Goal: Information Seeking & Learning: Check status

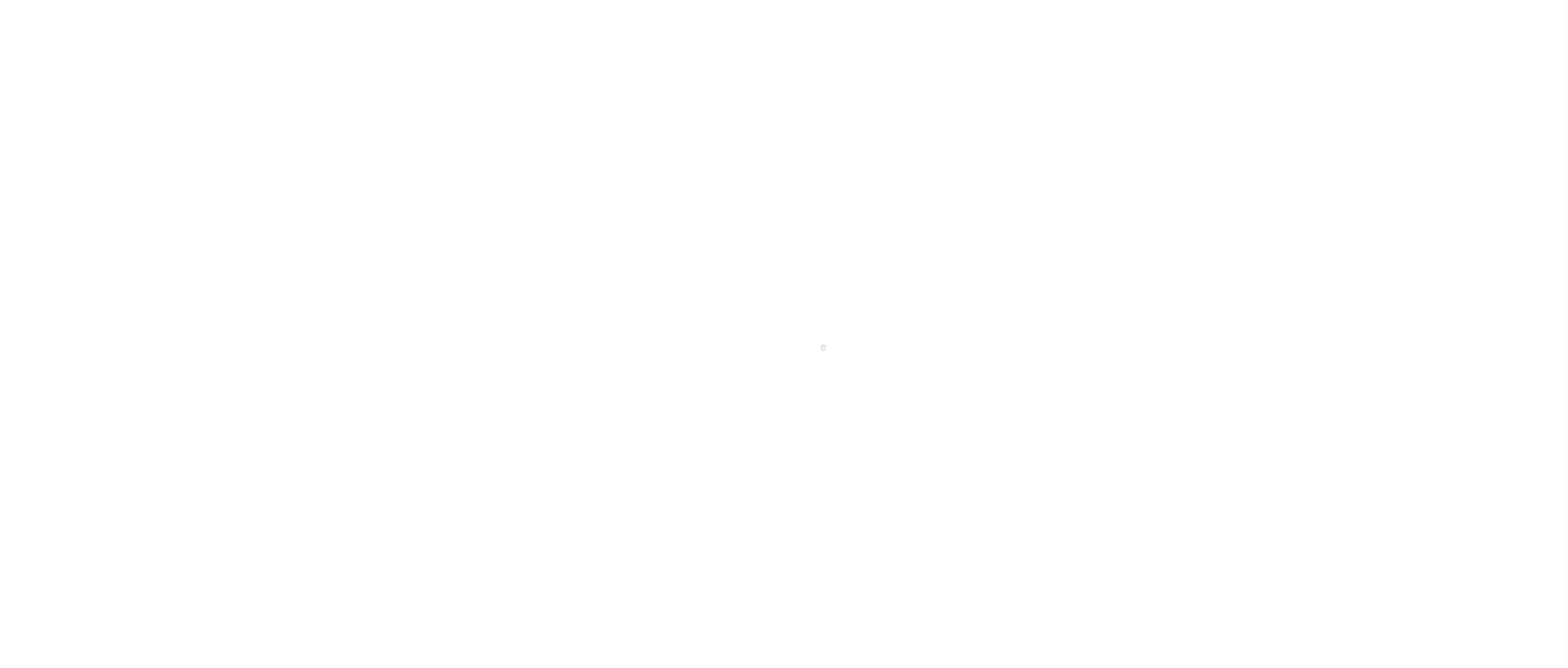
select select "100"
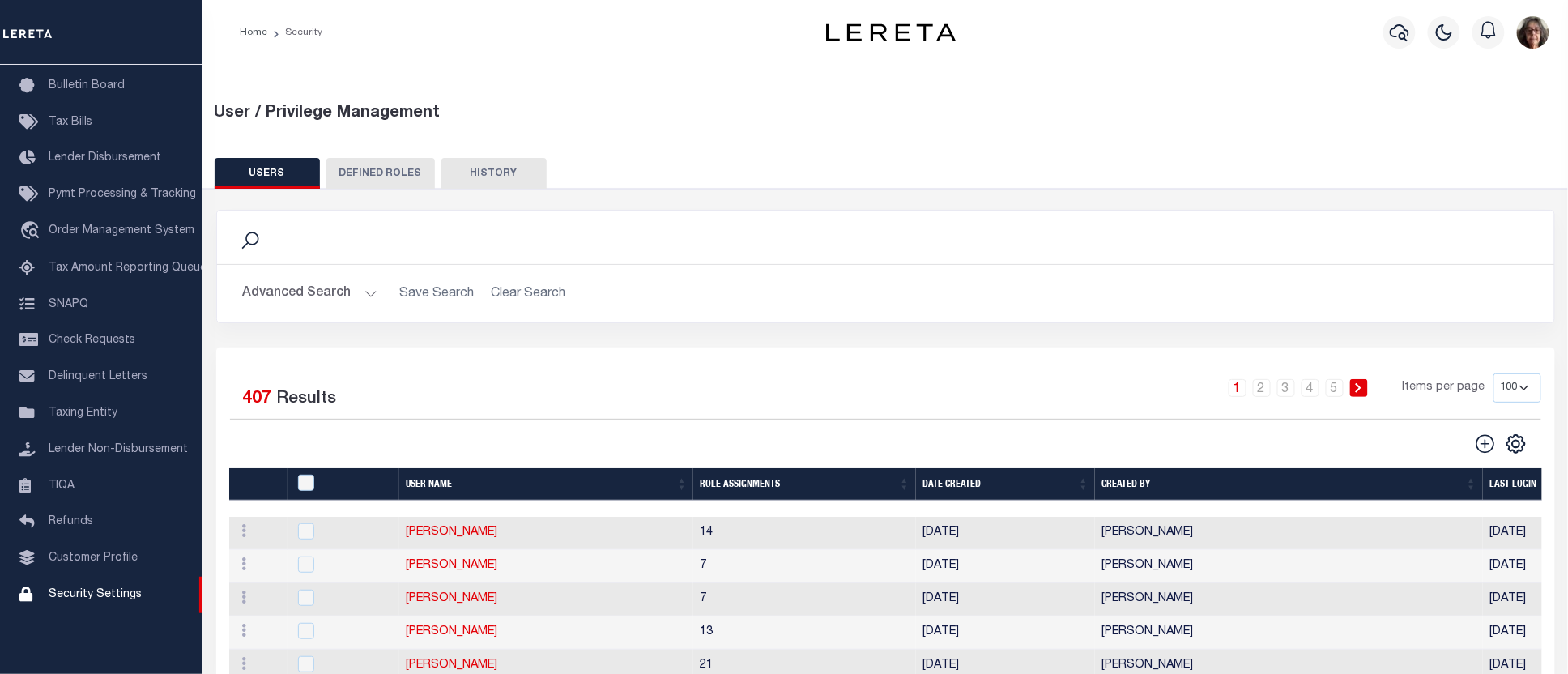
click at [369, 295] on button "Advanced Search" at bounding box center [310, 293] width 135 height 32
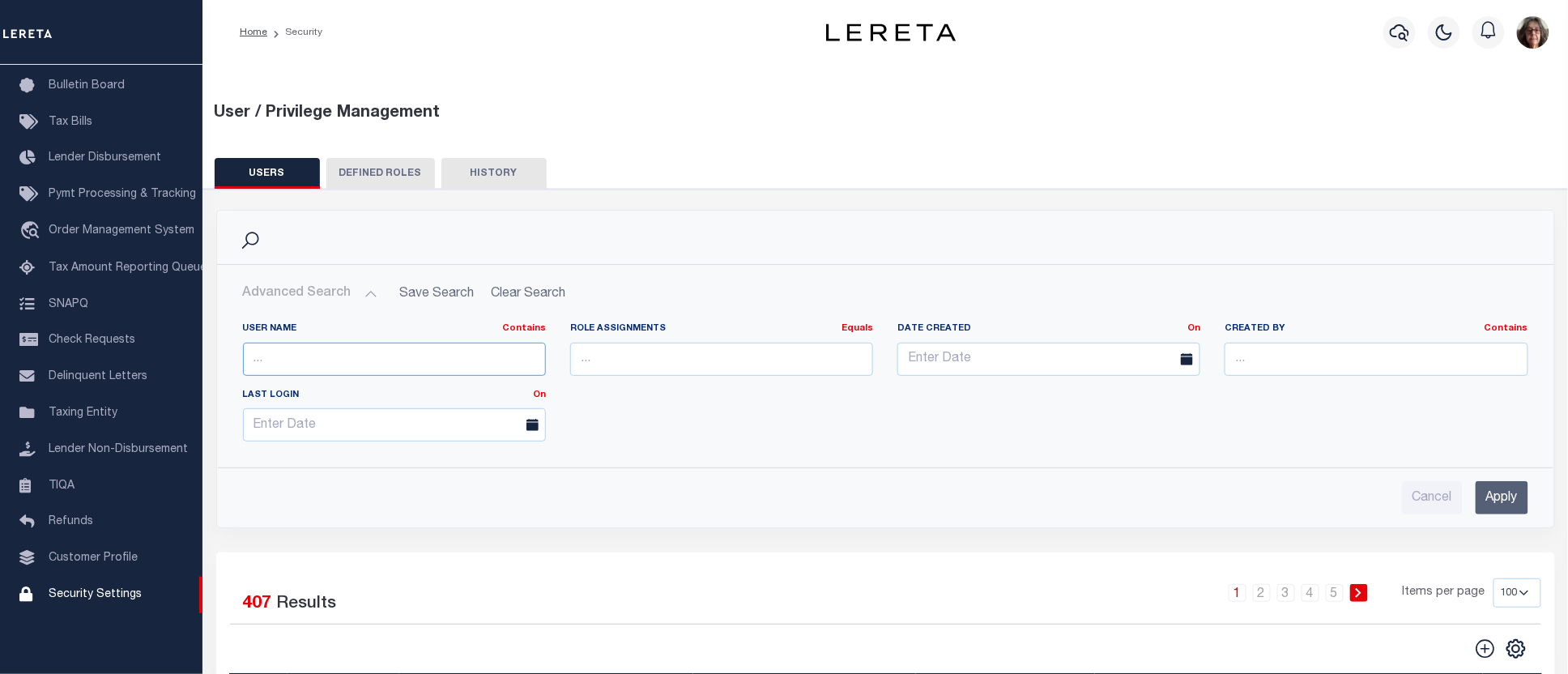
click at [260, 354] on input "text" at bounding box center [394, 360] width 303 height 34
type input "wright"
click at [1500, 496] on input "Apply" at bounding box center [1502, 499] width 53 height 34
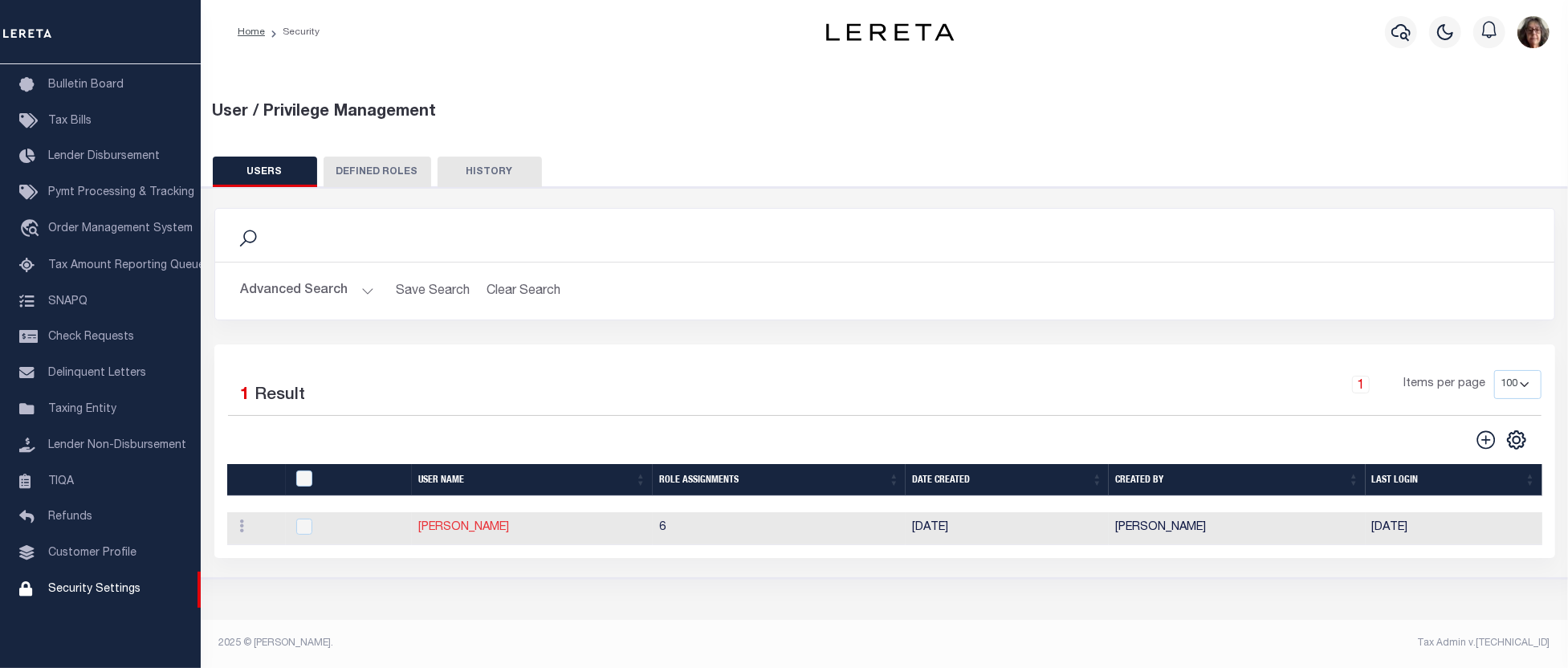
click at [462, 531] on link "Wright, Shaletha" at bounding box center [464, 527] width 90 height 11
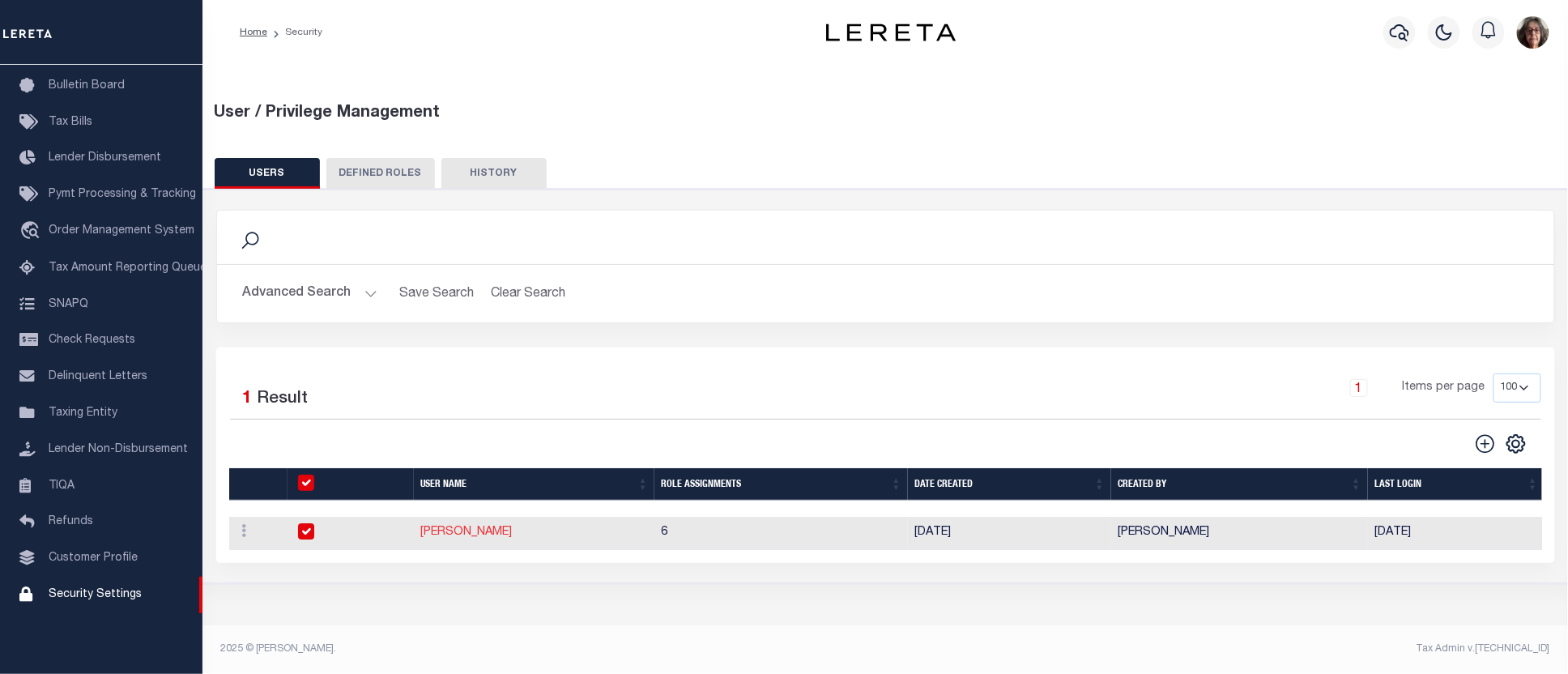
type input "Wright,"
type input "Shaletha"
type input "SWright@lereta.net"
select select "PVQ"
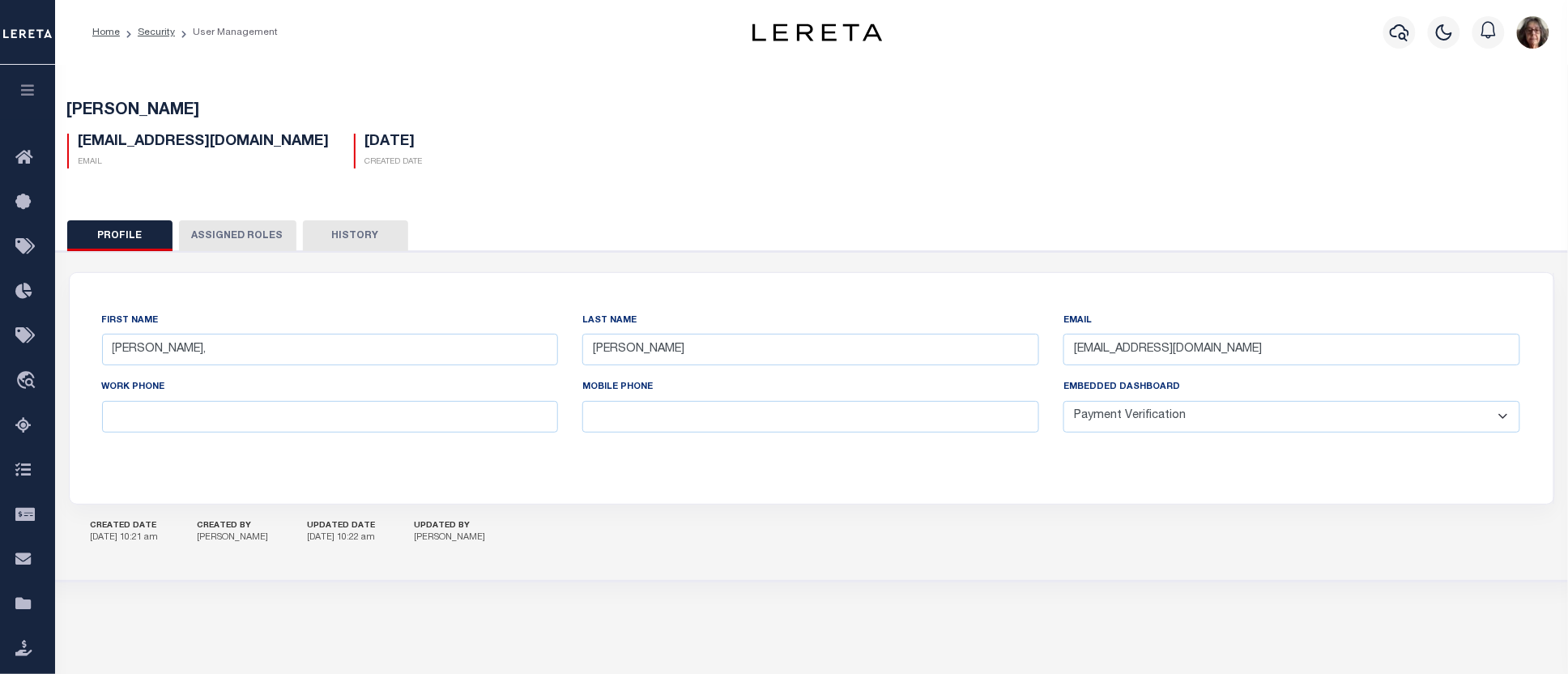
click at [232, 237] on button "Assigned Roles" at bounding box center [238, 235] width 118 height 31
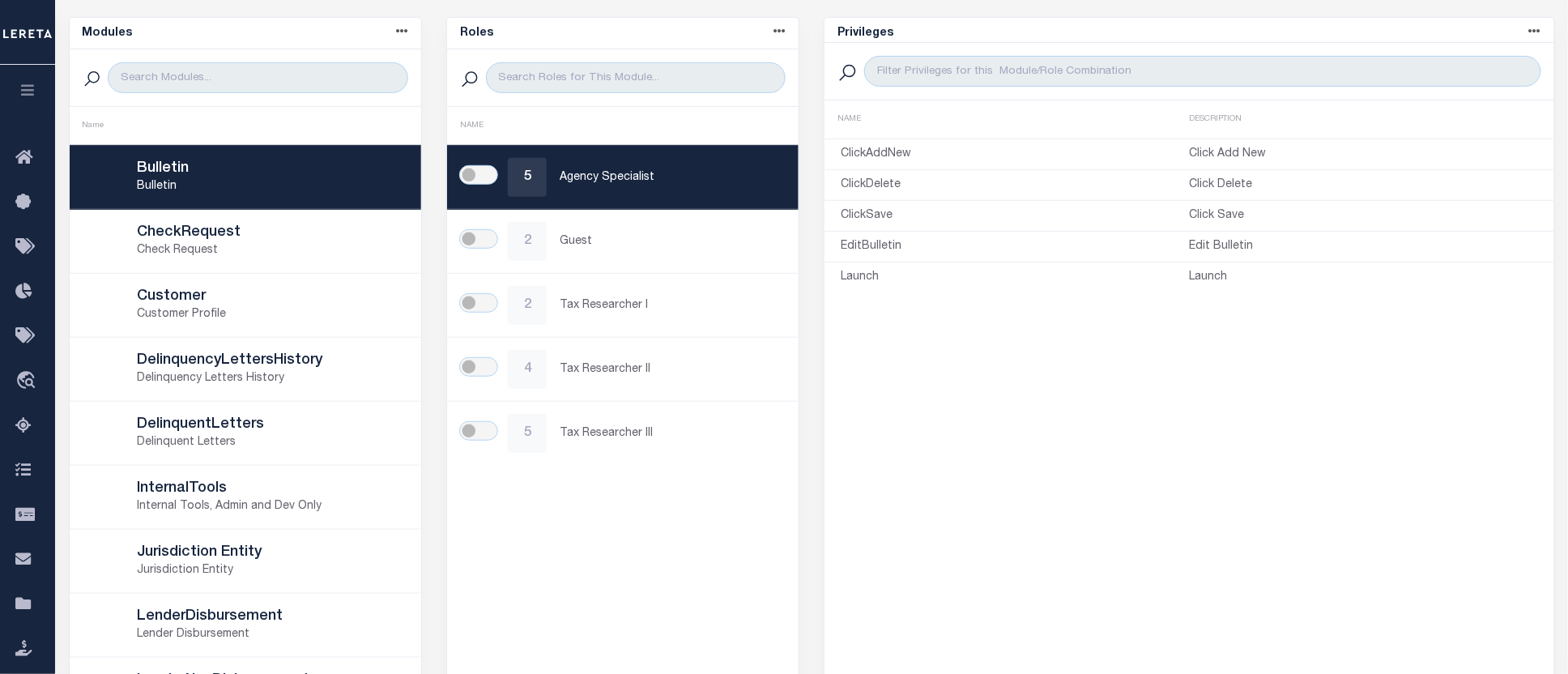
scroll to position [270, 0]
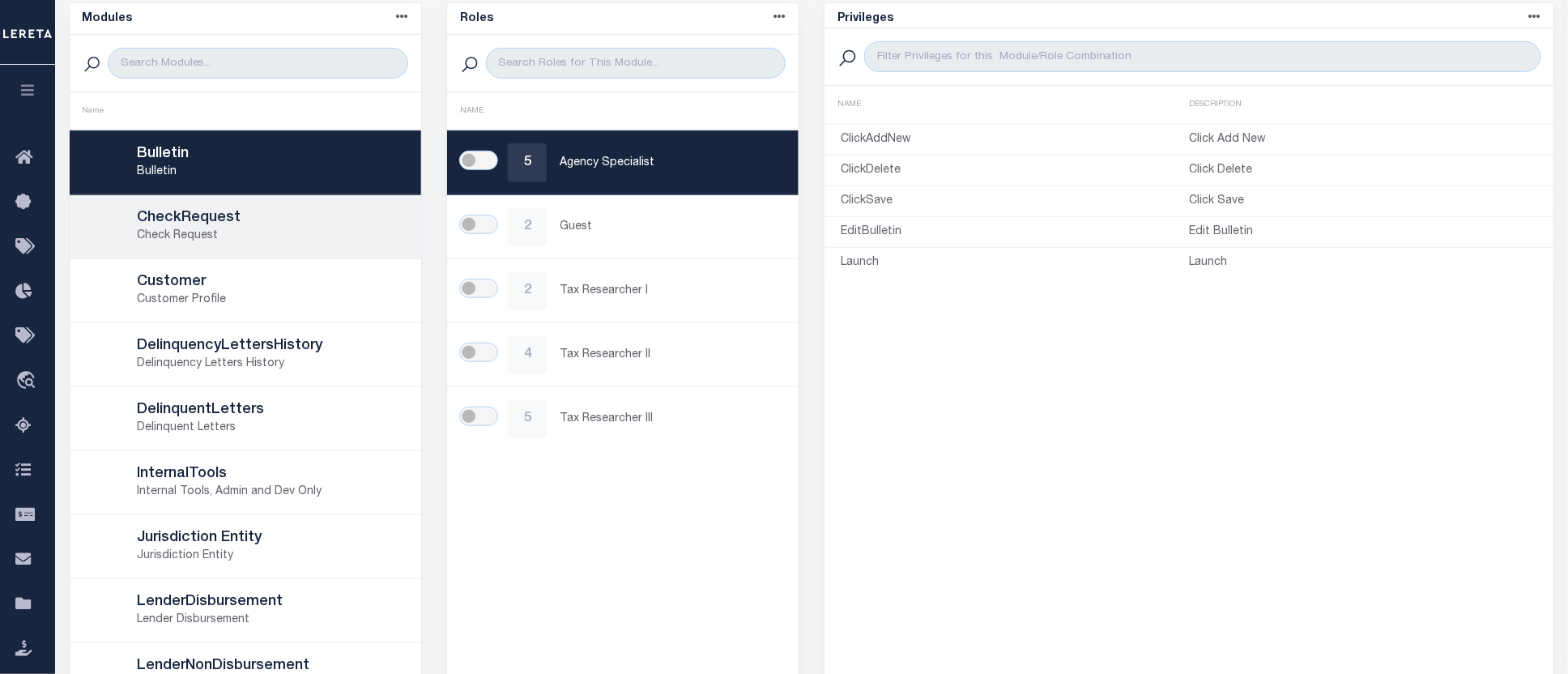
click at [188, 230] on p "Check Request" at bounding box center [272, 236] width 268 height 17
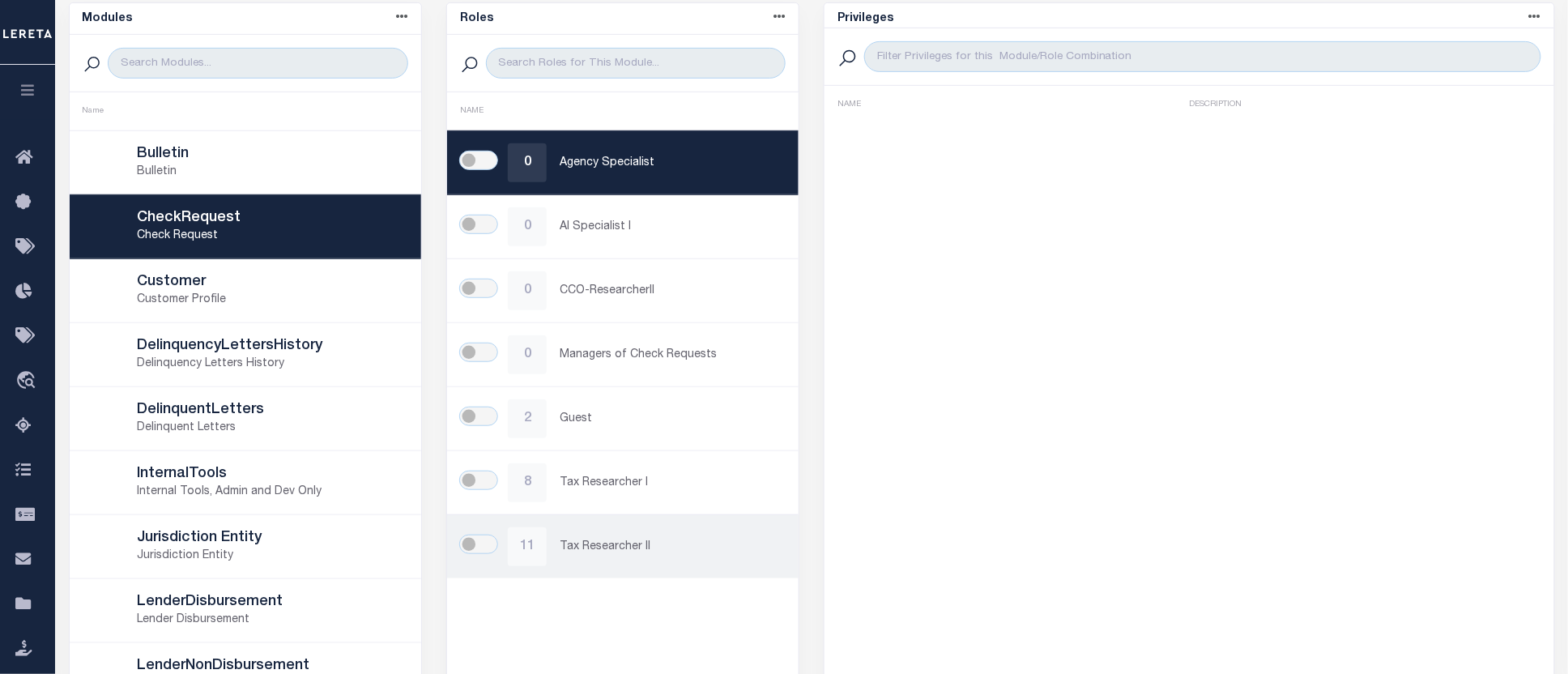
click at [596, 547] on p "Tax Researcher II" at bounding box center [671, 547] width 223 height 17
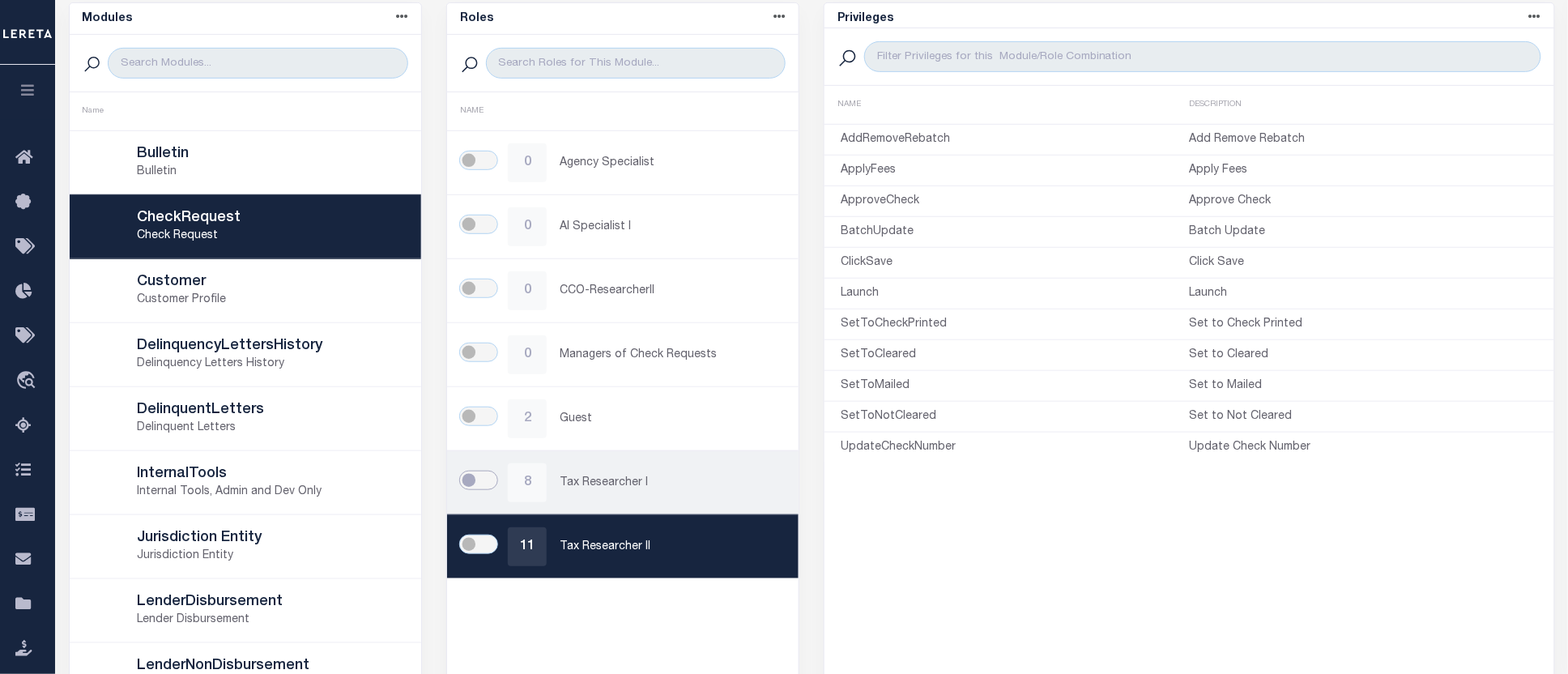
click at [483, 482] on input "checkbox" at bounding box center [478, 481] width 39 height 20
checkbox input "true"
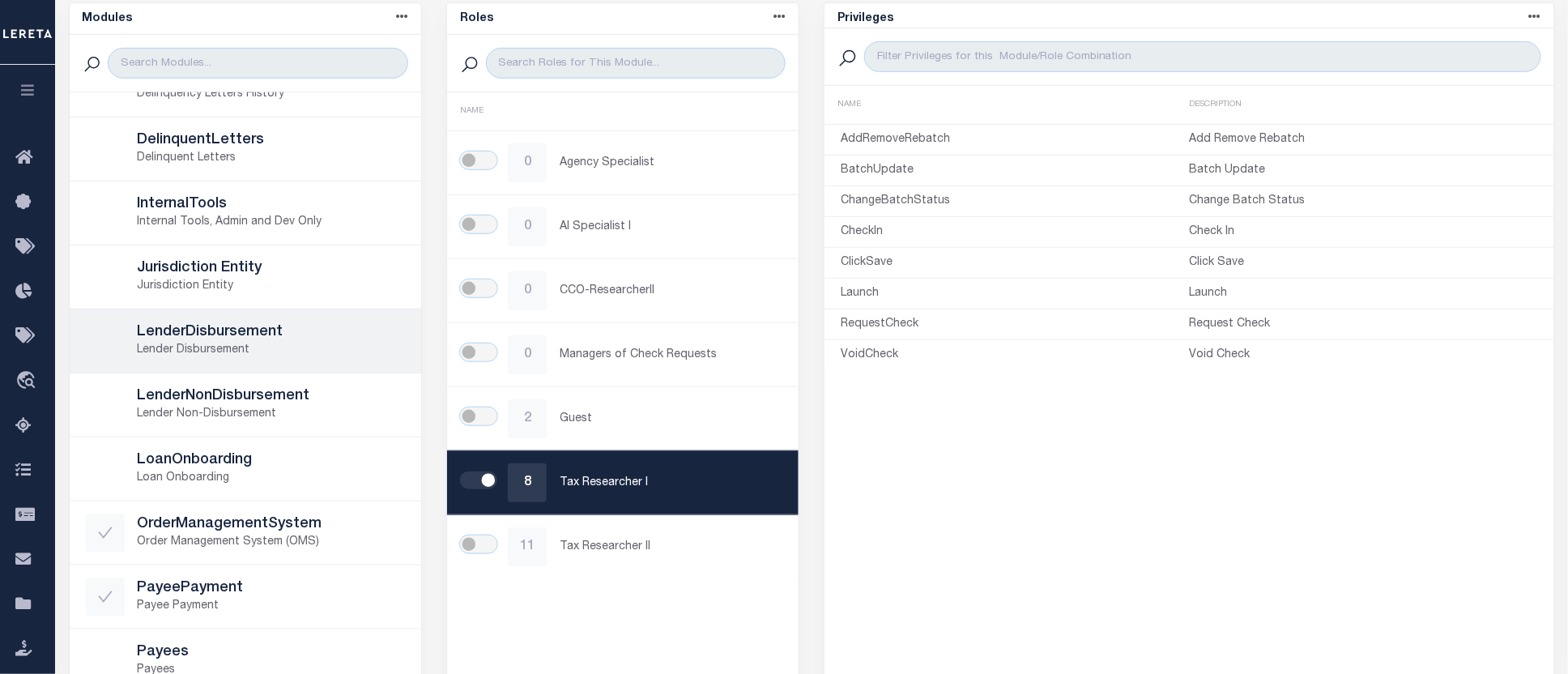
click at [188, 333] on h5 "LenderDisbursement" at bounding box center [272, 333] width 268 height 18
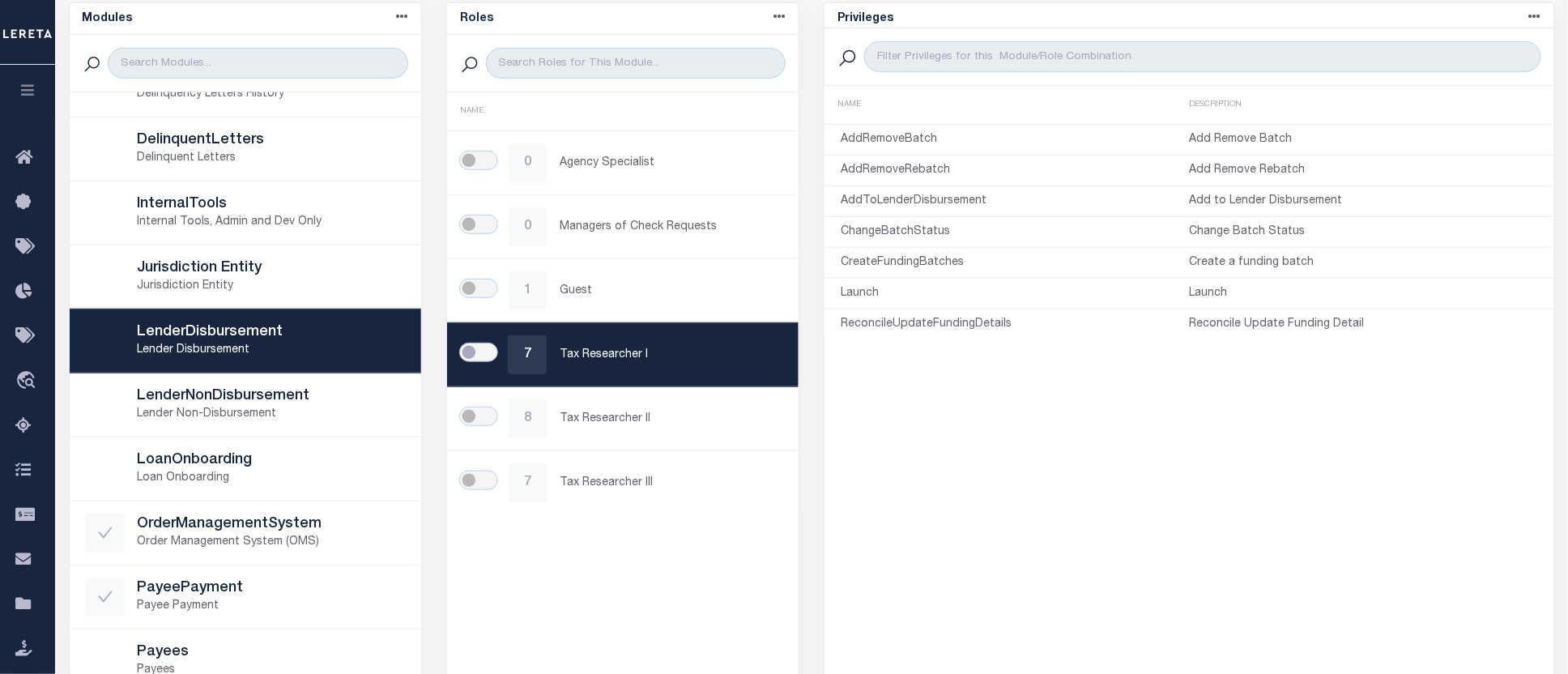
click at [480, 357] on input "checkbox" at bounding box center [478, 353] width 39 height 20
checkbox input "true"
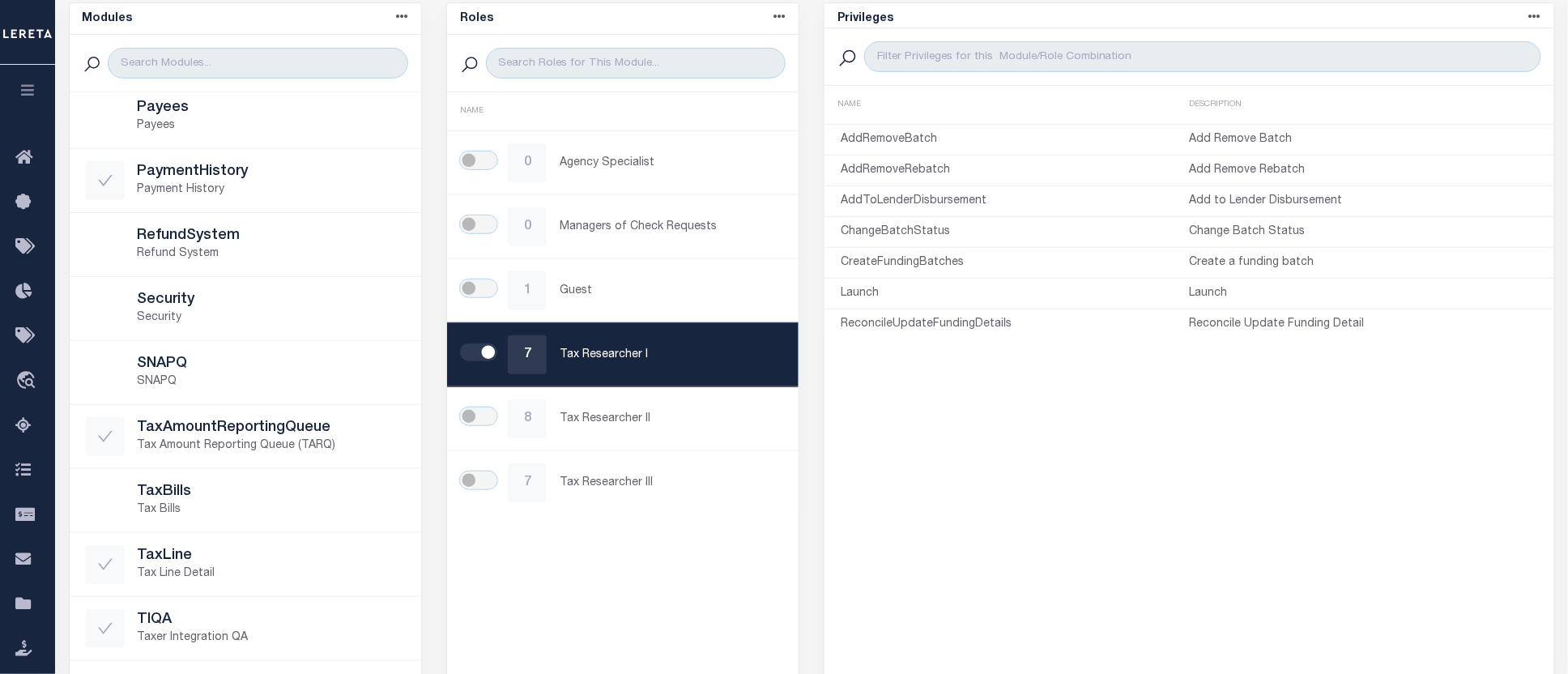
click at [803, 610] on div "Roles Name asc Name desc NAME 0 Agency Specialist 0 Managers of Check Requests …" at bounding box center [622, 363] width 378 height 723
click at [1041, 531] on div "Privileges Name asc Name desc Description asc Description desc NAME DESCRIPTION…" at bounding box center [1189, 363] width 731 height 723
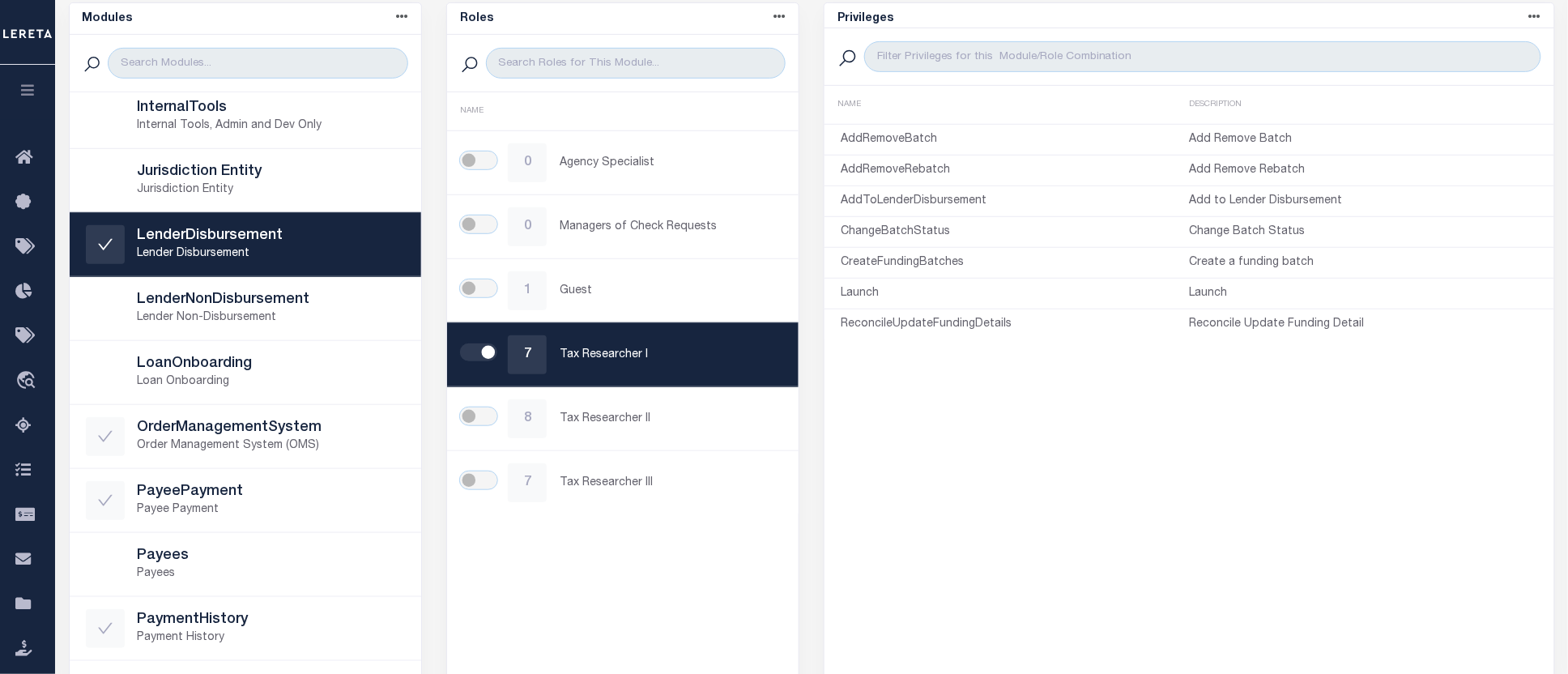
scroll to position [6, 0]
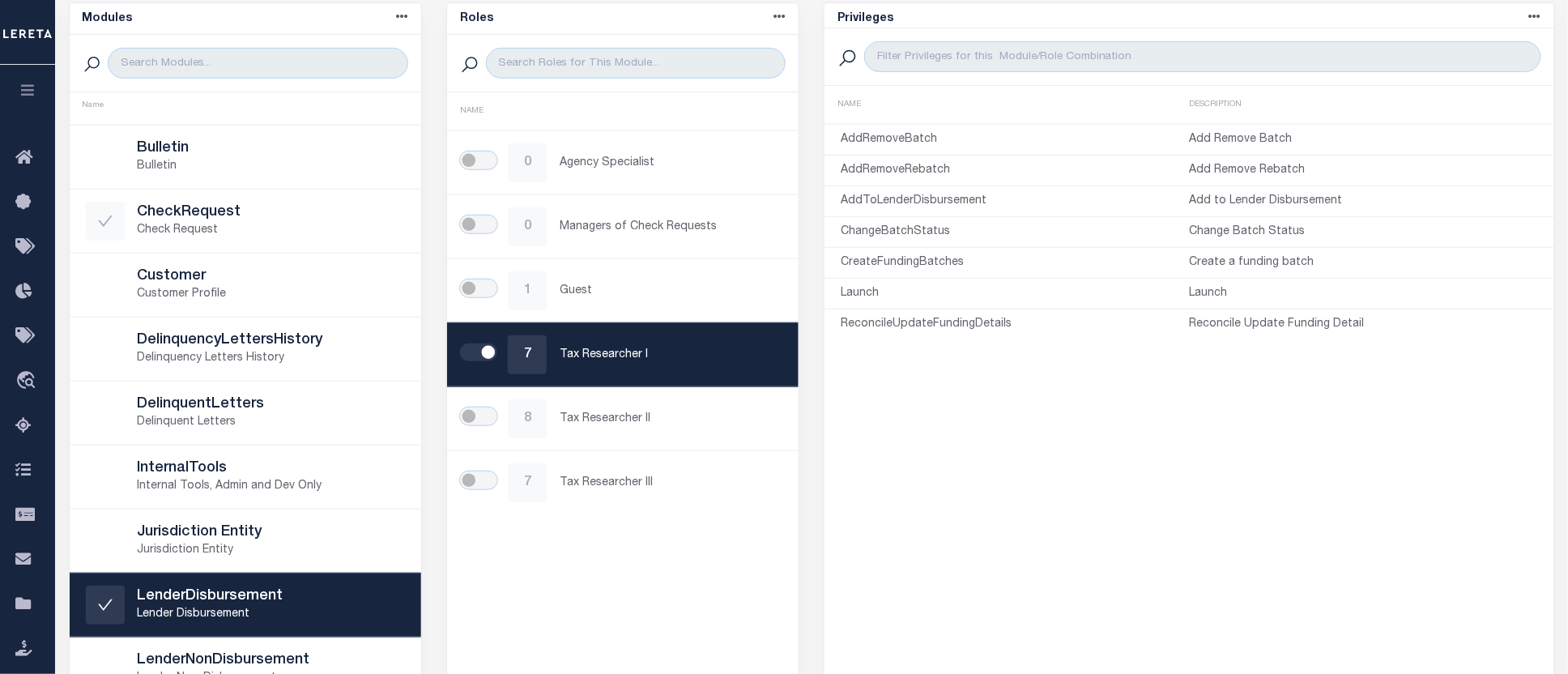
click at [493, 358] on input "checkbox" at bounding box center [478, 353] width 39 height 20
checkbox input "false"
click at [475, 353] on input "checkbox" at bounding box center [478, 353] width 39 height 20
checkbox input "true"
click at [699, 606] on div "Roles Name asc Name desc NAME 0 Agency Specialist 0 Managers of Check Requests …" at bounding box center [622, 363] width 353 height 723
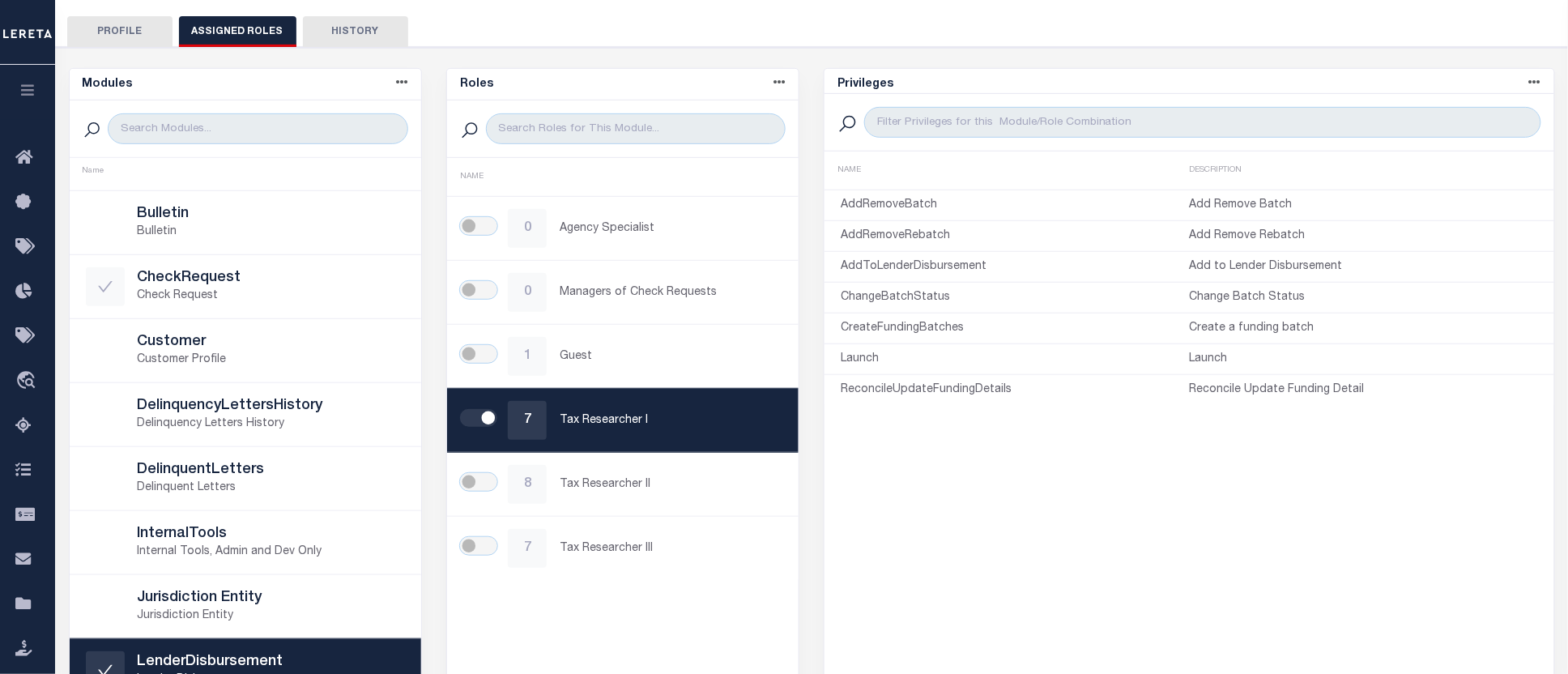
scroll to position [0, 0]
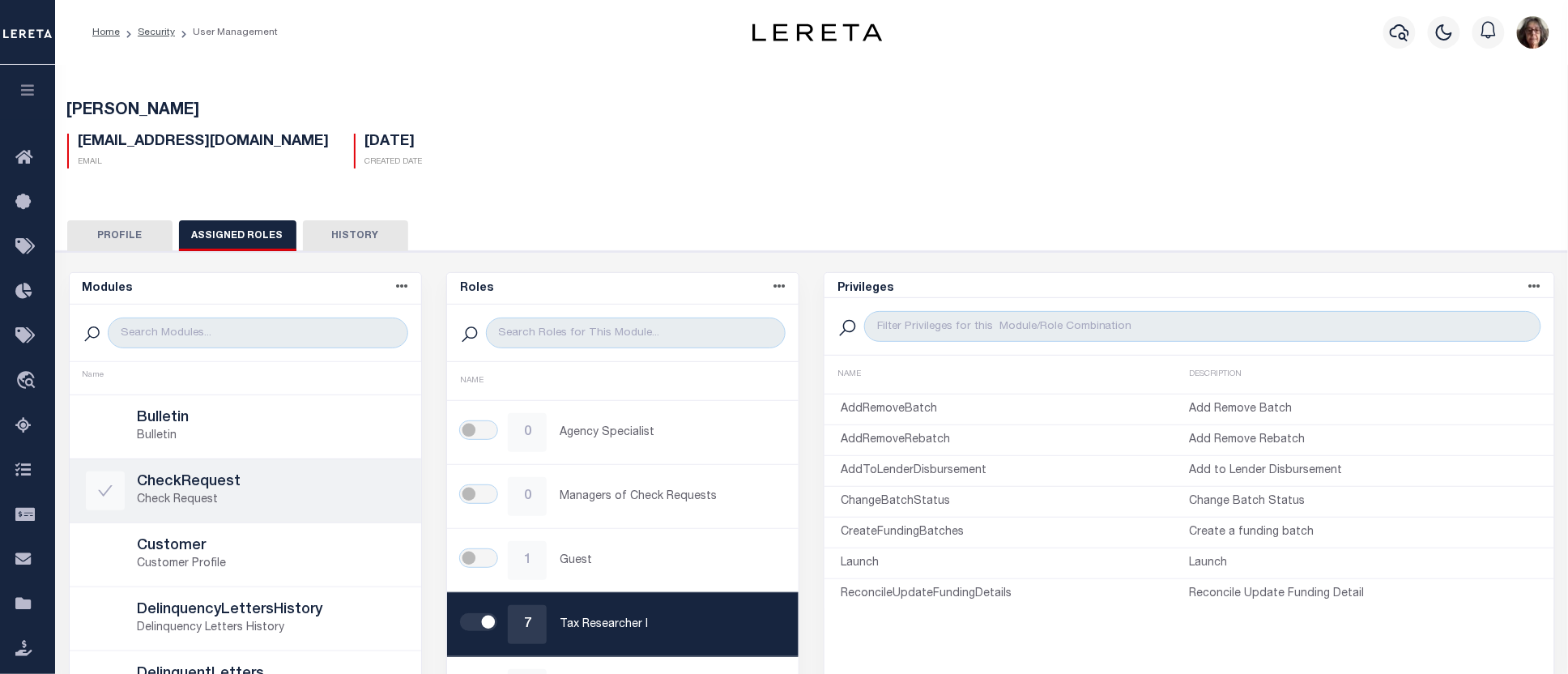
click at [277, 500] on p "Check Request" at bounding box center [272, 500] width 268 height 17
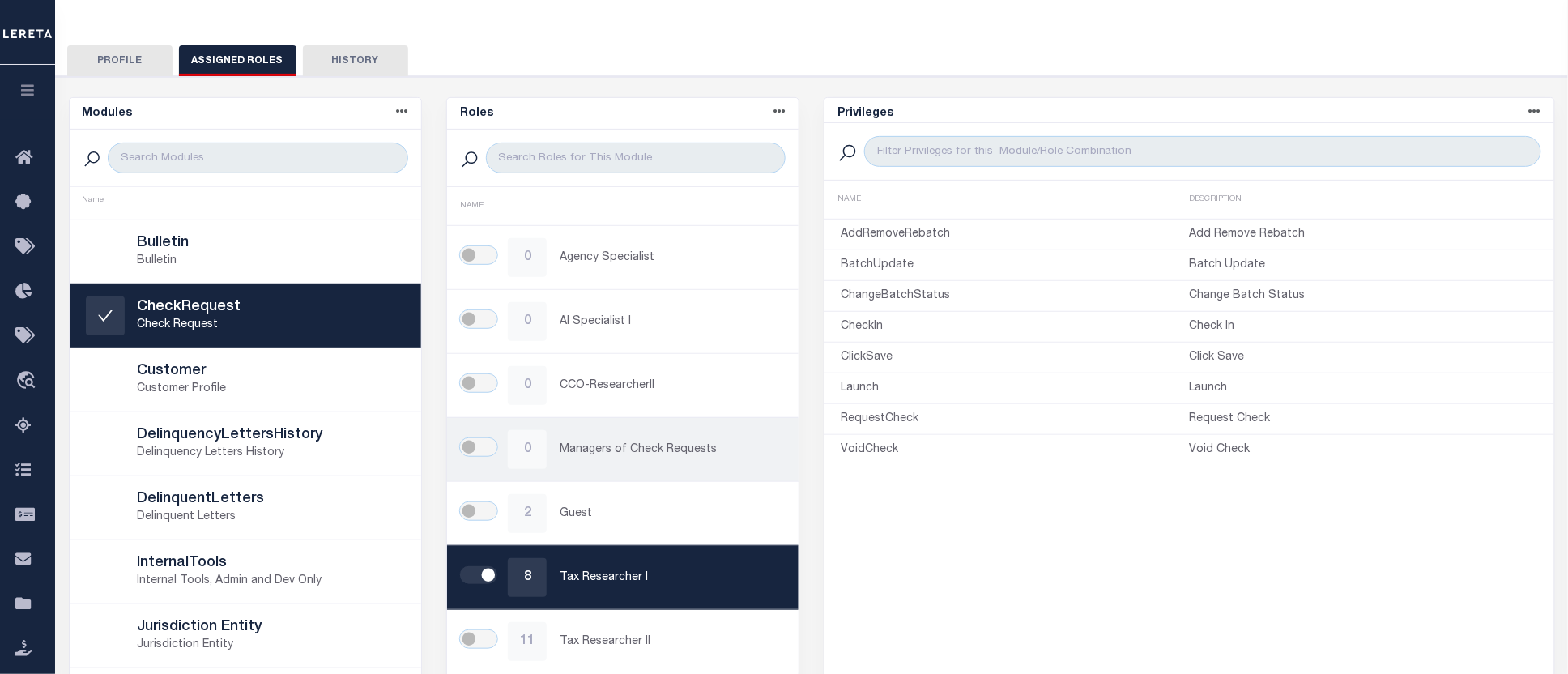
scroll to position [179, 0]
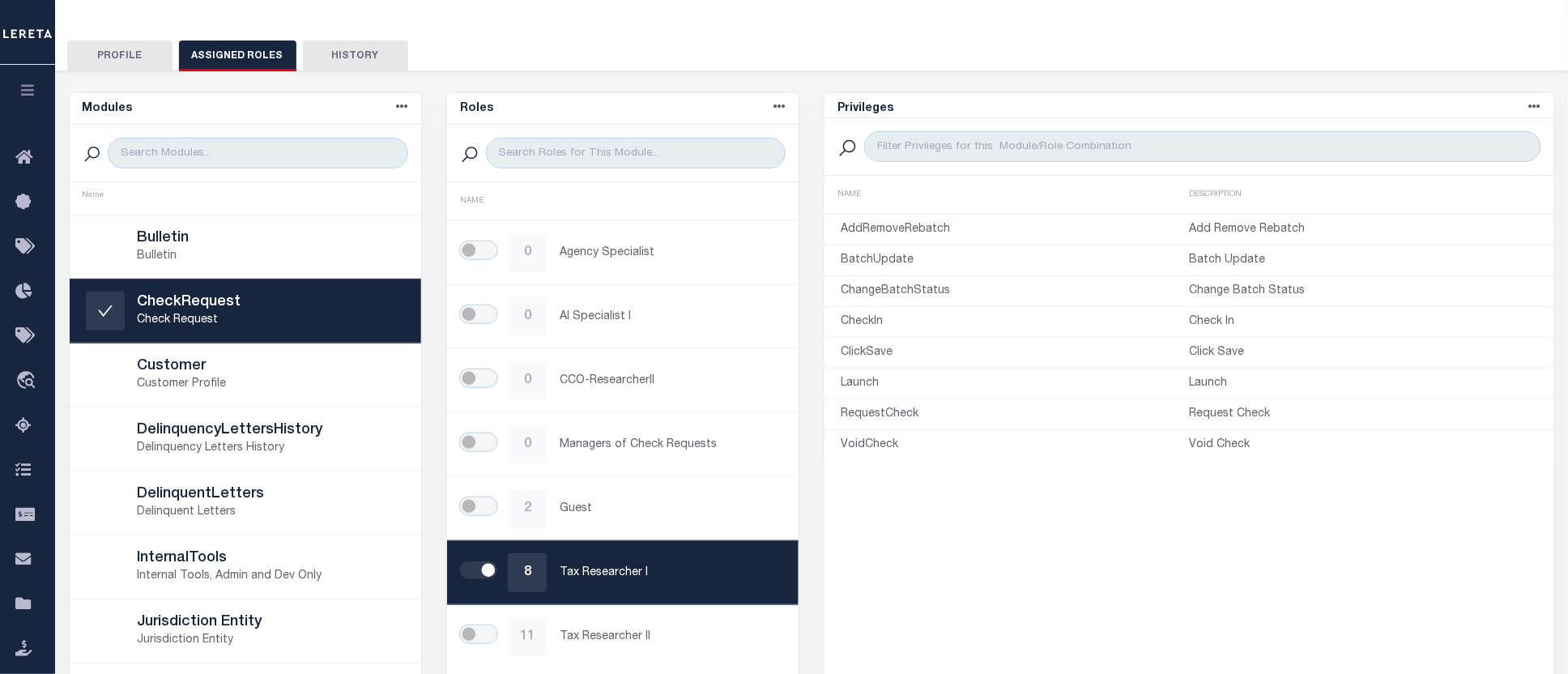
click at [124, 59] on button "Profile" at bounding box center [120, 56] width 105 height 31
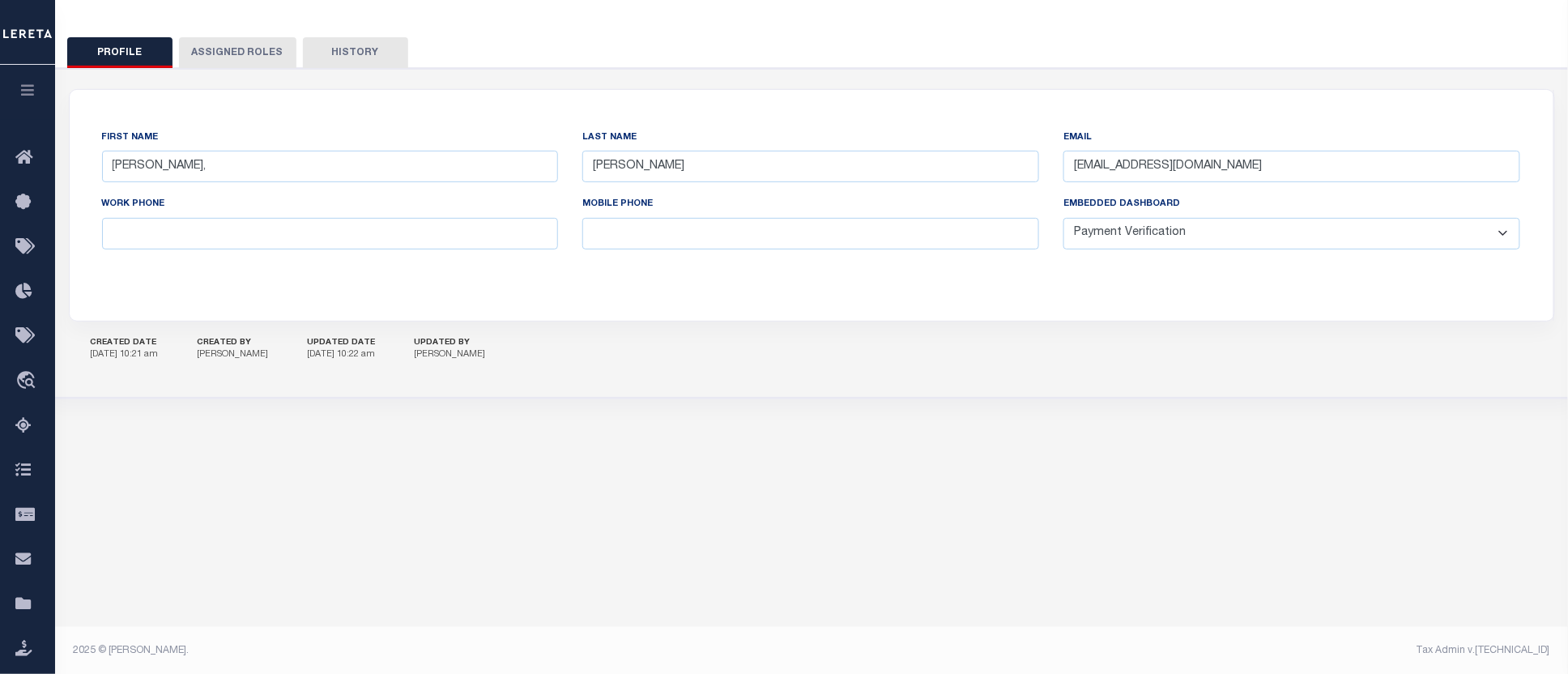
scroll to position [184, 0]
click at [230, 44] on button "Assigned Roles" at bounding box center [238, 52] width 118 height 31
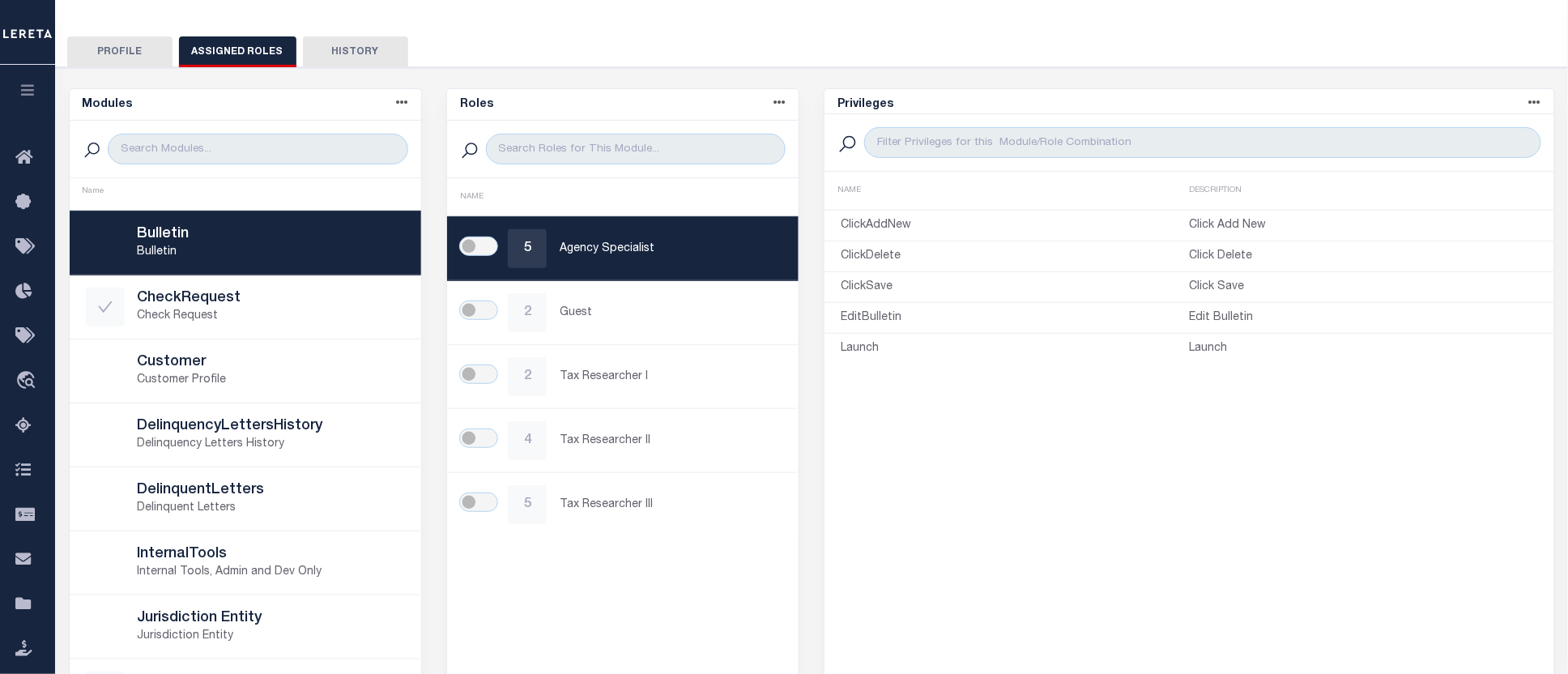
click at [124, 50] on button "Profile" at bounding box center [120, 52] width 105 height 31
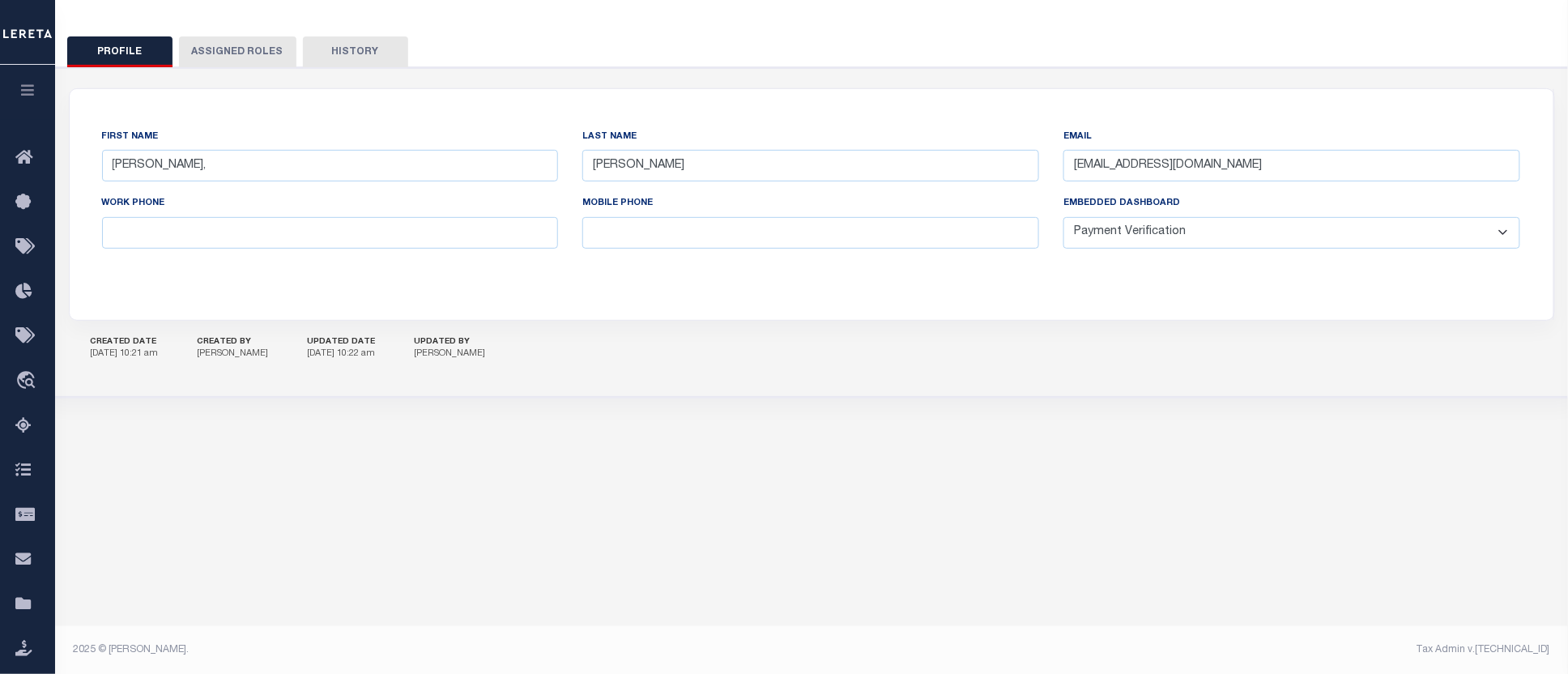
click at [108, 46] on button "Profile" at bounding box center [120, 52] width 105 height 31
drag, startPoint x: 156, startPoint y: 168, endPoint x: 29, endPoint y: 155, distance: 127.7
click at [29, 155] on div "Home Security User Management" at bounding box center [784, 152] width 1568 height 672
click at [181, 150] on input "Wright," at bounding box center [330, 166] width 457 height 32
drag, startPoint x: 167, startPoint y: 168, endPoint x: 33, endPoint y: 154, distance: 134.7
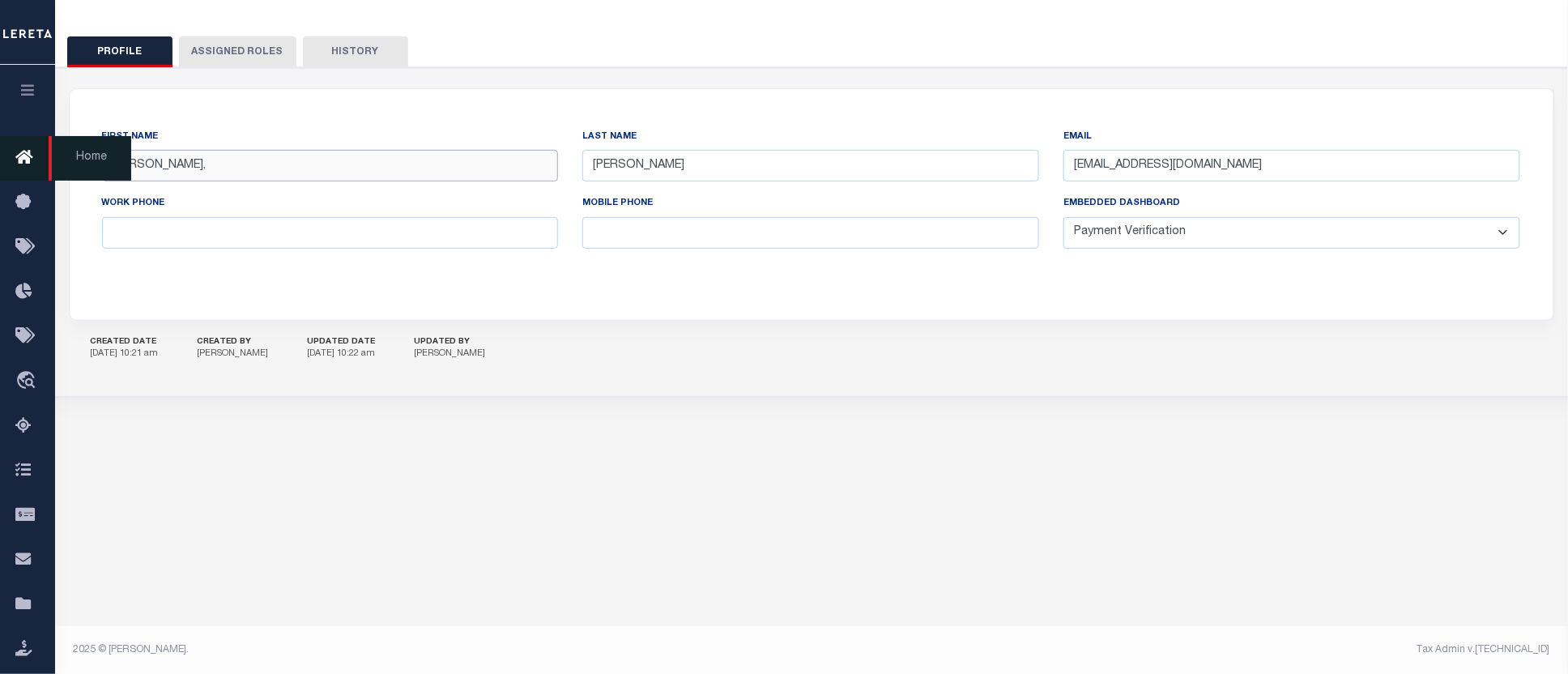
click at [37, 154] on div "Home Security User Management" at bounding box center [784, 152] width 1568 height 672
click at [359, 45] on button "History" at bounding box center [356, 52] width 105 height 31
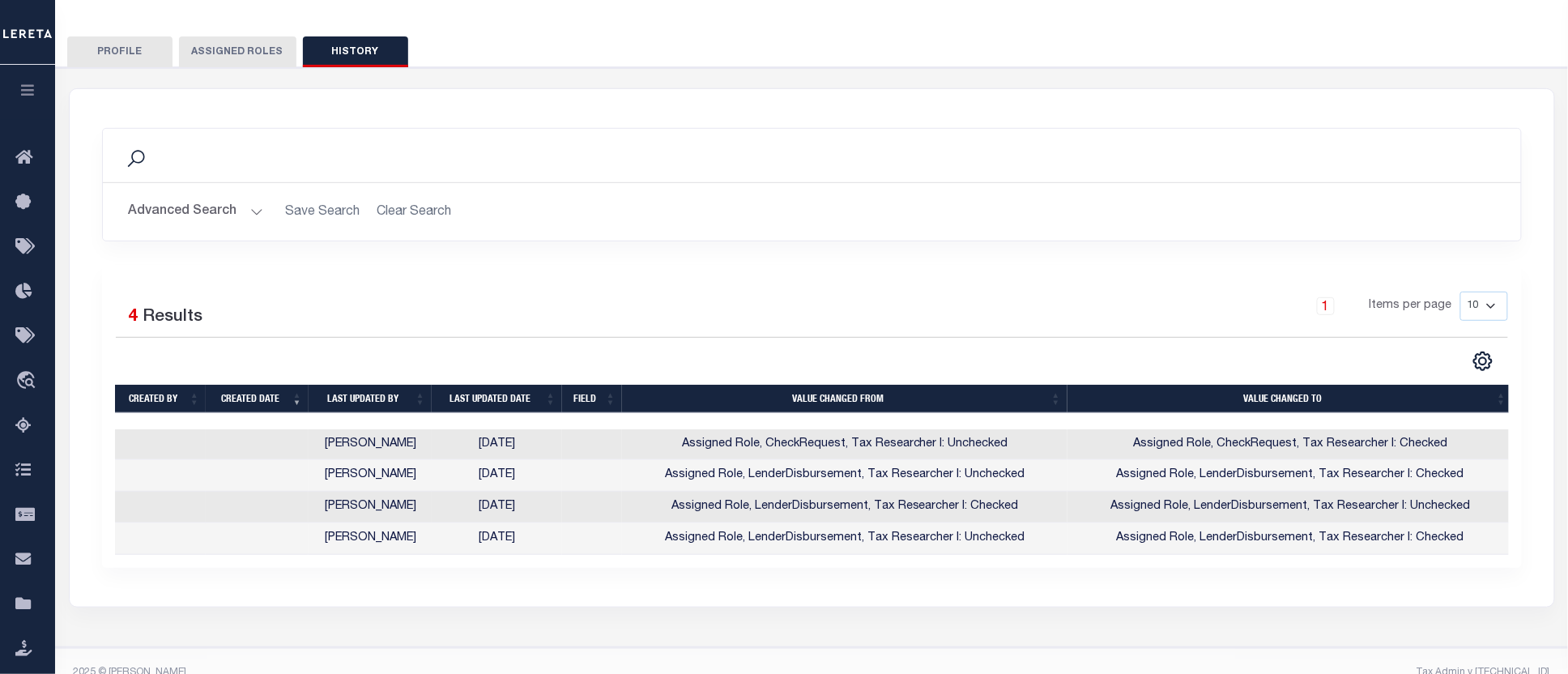
click at [263, 50] on button "Assigned Roles" at bounding box center [238, 52] width 118 height 31
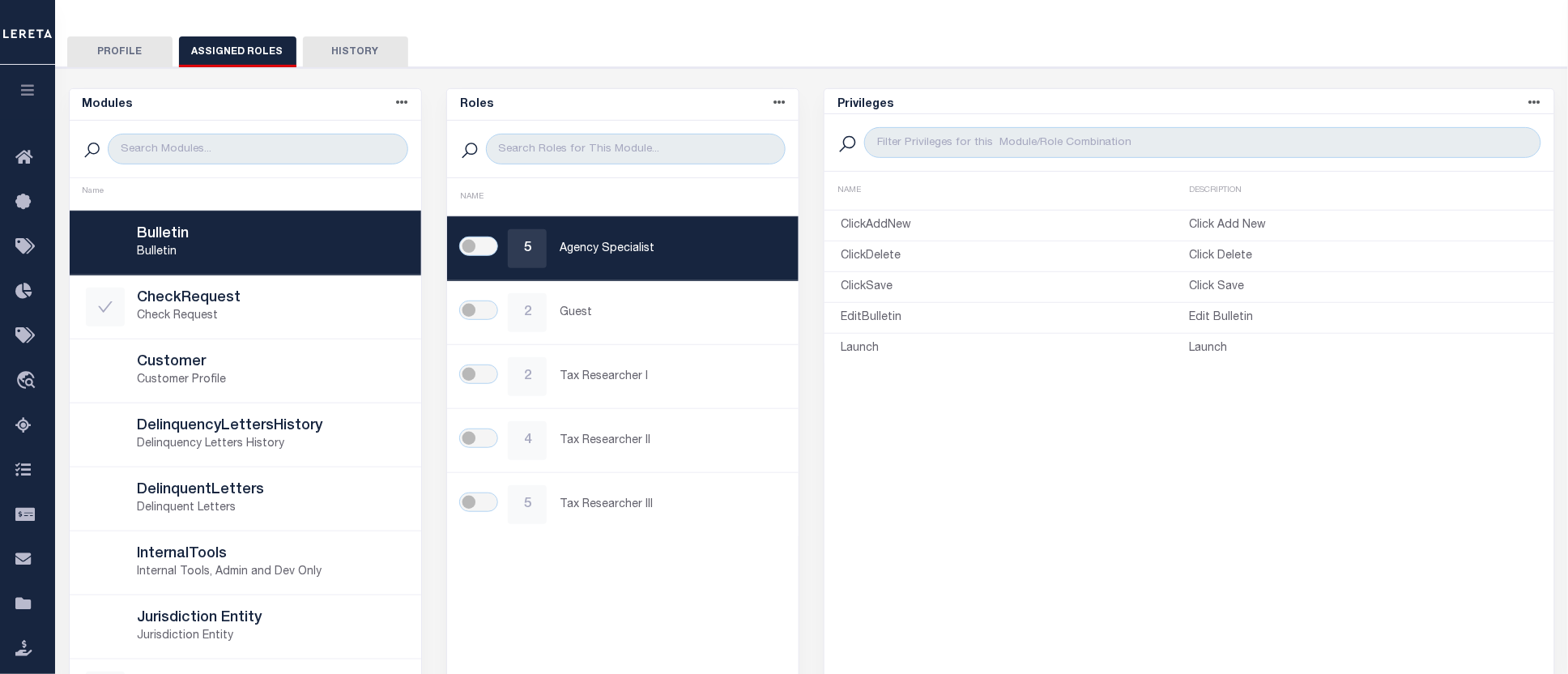
click at [124, 47] on button "Profile" at bounding box center [120, 52] width 105 height 31
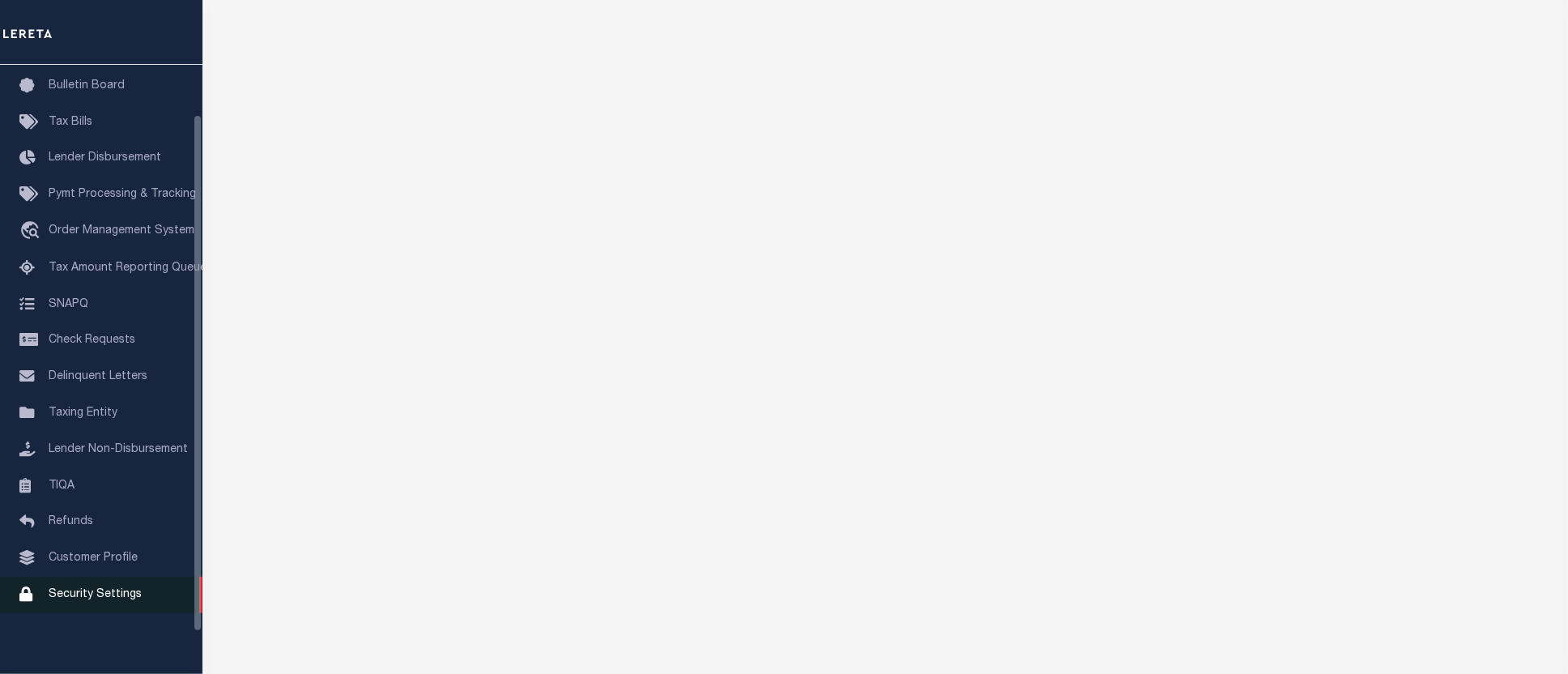
scroll to position [107, 0]
click at [73, 594] on span "Security Settings" at bounding box center [95, 592] width 93 height 11
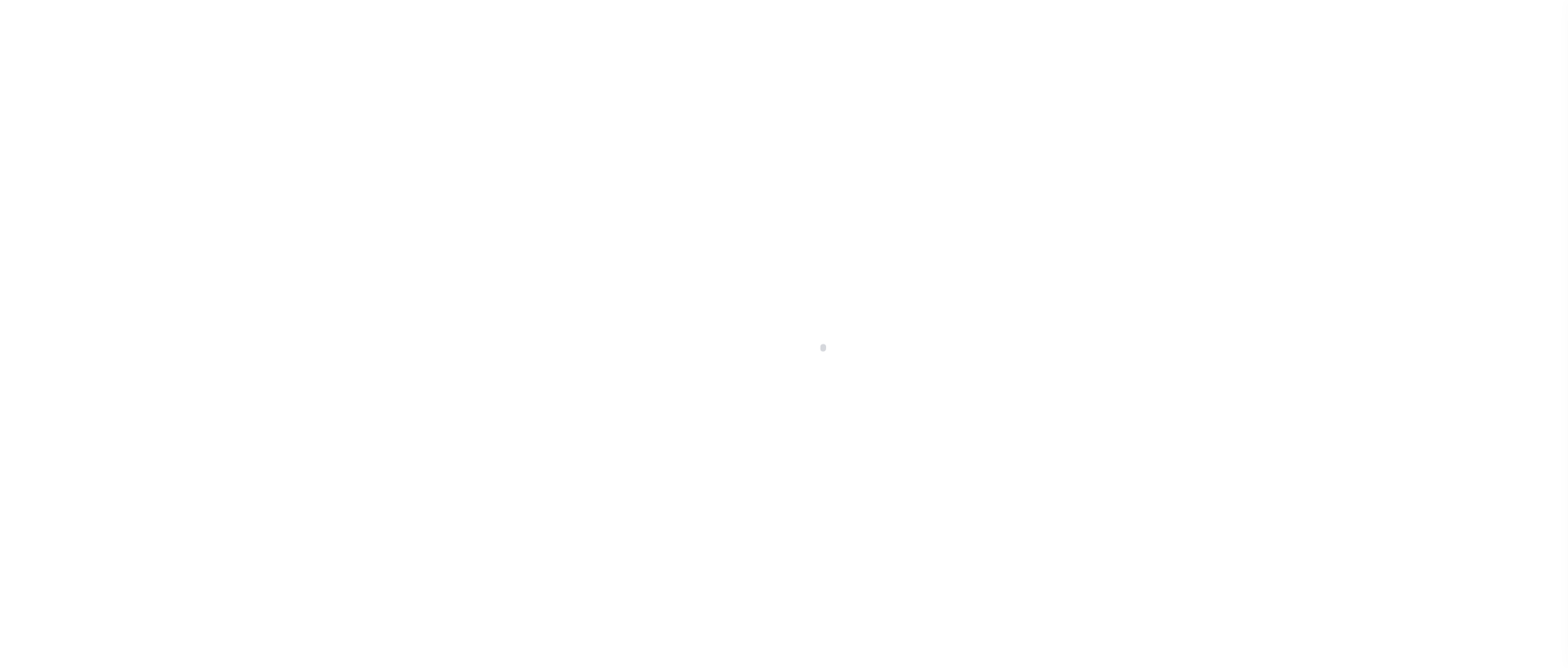
select select "100"
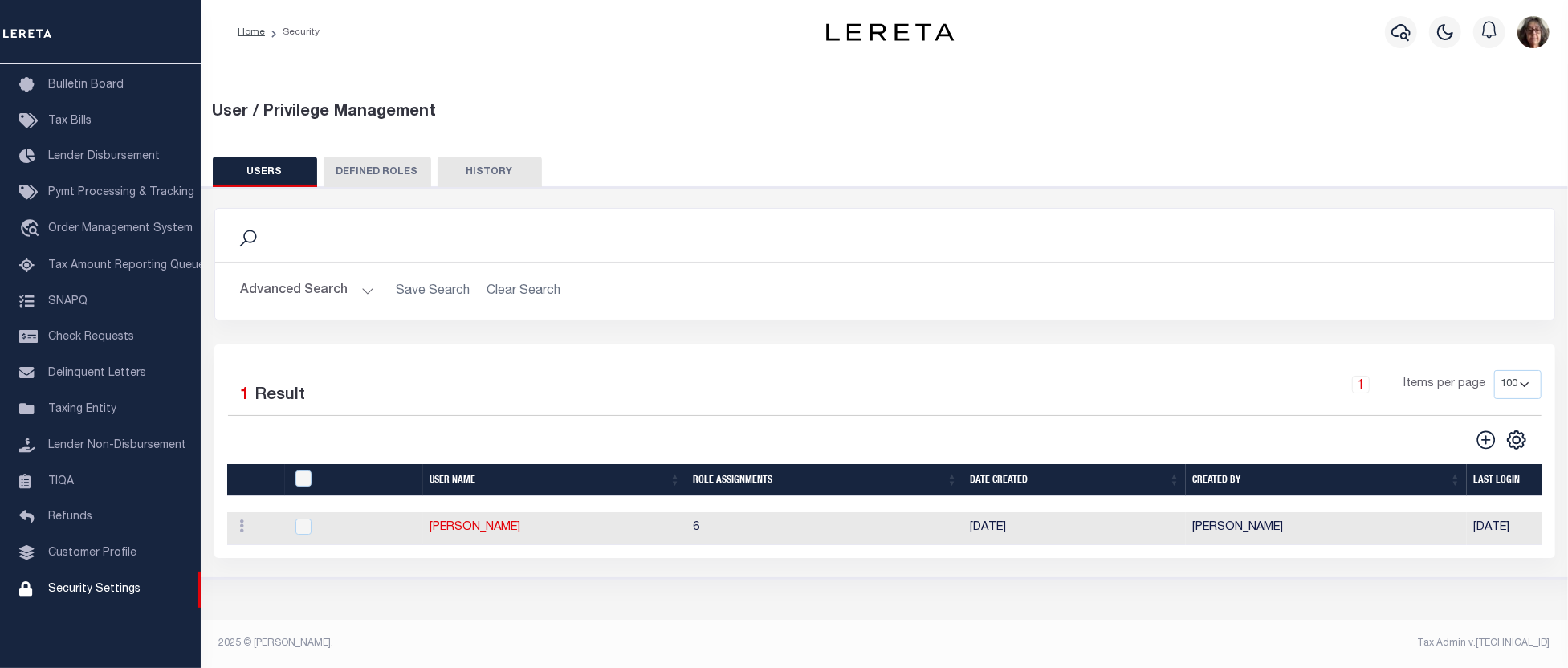
click at [364, 293] on button "Advanced Search" at bounding box center [308, 291] width 134 height 31
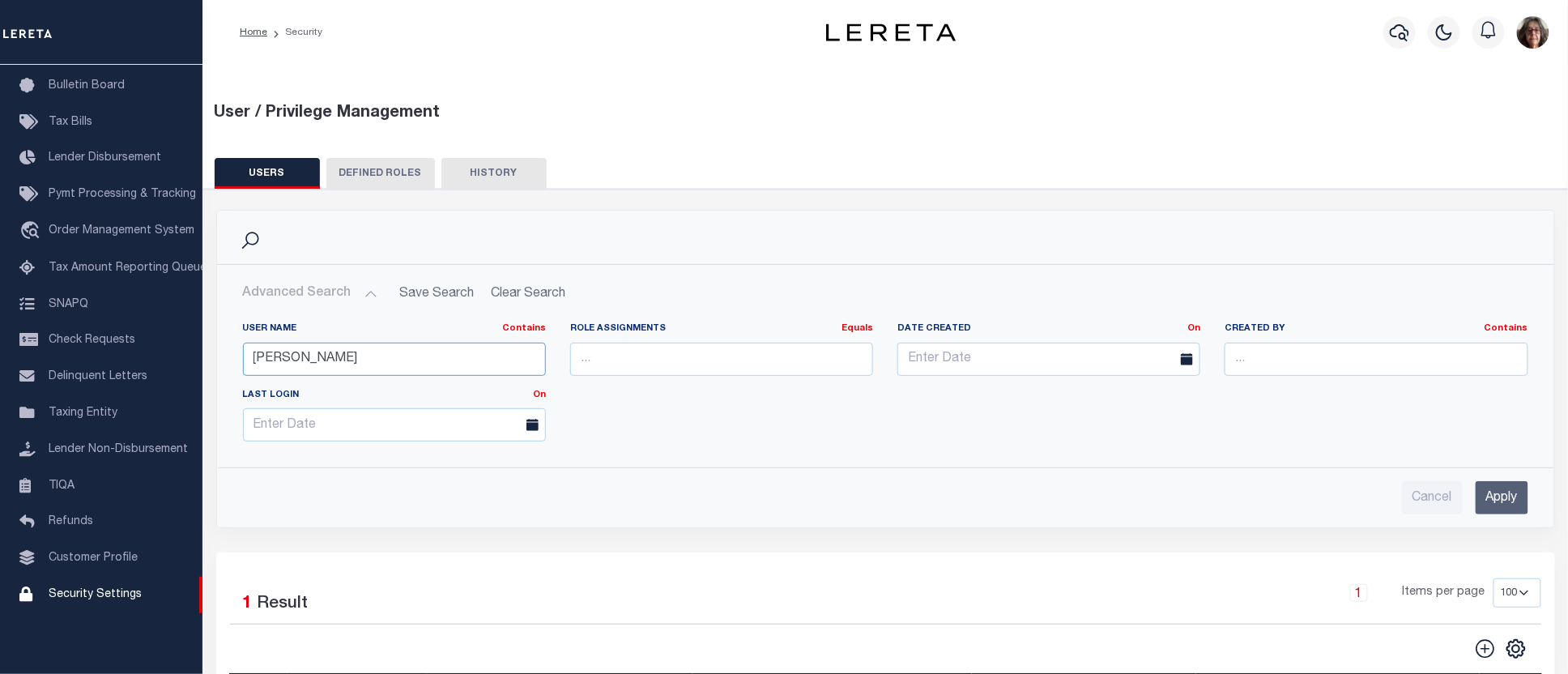
drag, startPoint x: 321, startPoint y: 357, endPoint x: 205, endPoint y: 354, distance: 116.0
click at [206, 354] on div "Search Advanced Search Save Search Clear Search UsersGridWrapper_dynamictable__…" at bounding box center [886, 382] width 1364 height 343
type input "lucky"
click at [1500, 505] on input "Apply" at bounding box center [1502, 499] width 53 height 34
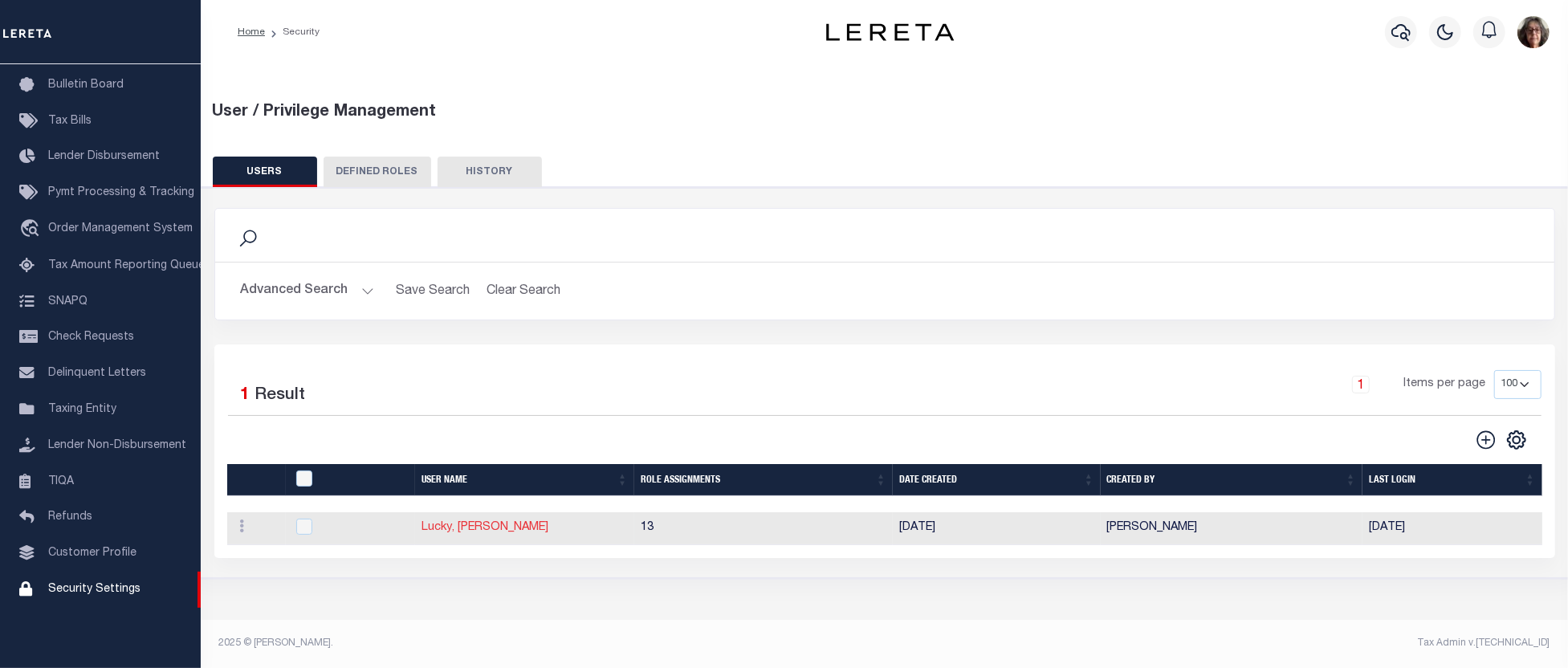
click at [453, 528] on link "Lucky, JoEllen" at bounding box center [484, 527] width 127 height 11
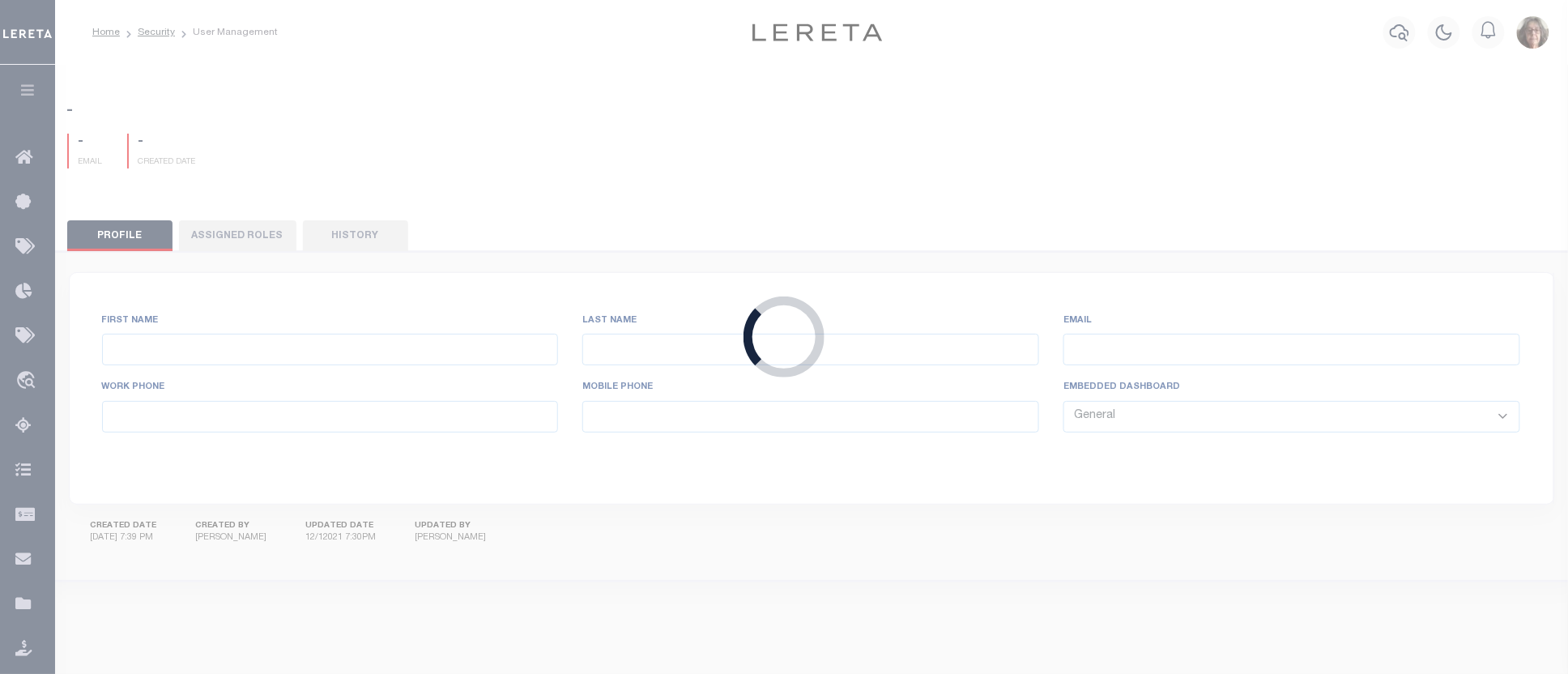
type input "Lucky,"
type input "JoEllen"
type input "JLucky@lereta.net"
select select "PVQ"
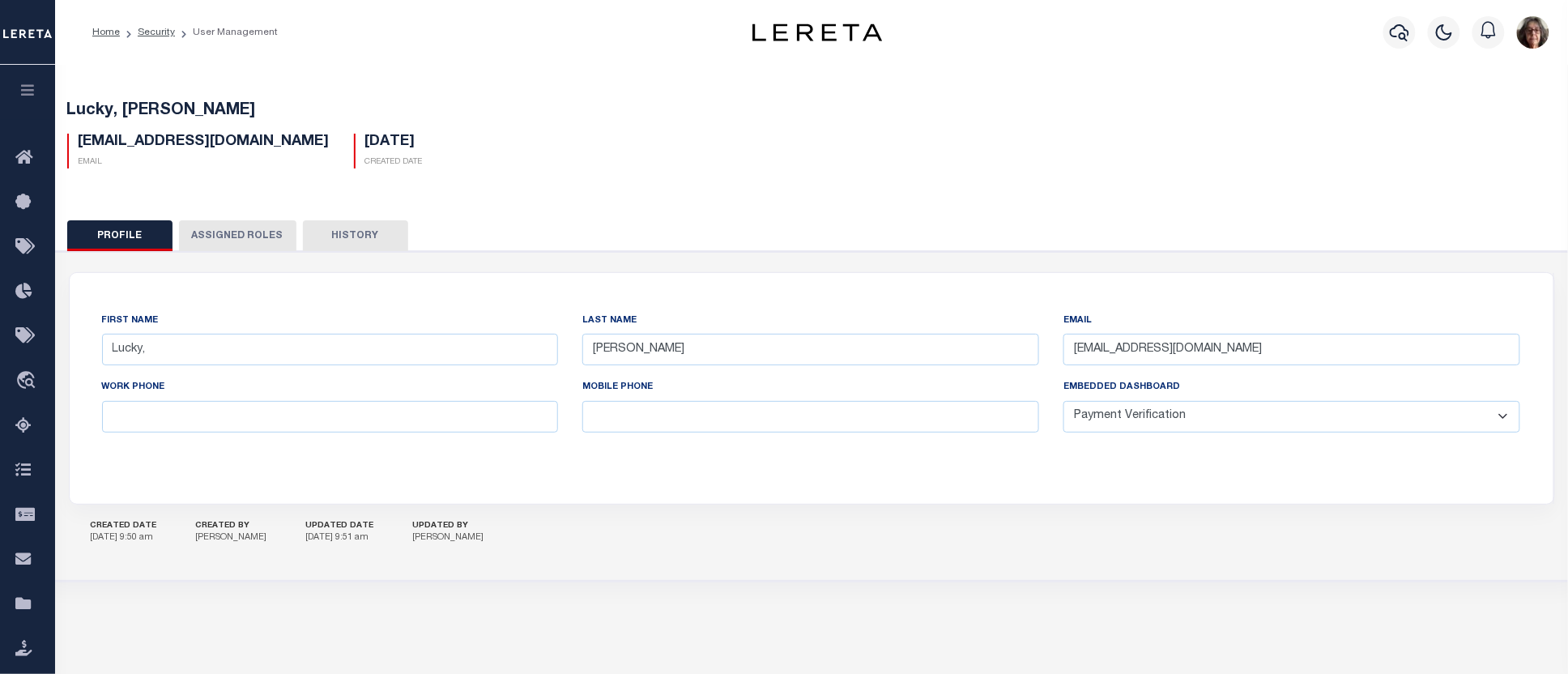
click at [214, 230] on button "Assigned Roles" at bounding box center [238, 235] width 118 height 31
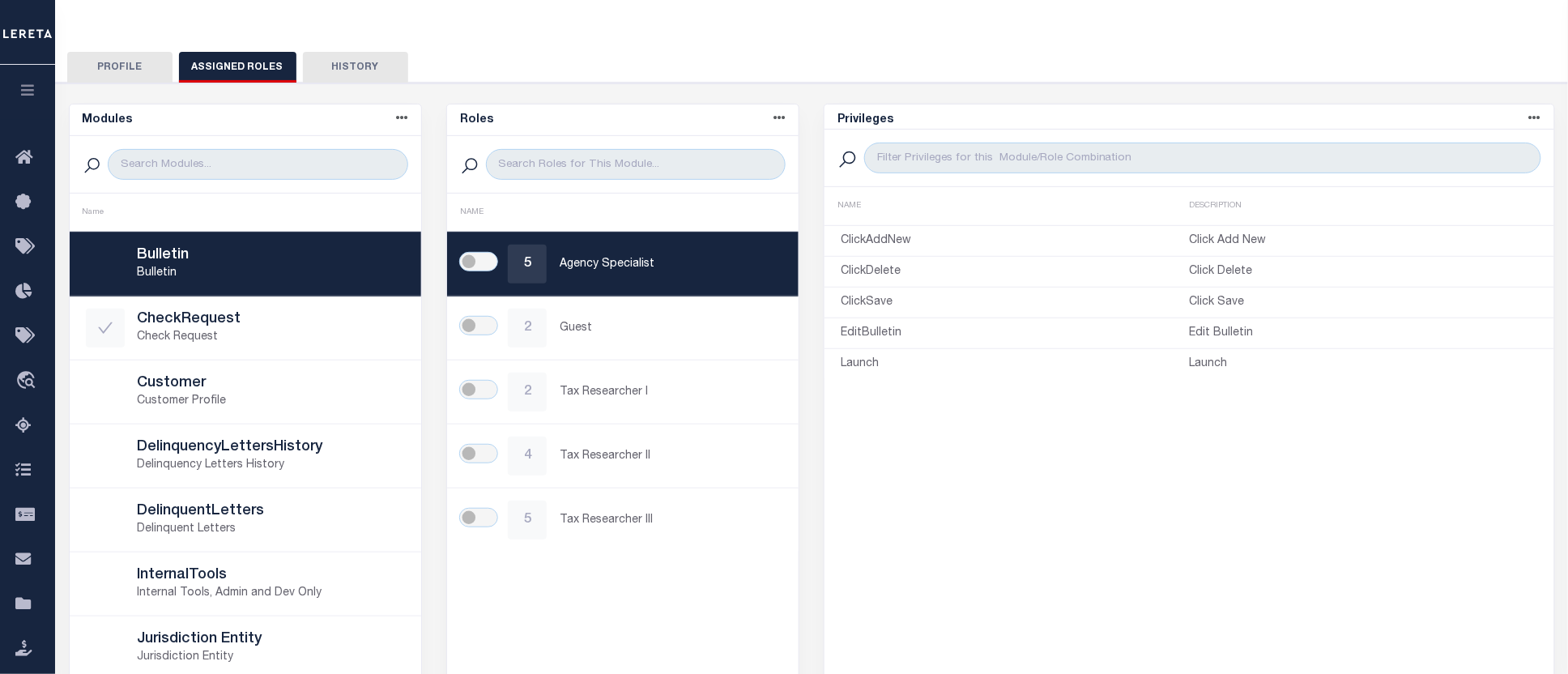
scroll to position [179, 0]
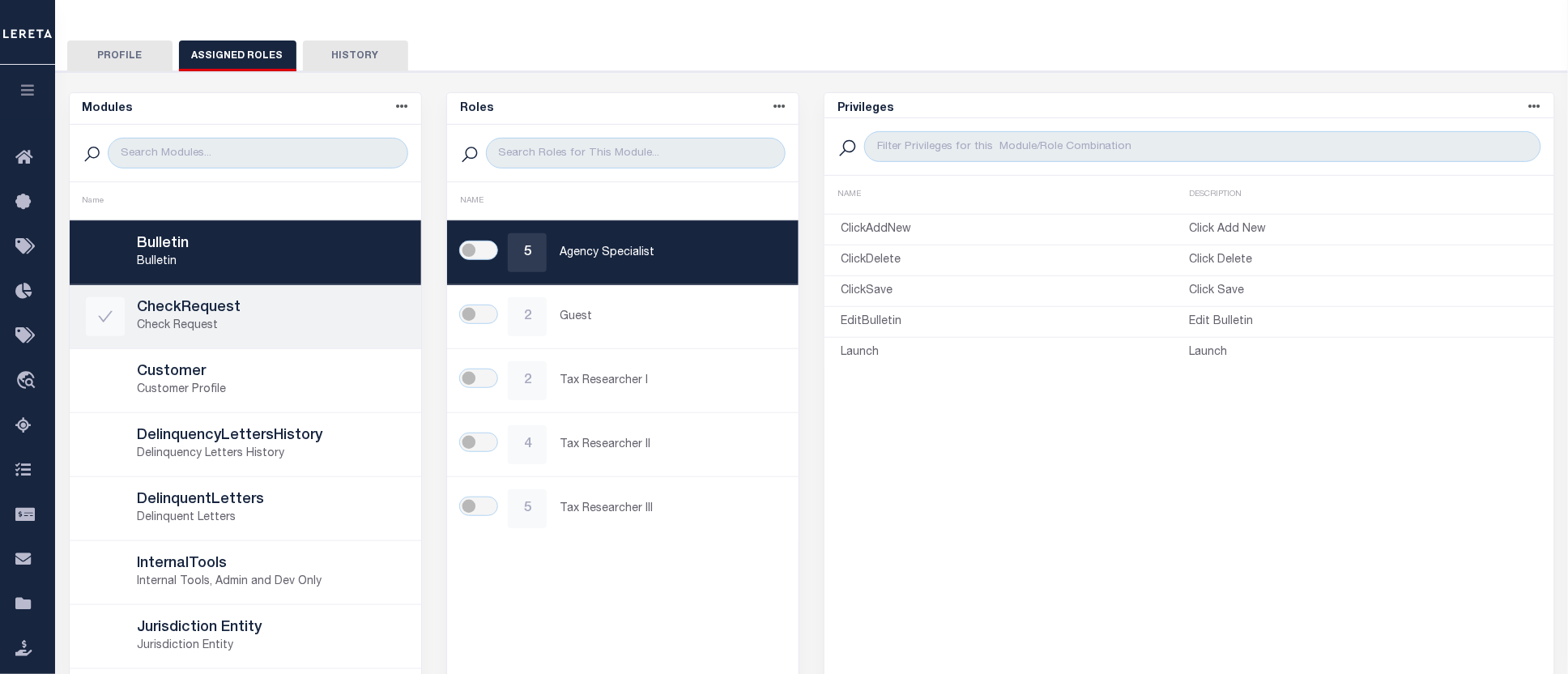
click at [188, 325] on p "Check Request" at bounding box center [272, 325] width 268 height 17
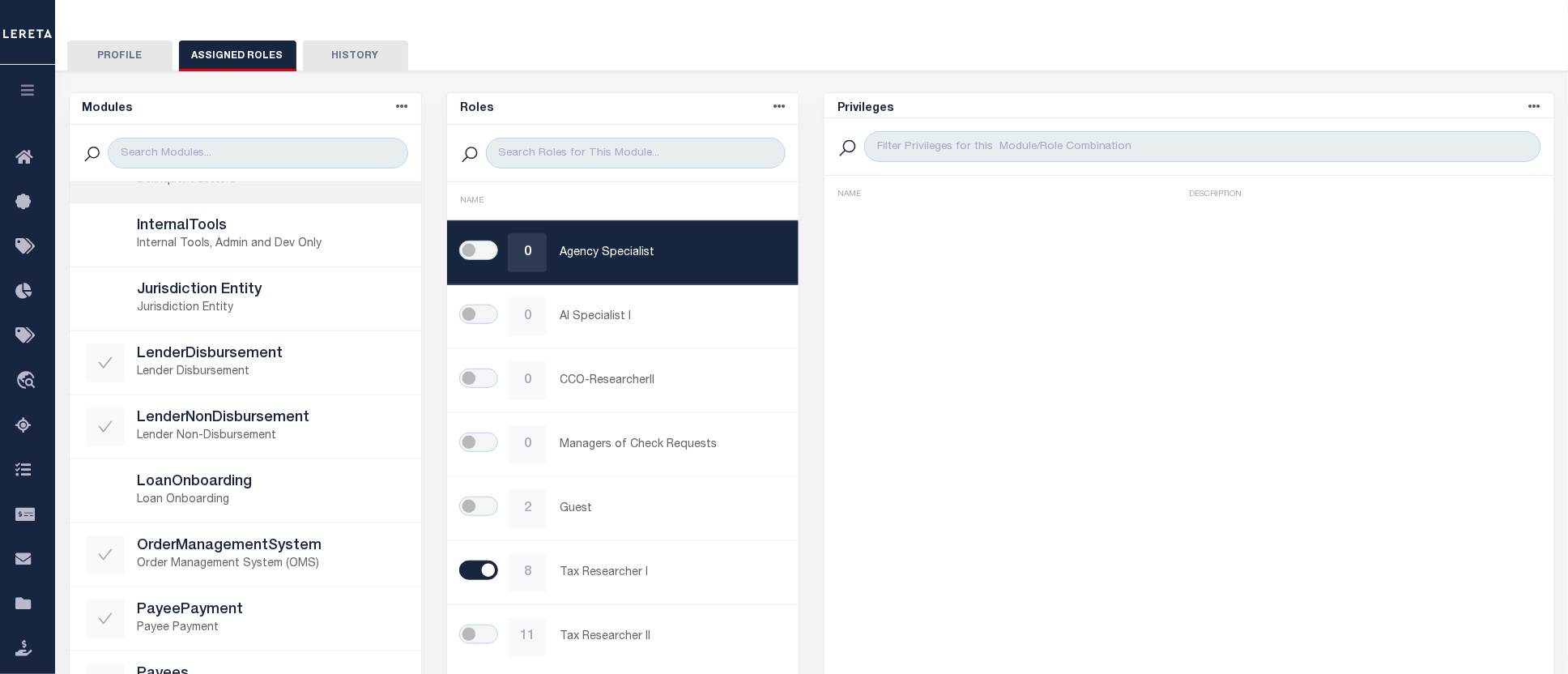
scroll to position [360, 0]
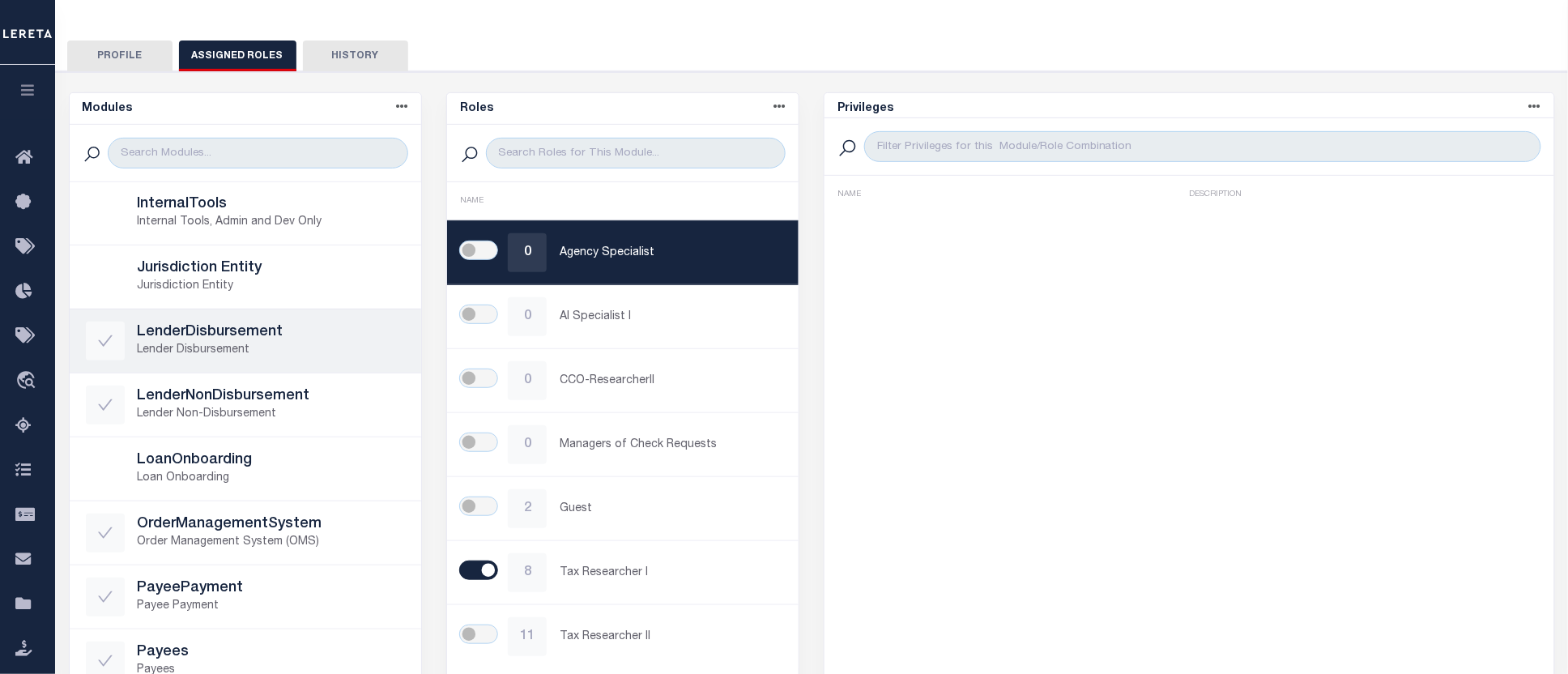
click at [273, 344] on p "Lender Disbursement" at bounding box center [272, 350] width 268 height 17
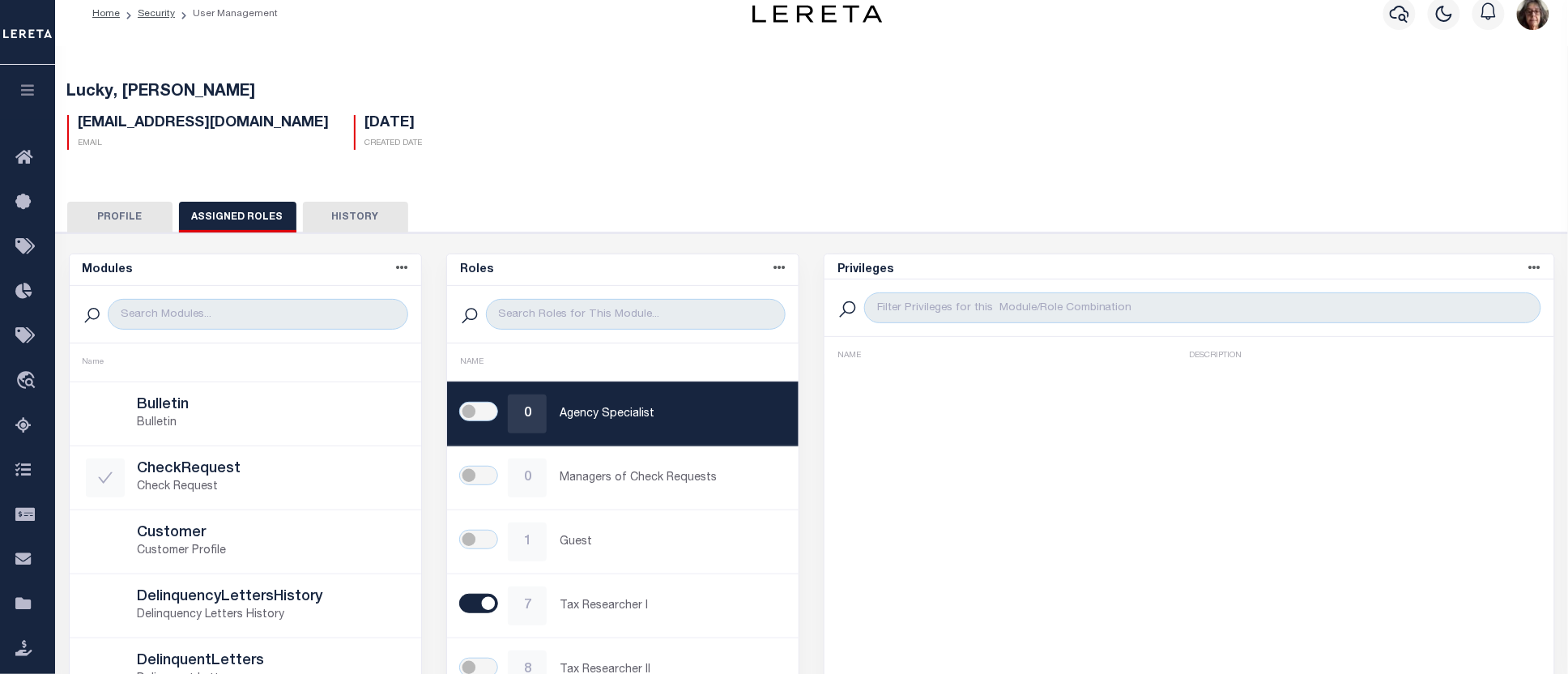
scroll to position [0, 0]
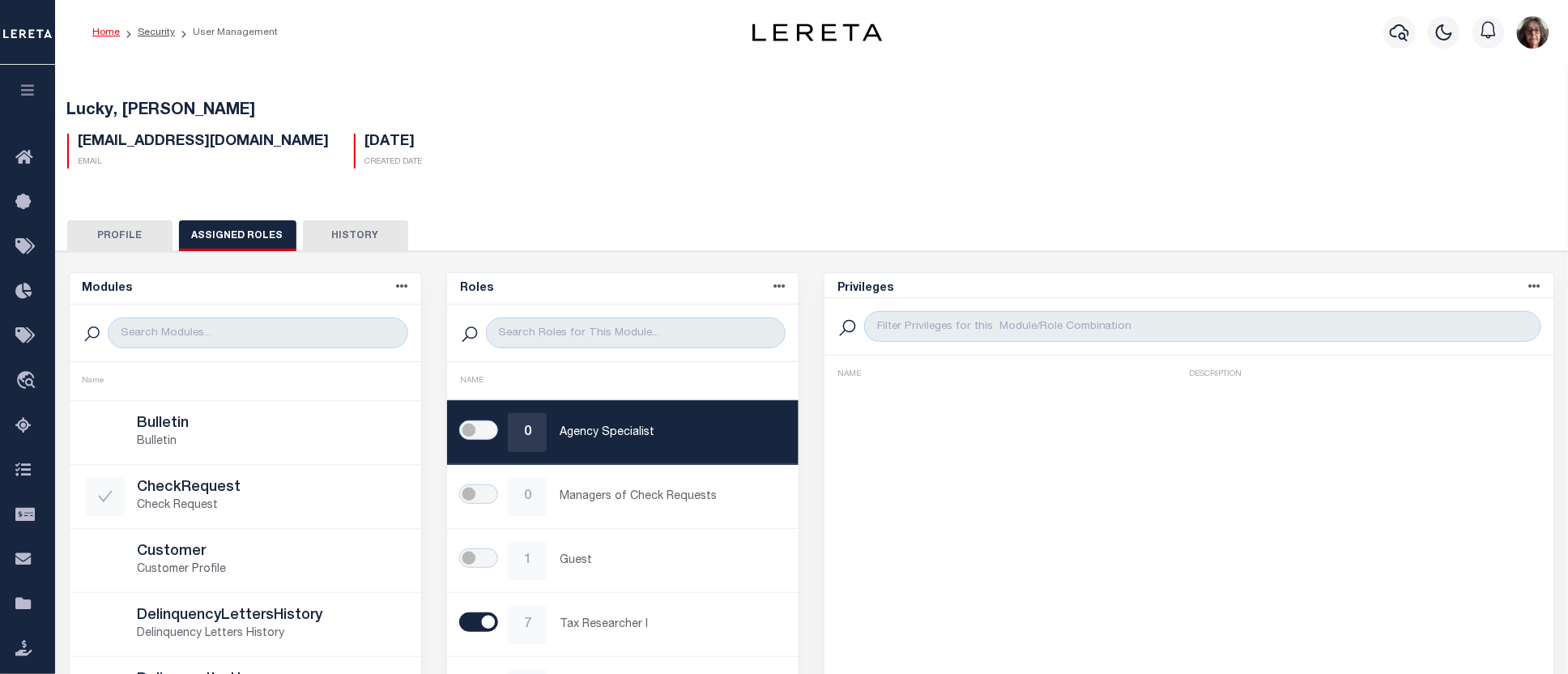
click at [108, 31] on link "Home" at bounding box center [106, 33] width 28 height 10
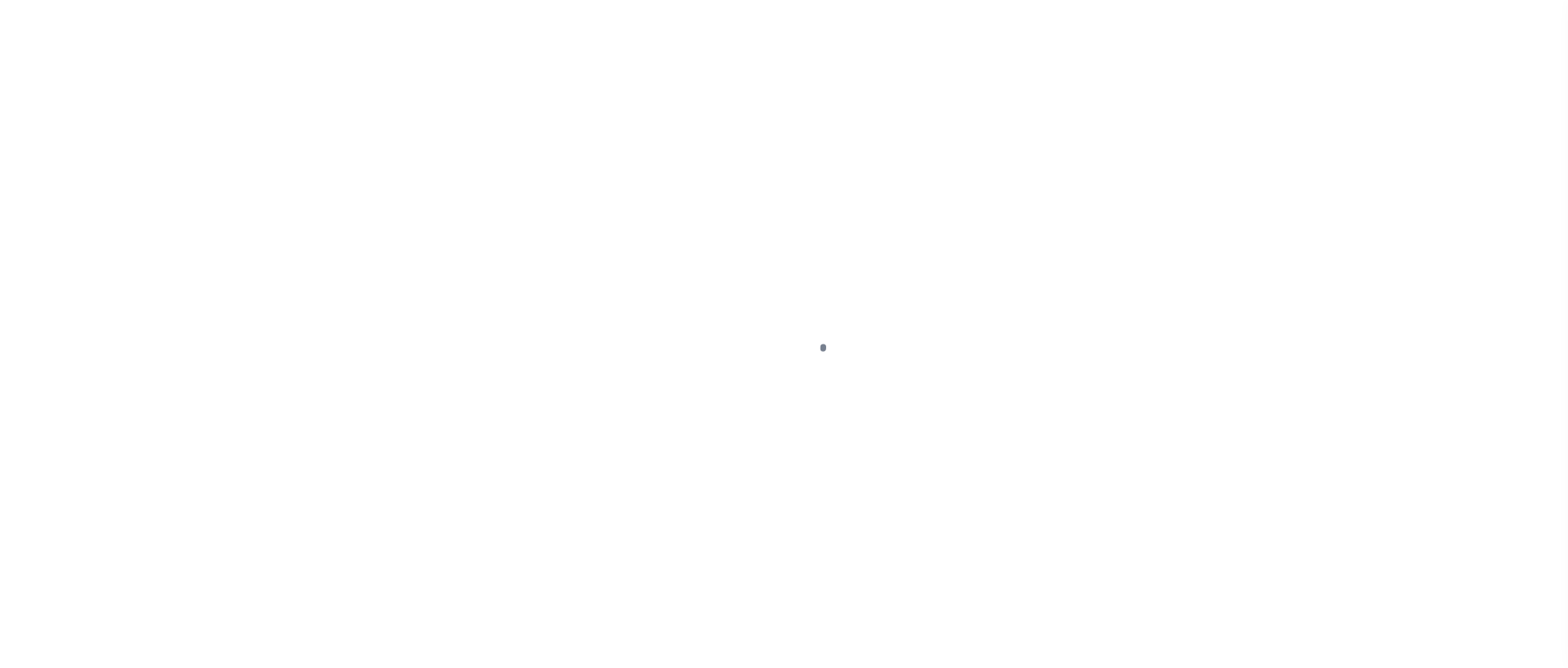
select select "PVQ"
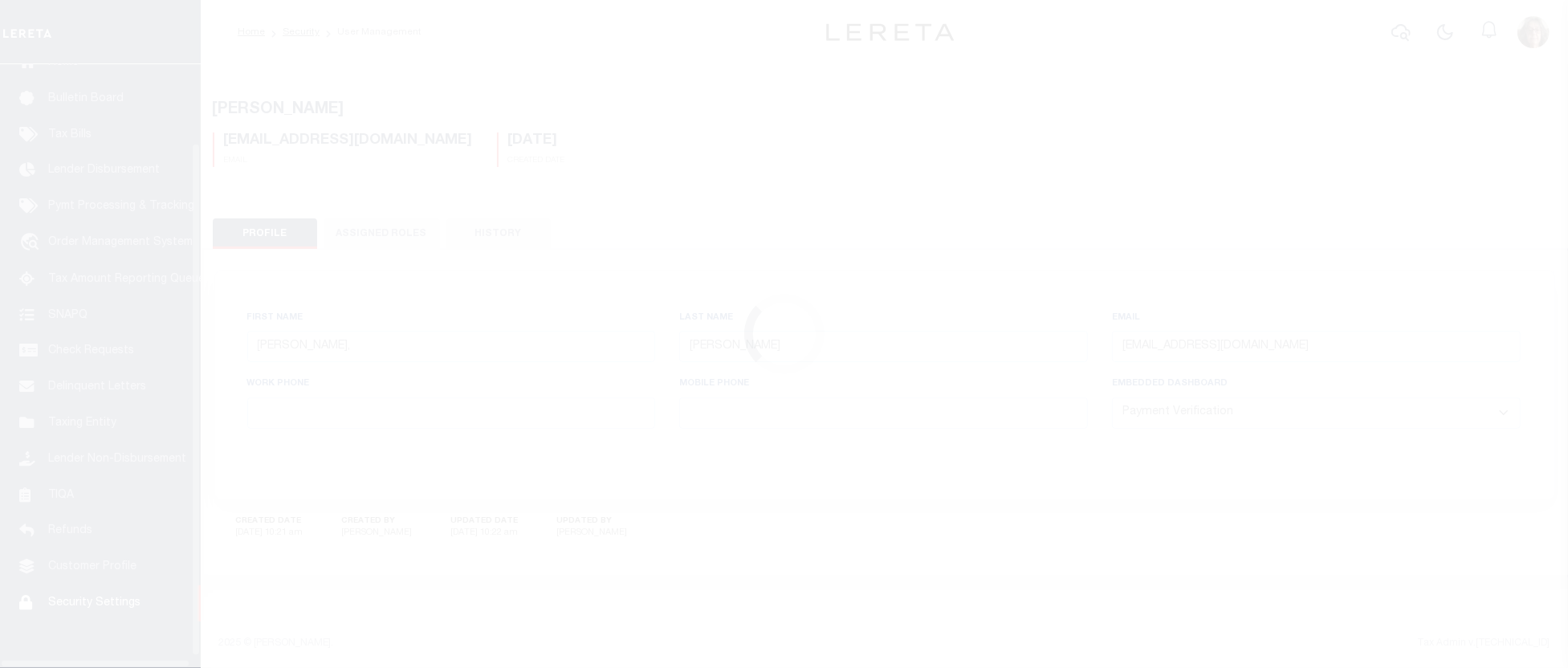
scroll to position [106, 0]
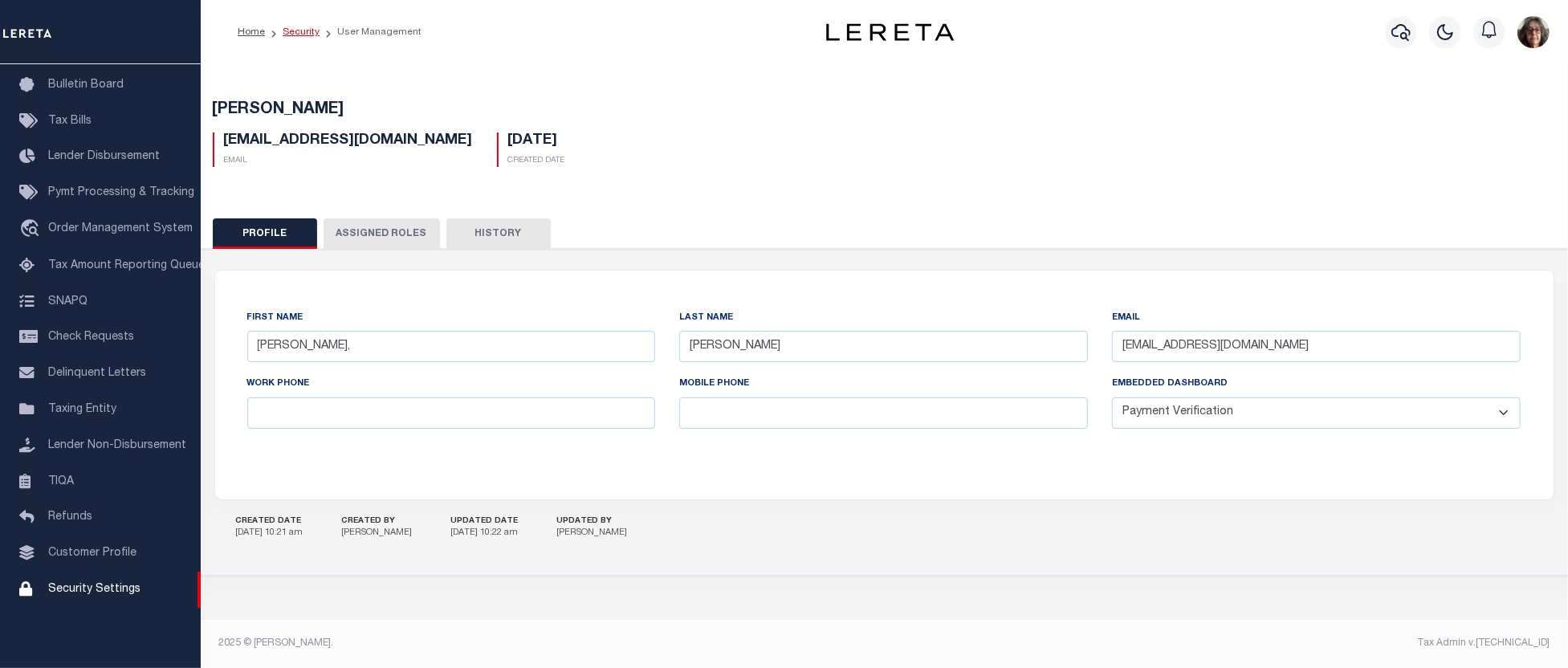
click at [299, 32] on link "Security" at bounding box center [302, 32] width 37 height 10
select select "100"
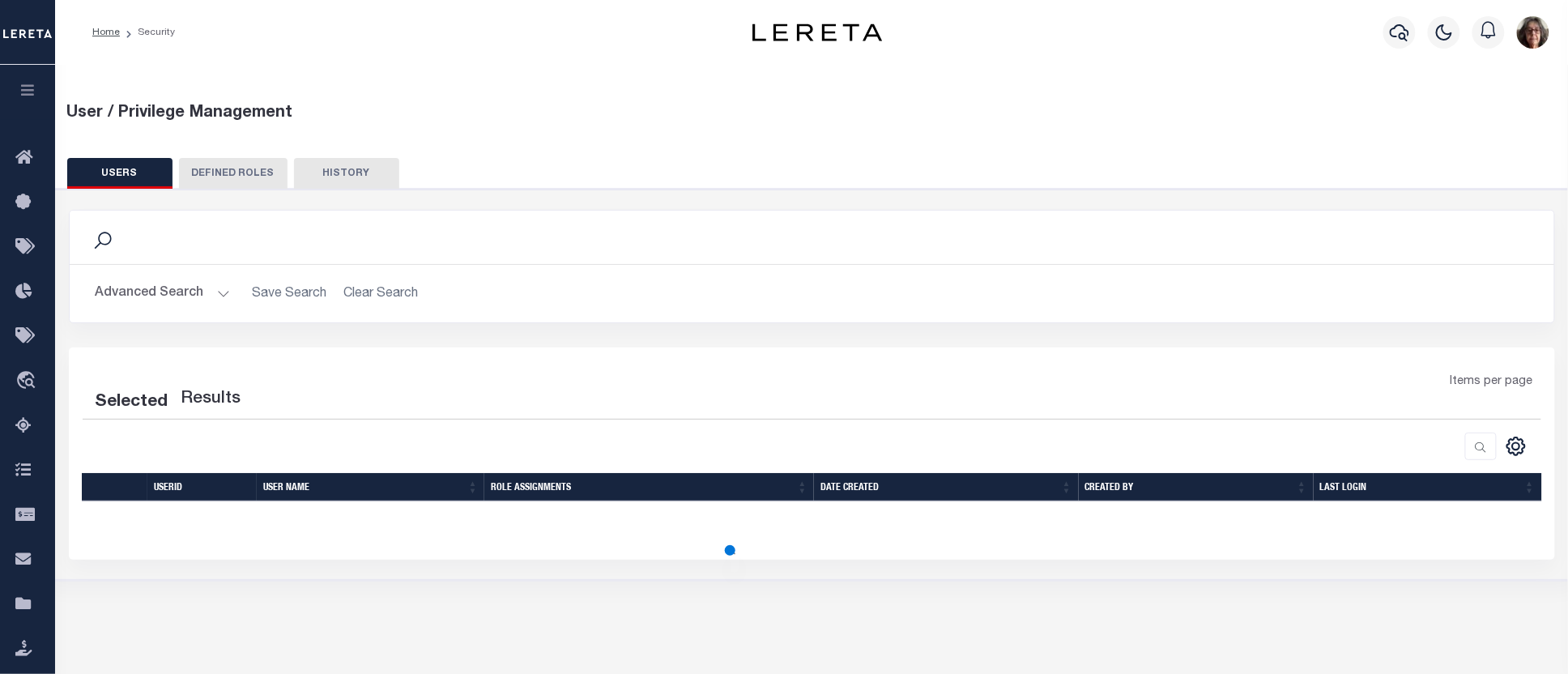
select select "100"
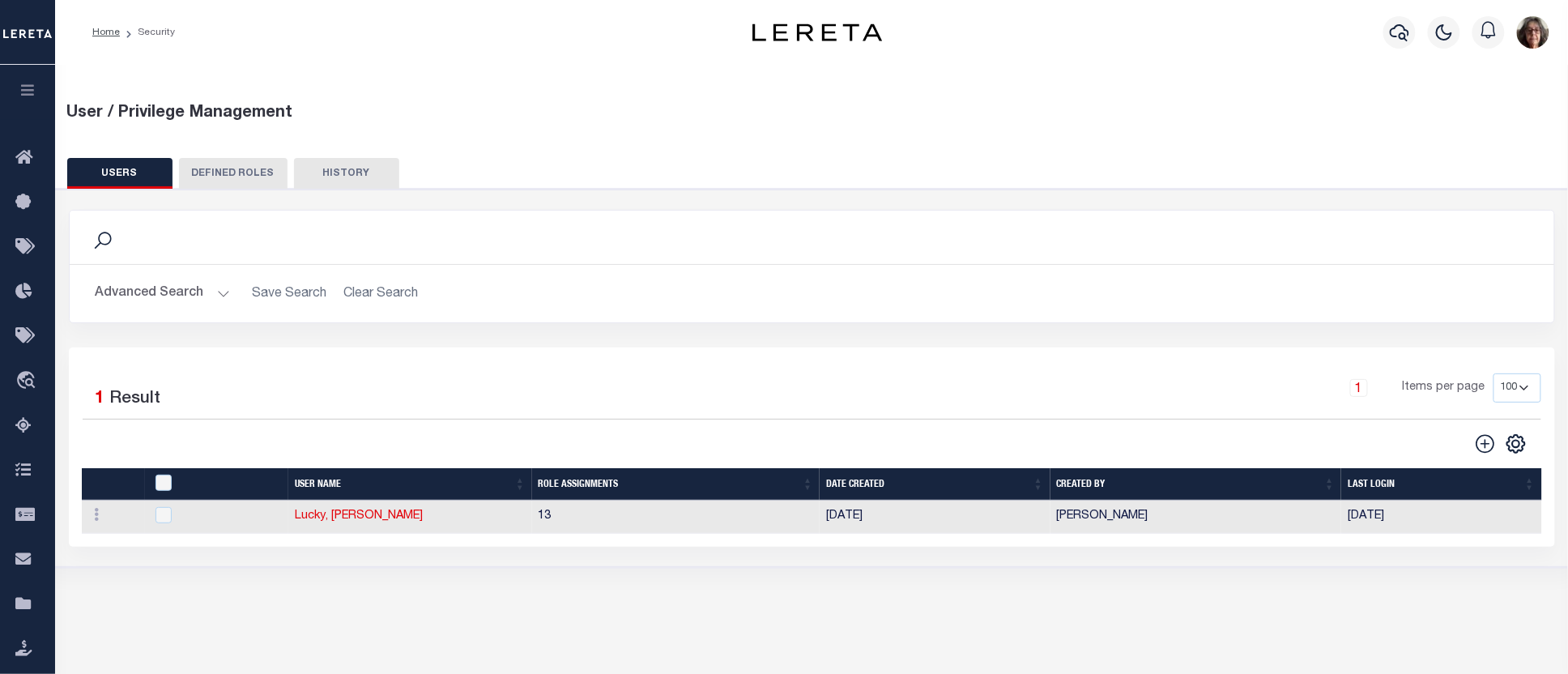
click at [220, 292] on button "Advanced Search" at bounding box center [163, 293] width 135 height 32
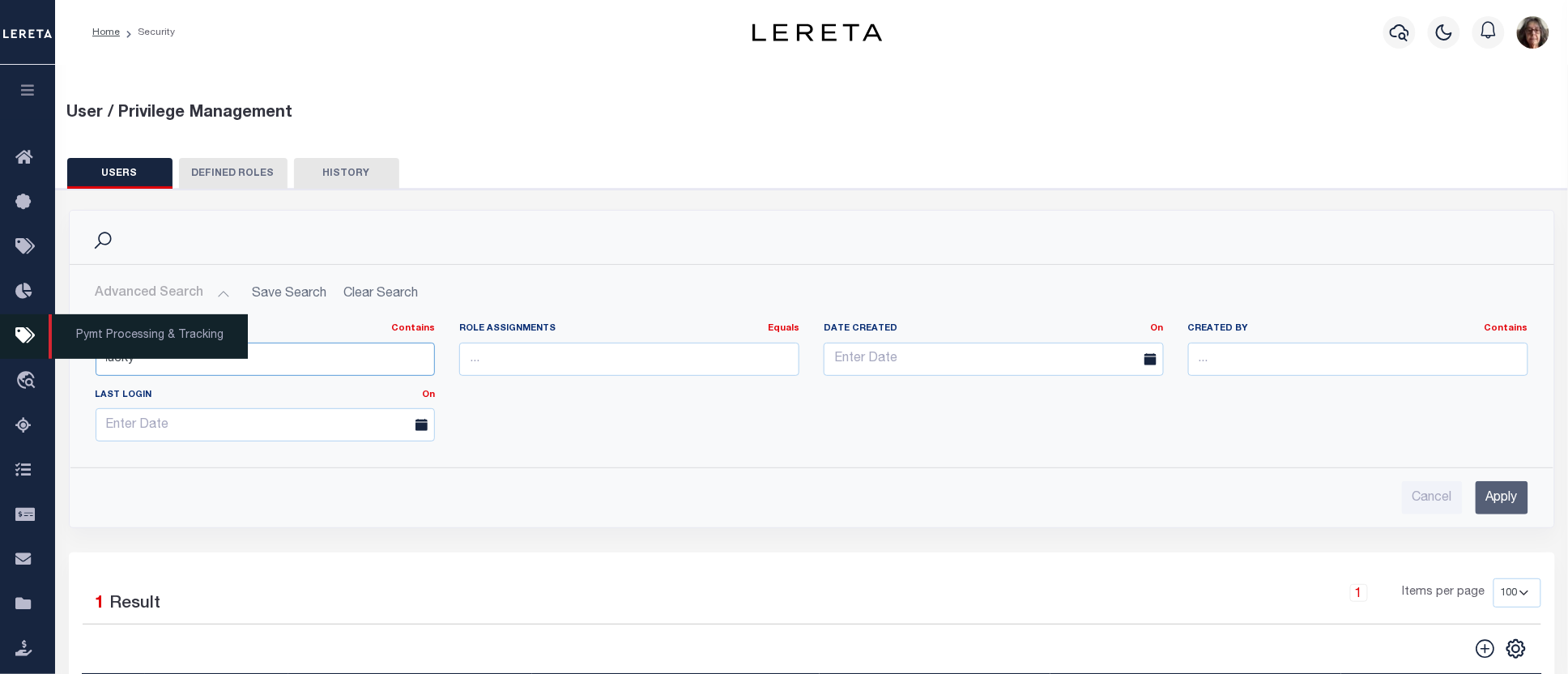
drag, startPoint x: 164, startPoint y: 360, endPoint x: 29, endPoint y: 345, distance: 135.8
click at [29, 345] on div "Home Security" at bounding box center [784, 411] width 1568 height 823
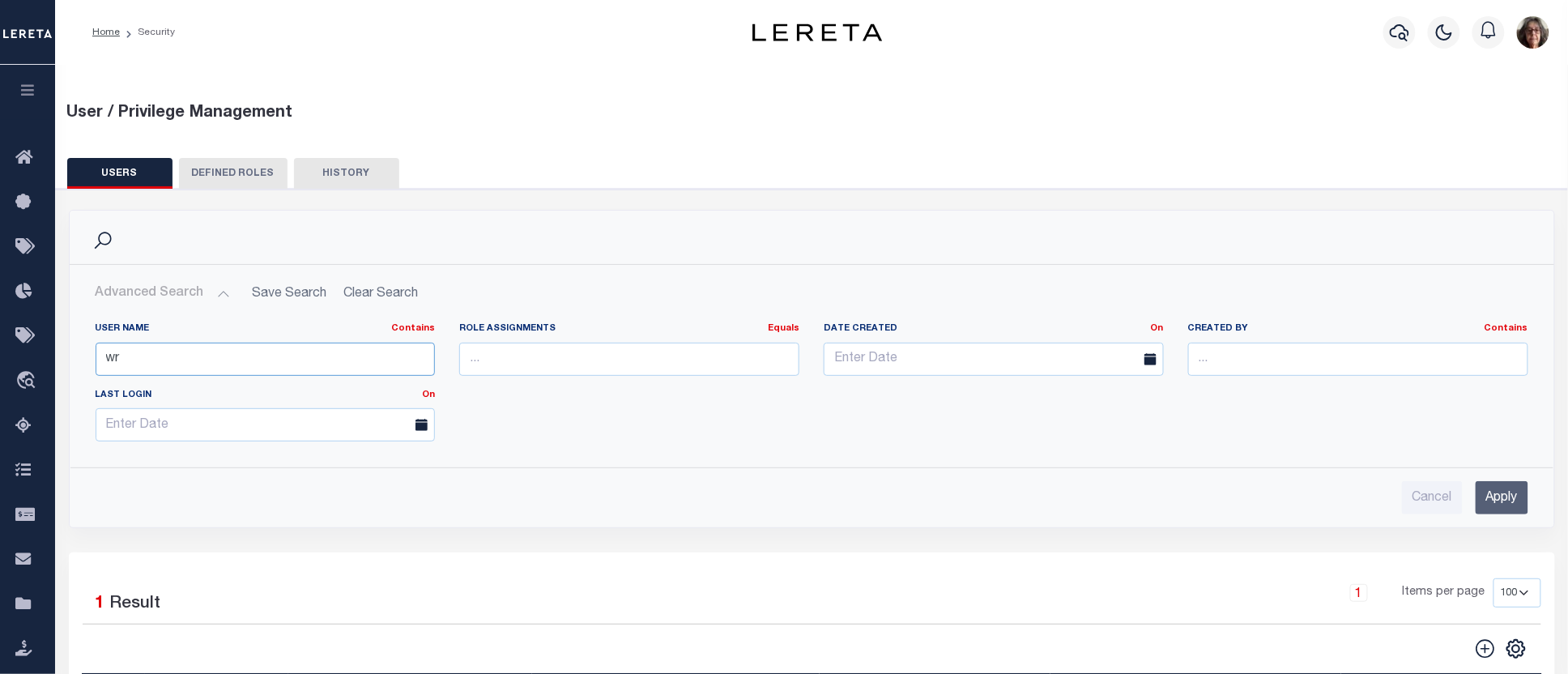
type input "wright"
click at [1502, 497] on input "Apply" at bounding box center [1502, 499] width 53 height 34
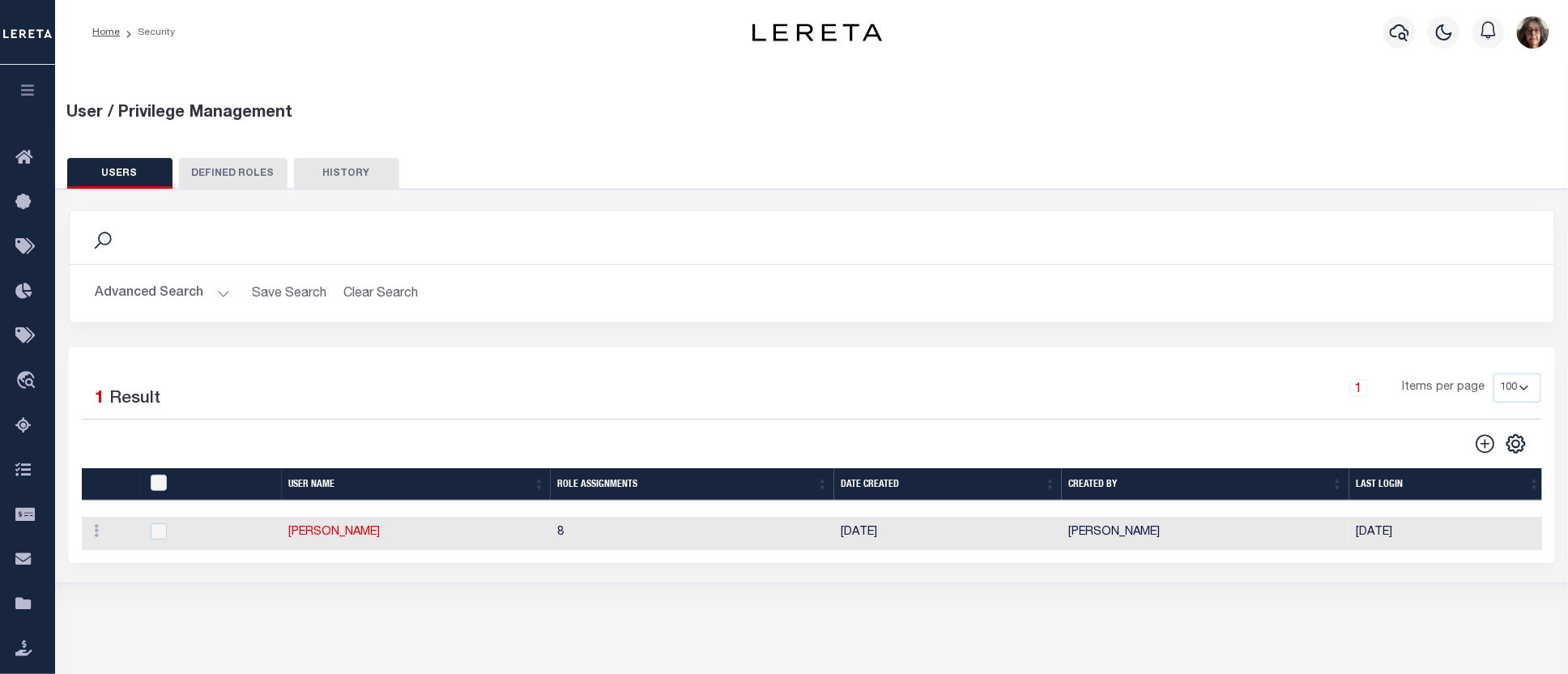
click at [29, 93] on icon "button" at bounding box center [28, 89] width 19 height 15
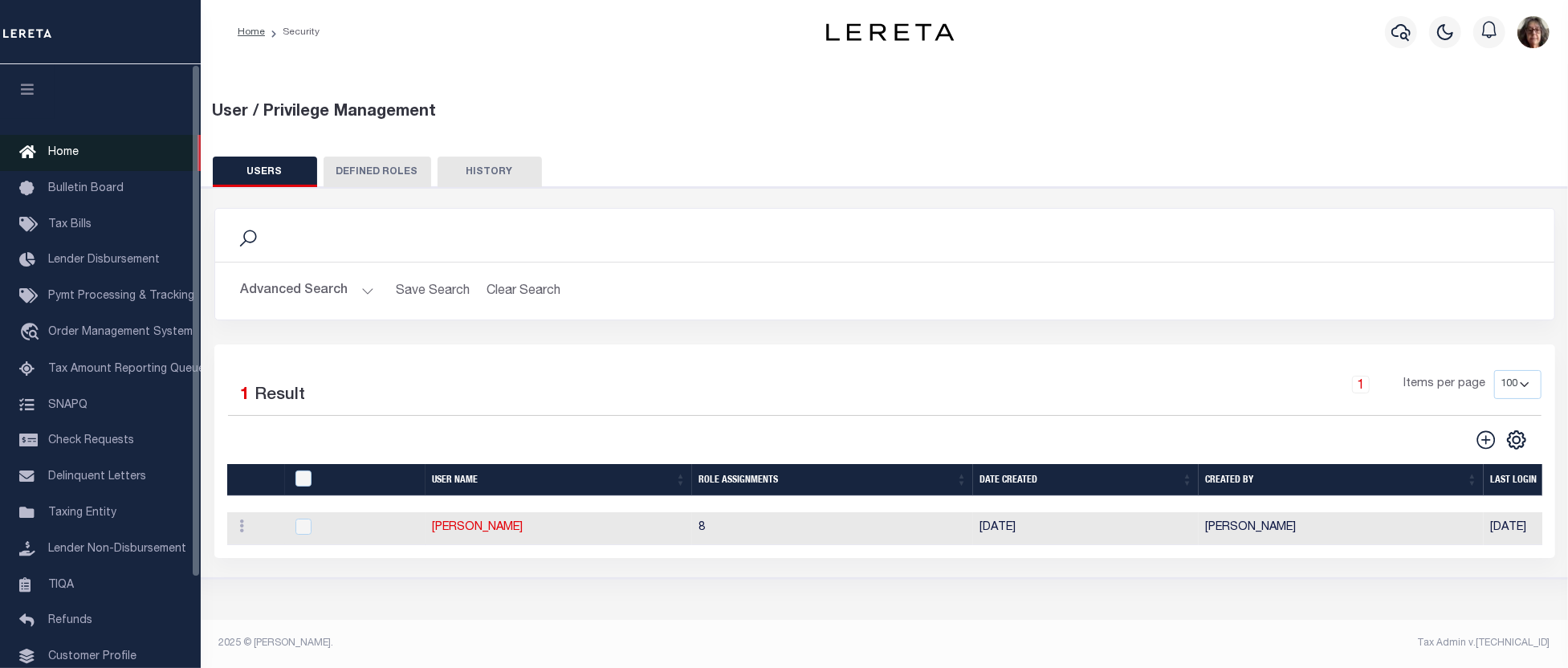
click at [61, 156] on span "Home" at bounding box center [63, 152] width 30 height 11
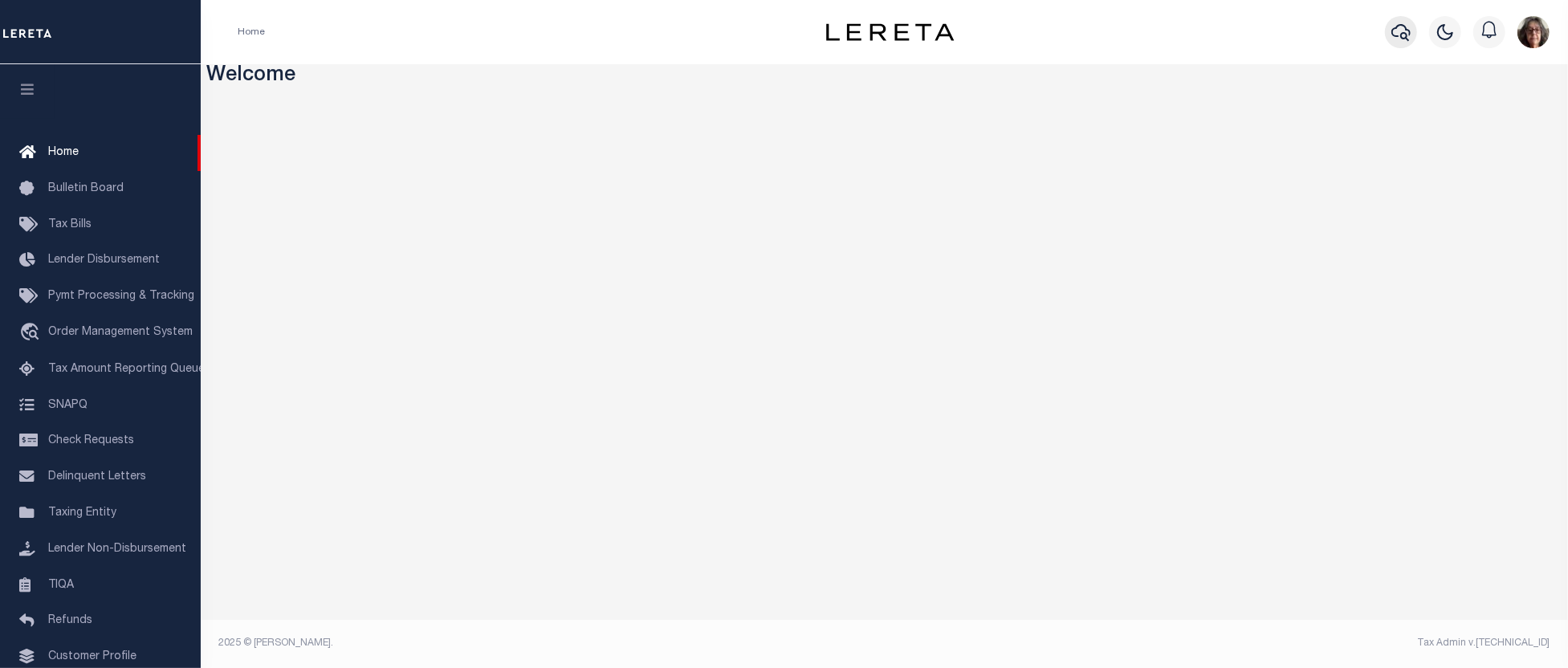
click at [1404, 35] on icon "button" at bounding box center [1402, 32] width 20 height 20
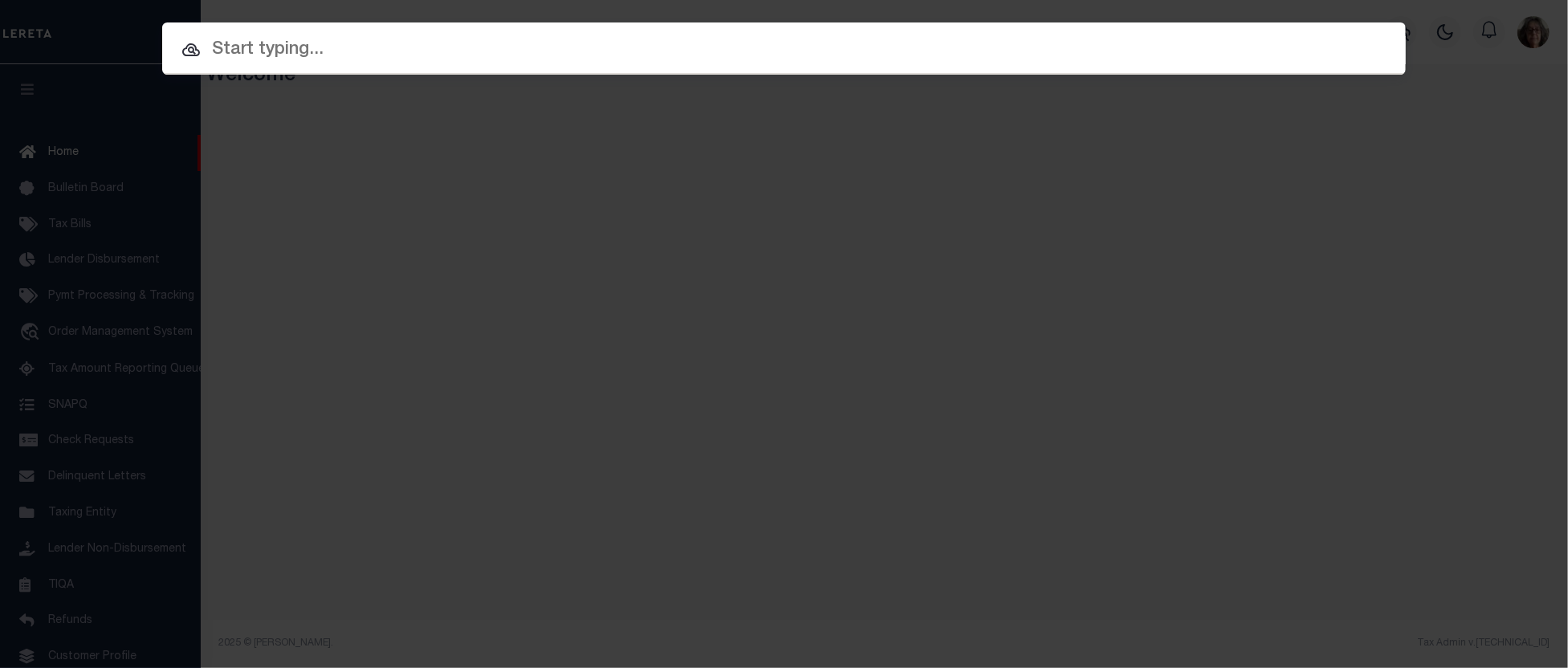
paste input "3511201482303"
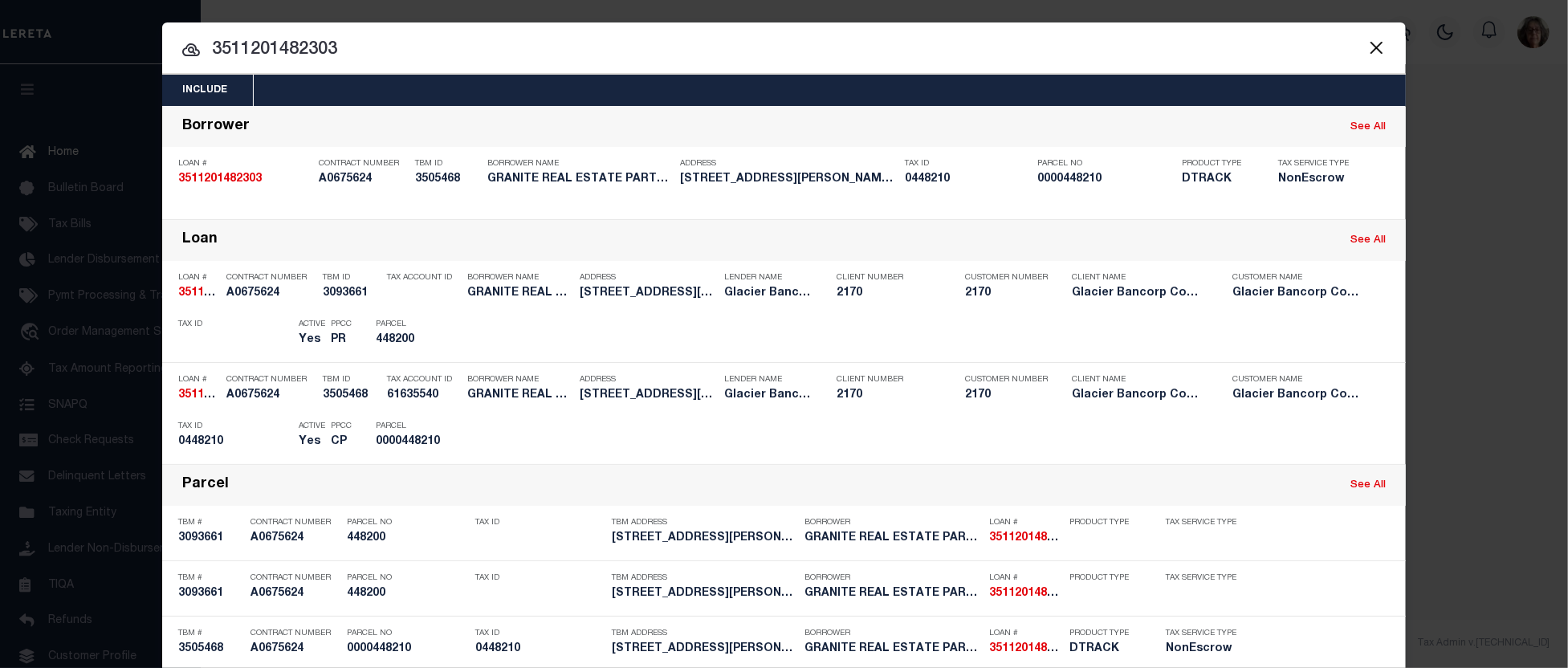
drag, startPoint x: 206, startPoint y: 45, endPoint x: 350, endPoint y: 54, distance: 144.3
click at [350, 54] on input "3511201482303" at bounding box center [784, 50] width 1244 height 28
paste input "9042012236"
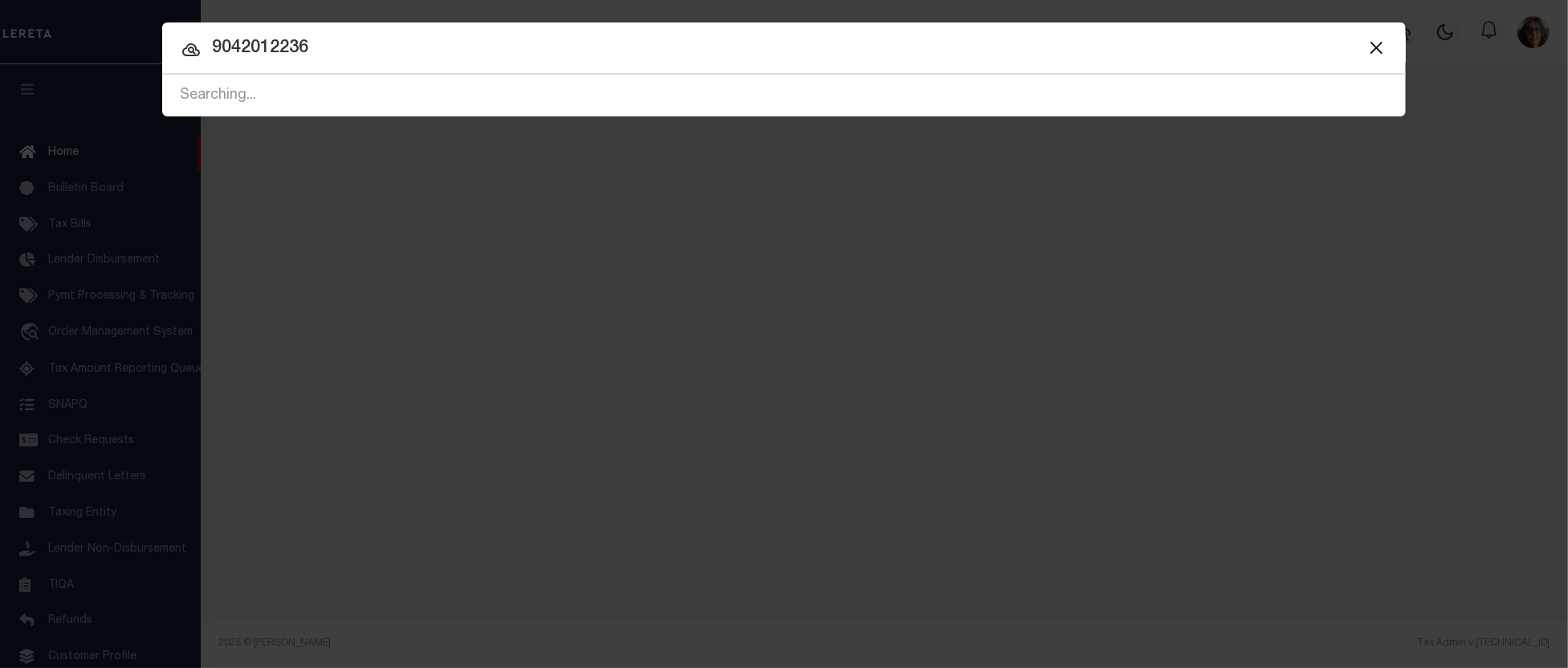
type input "9042012236"
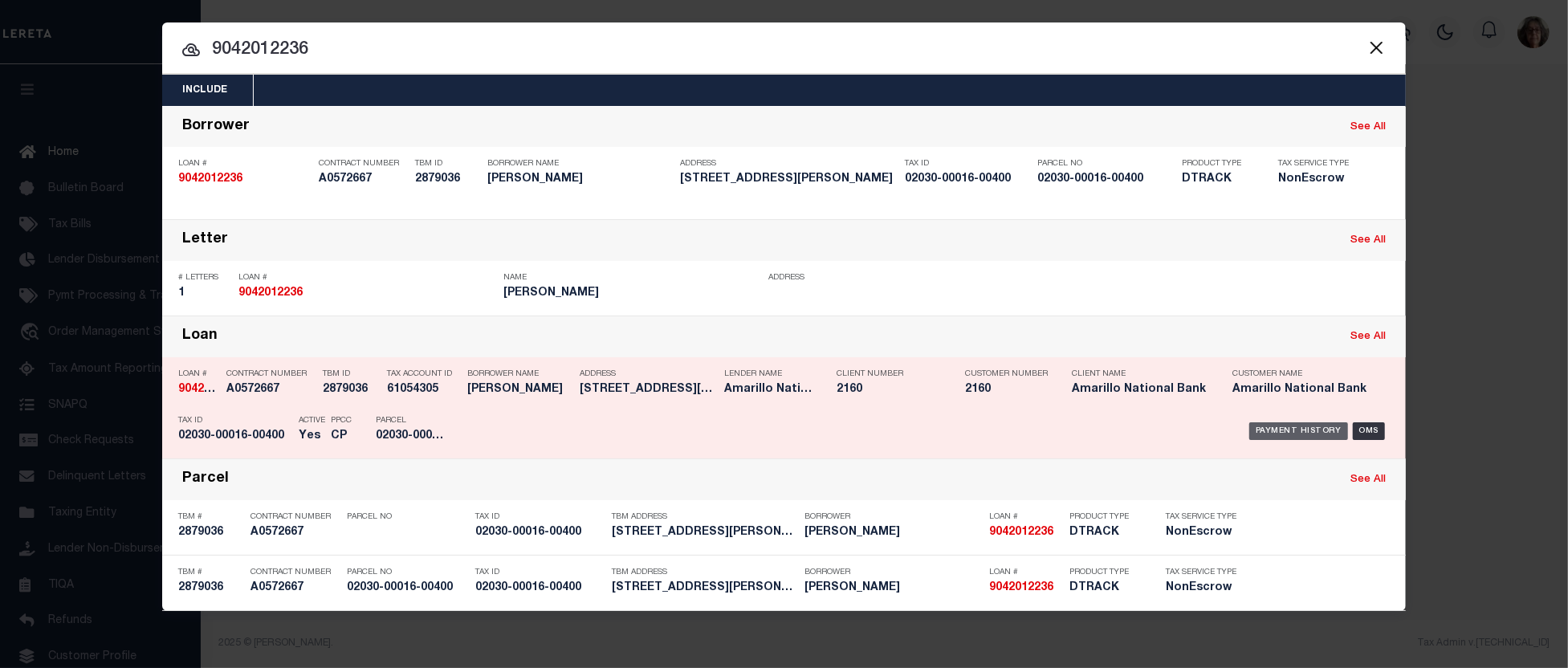
click at [1307, 435] on div "Payment History" at bounding box center [1299, 431] width 99 height 18
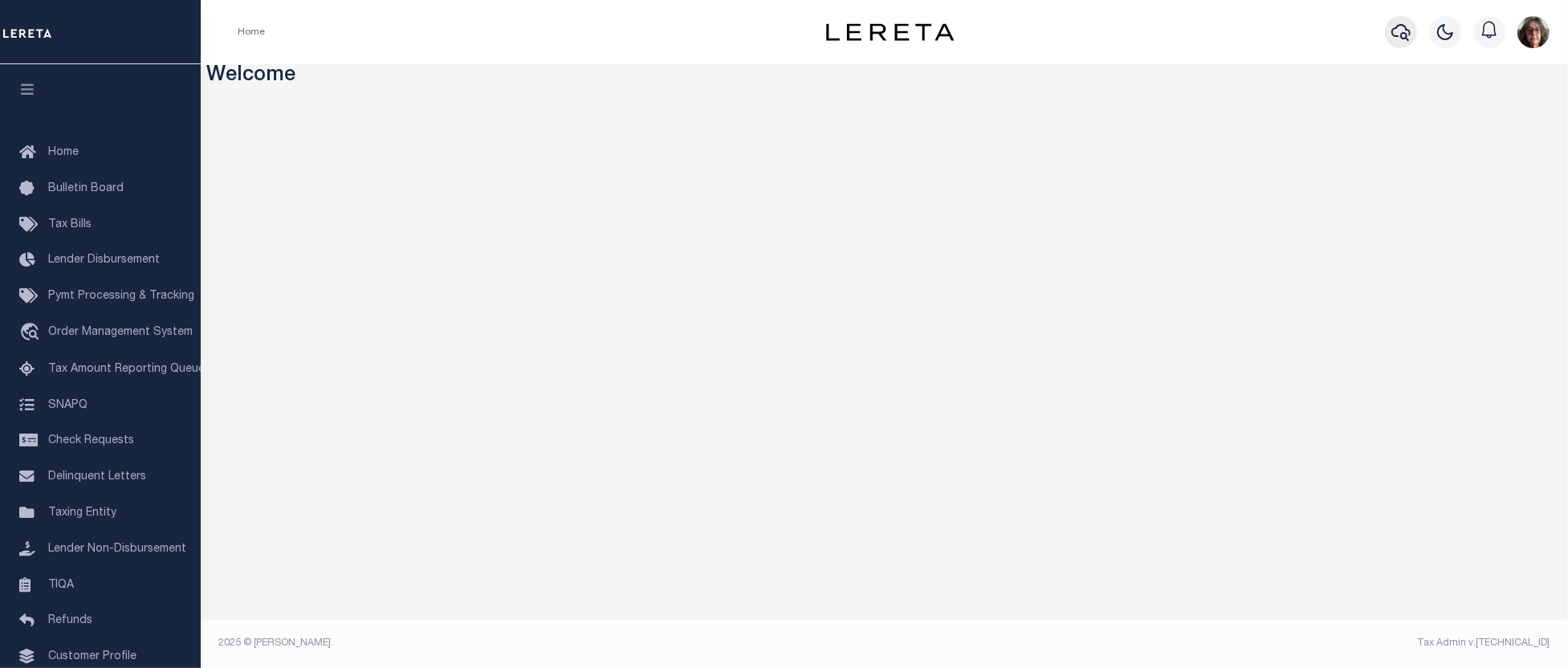
click at [1403, 35] on icon "button" at bounding box center [1402, 32] width 20 height 20
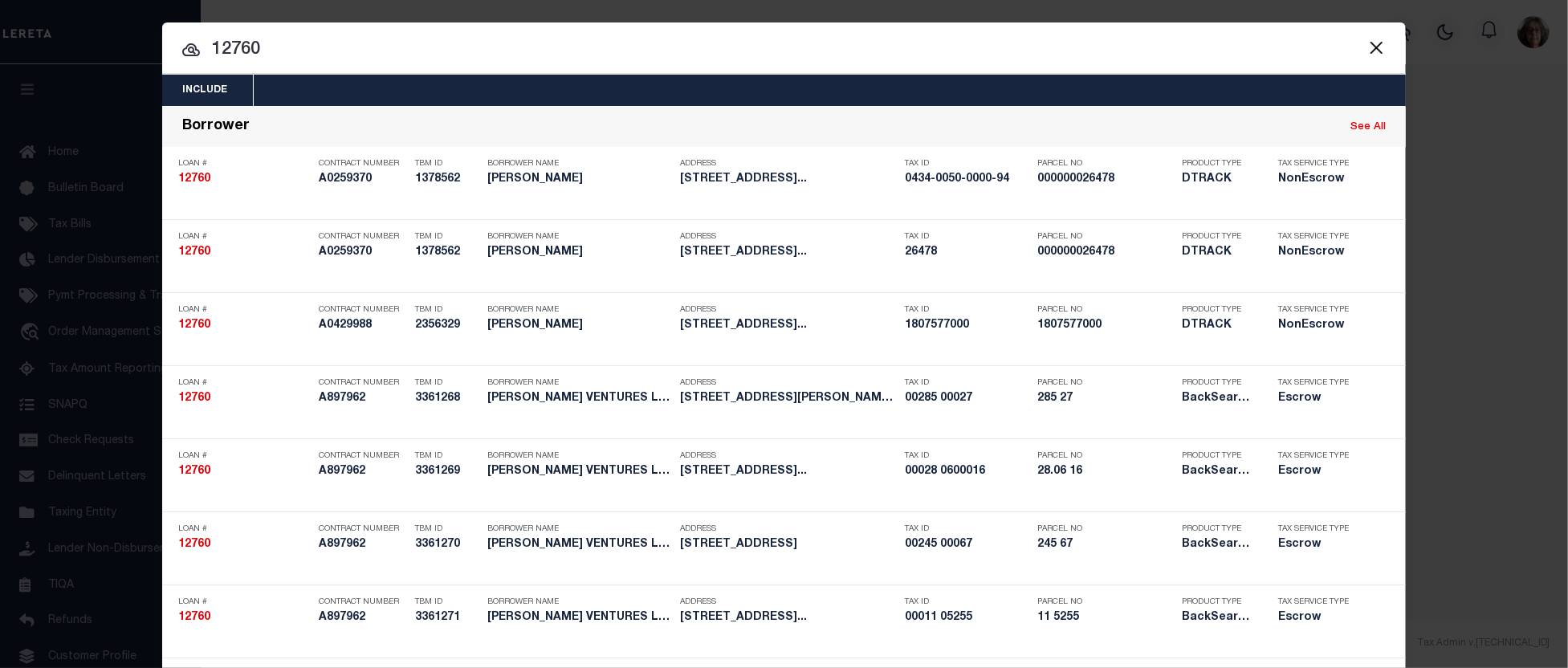
drag, startPoint x: 209, startPoint y: 48, endPoint x: 288, endPoint y: 46, distance: 79.0
click at [288, 46] on input "12760" at bounding box center [784, 50] width 1244 height 28
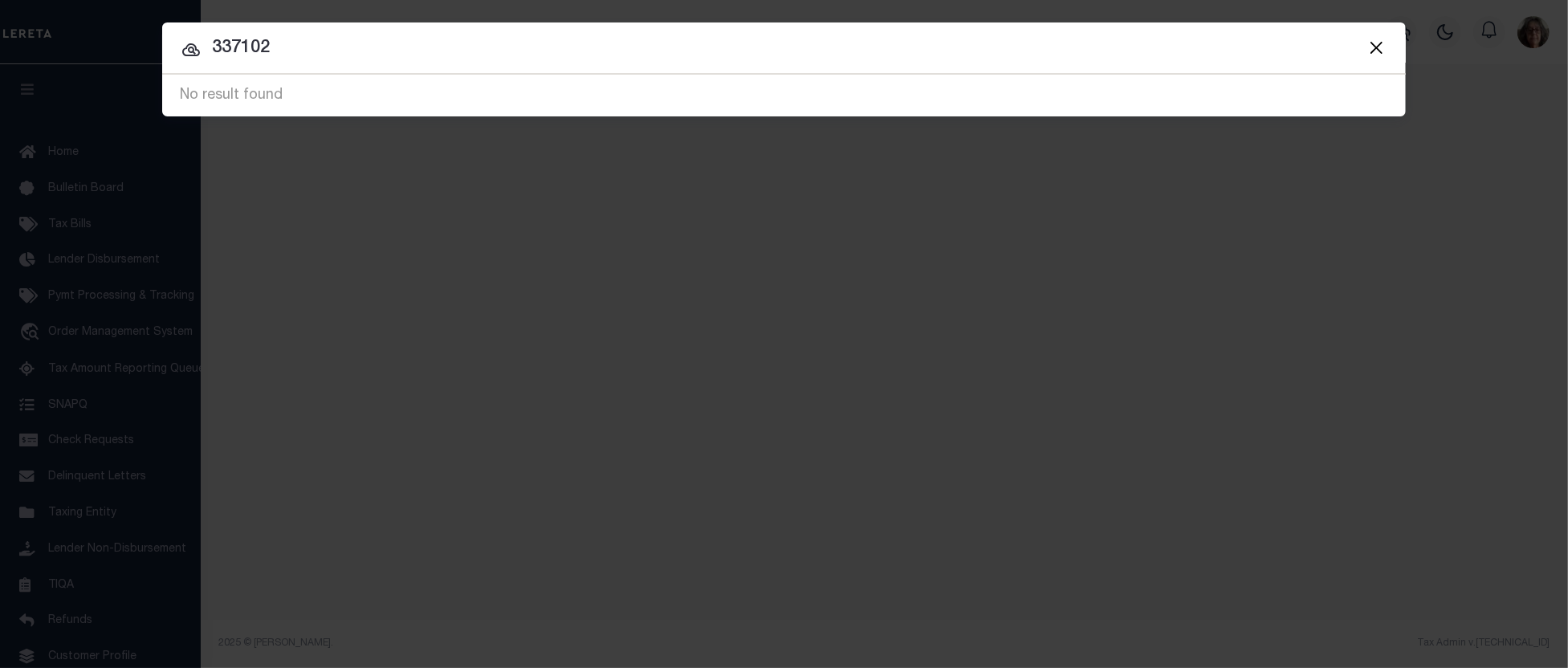
click at [1376, 46] on button "Close" at bounding box center [1375, 47] width 21 height 21
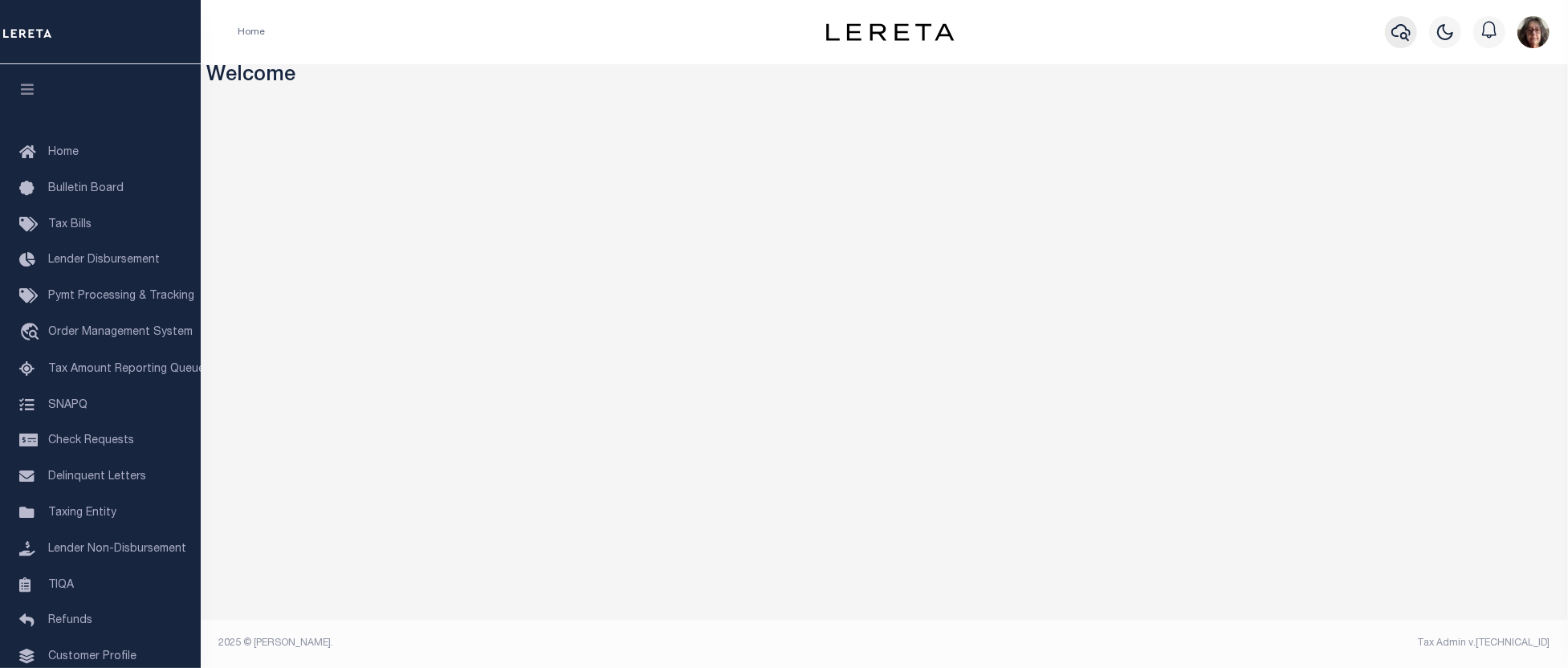
click at [1408, 34] on icon "button" at bounding box center [1402, 32] width 20 height 20
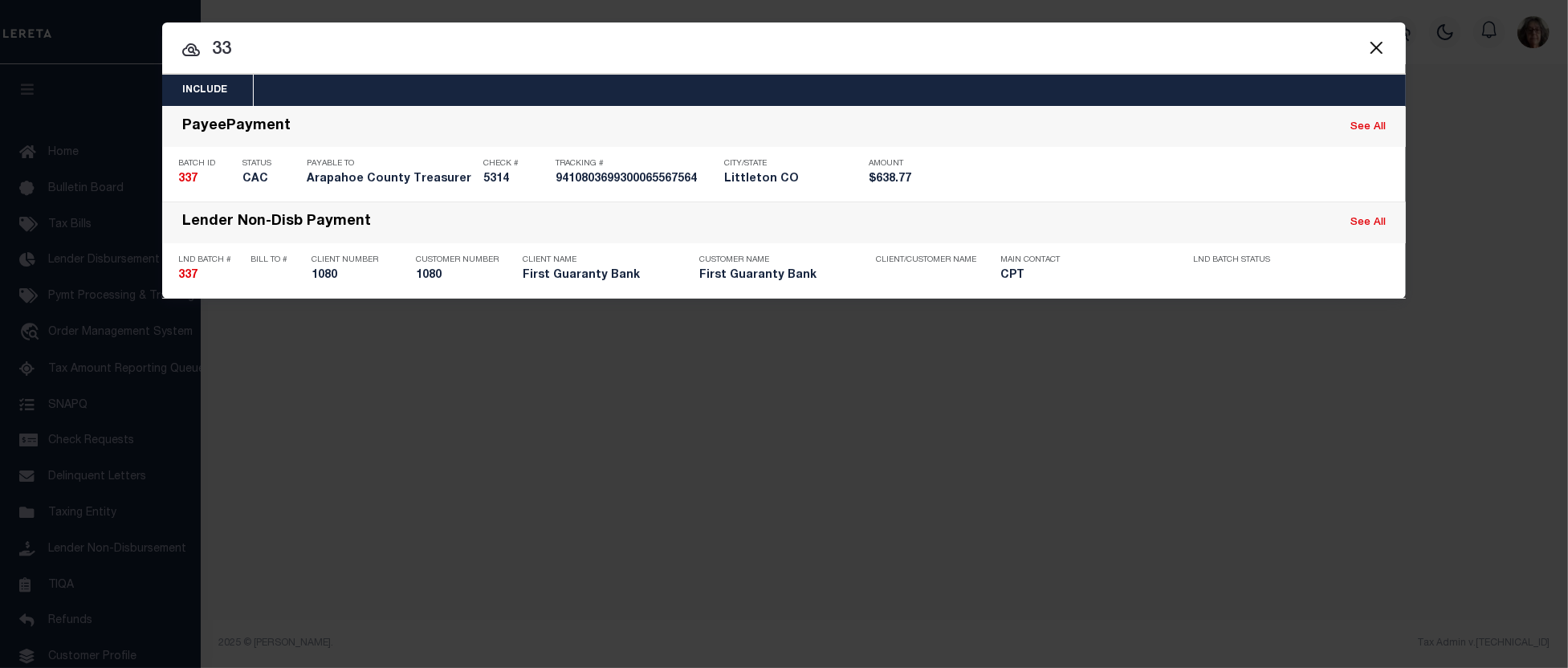
type input "3"
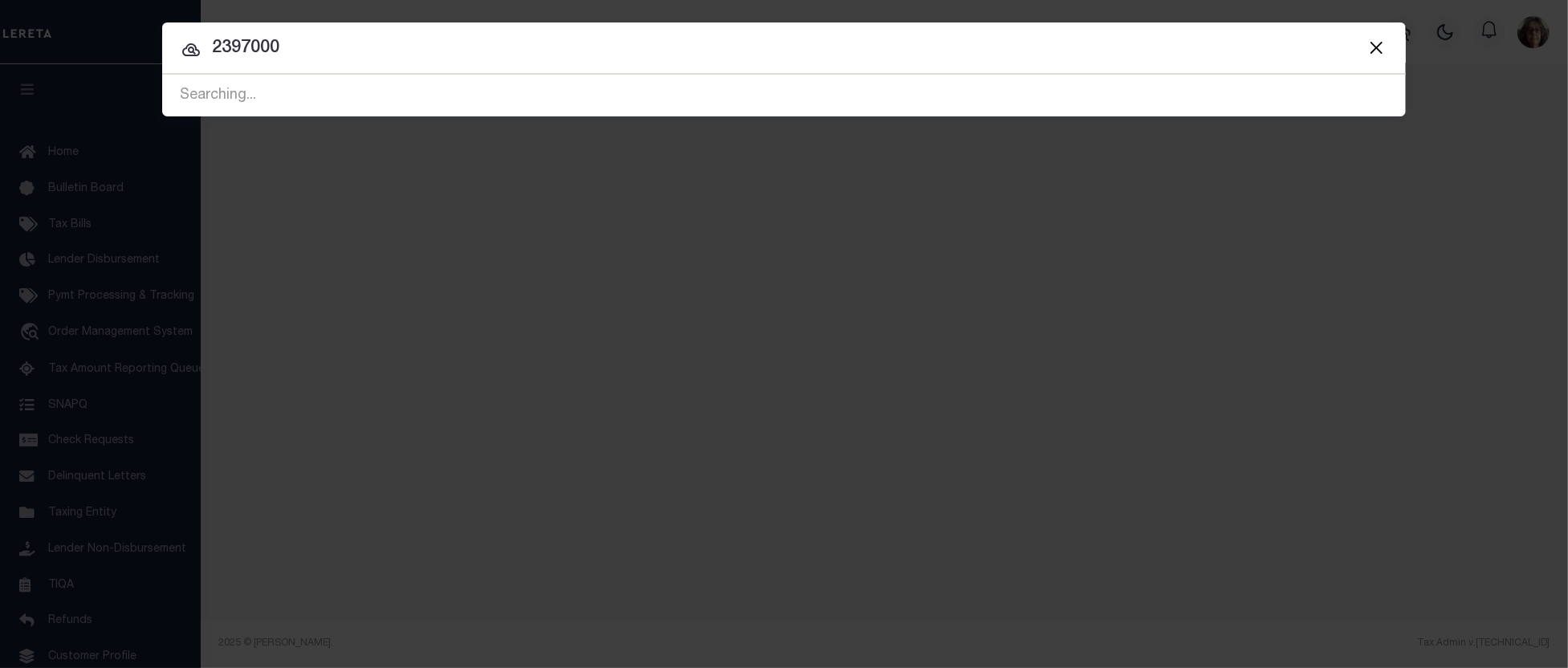
type input "2397000"
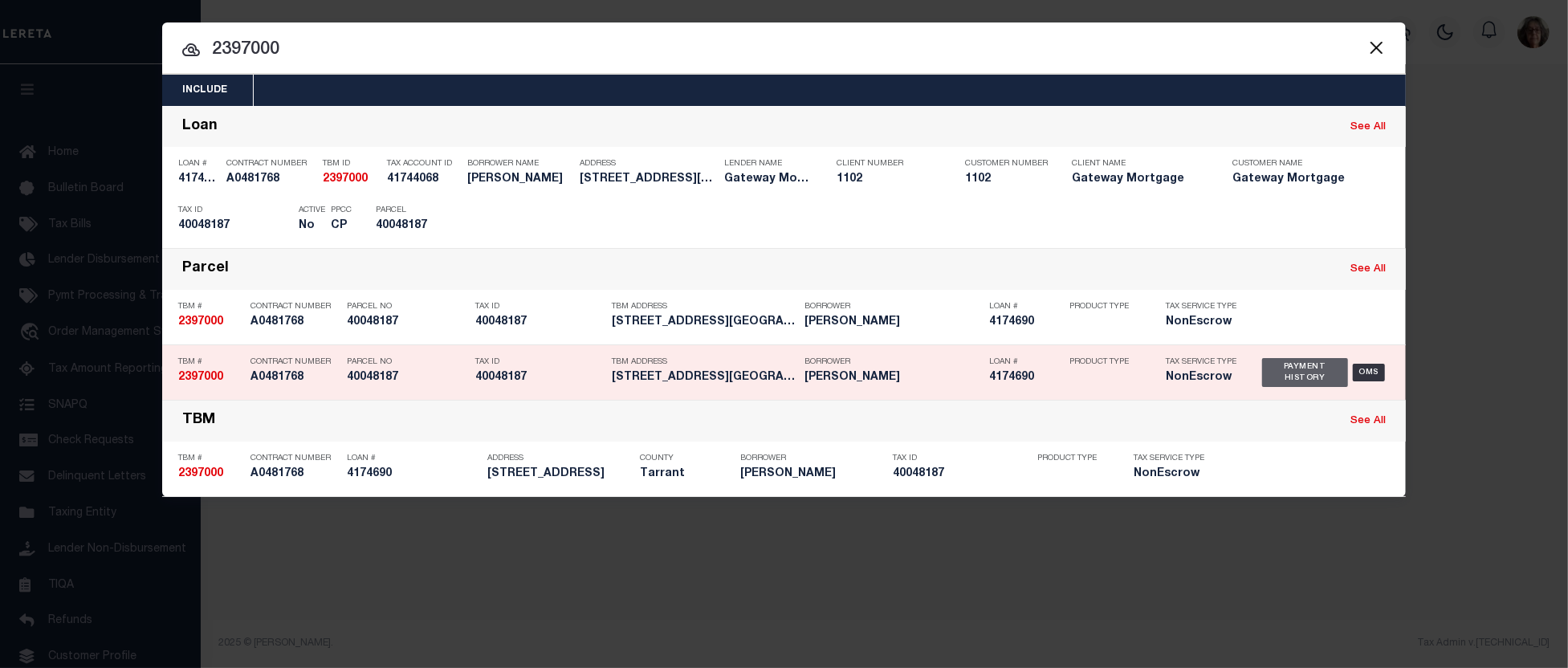
click at [1297, 376] on div "Payment History" at bounding box center [1305, 372] width 85 height 28
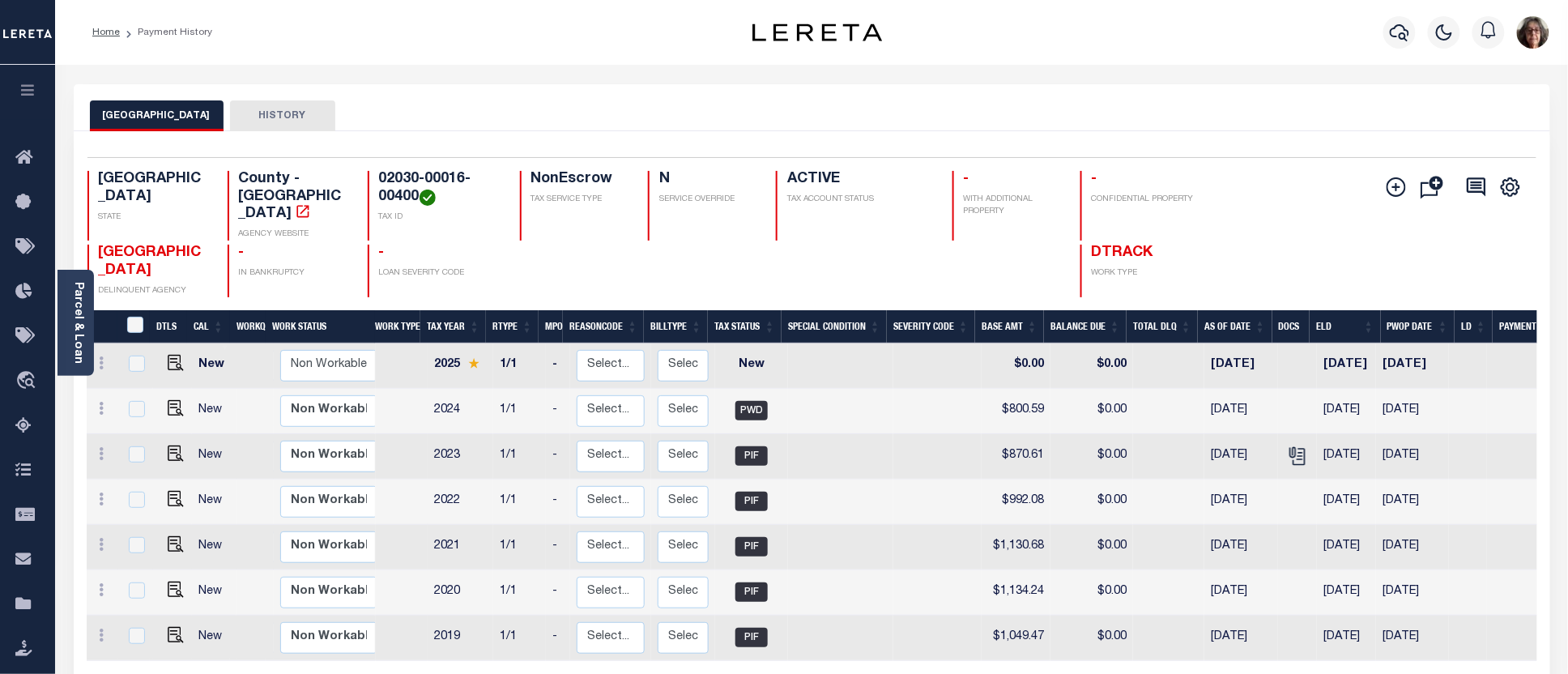
click at [419, 313] on th "Work Type" at bounding box center [394, 327] width 52 height 34
click at [451, 311] on th "Tax Year" at bounding box center [453, 327] width 65 height 34
click at [1404, 33] on icon "button" at bounding box center [1400, 33] width 20 height 20
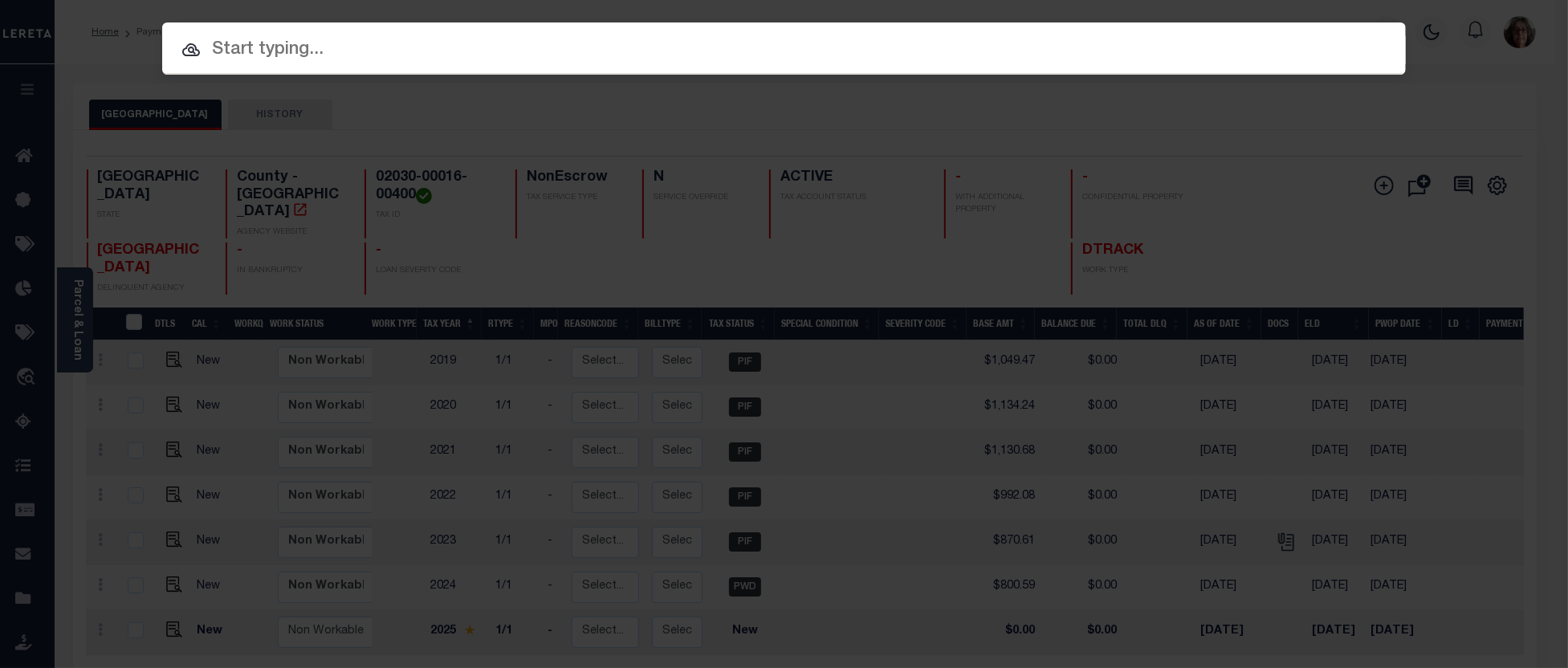
paste input "337102"
type input "337102"
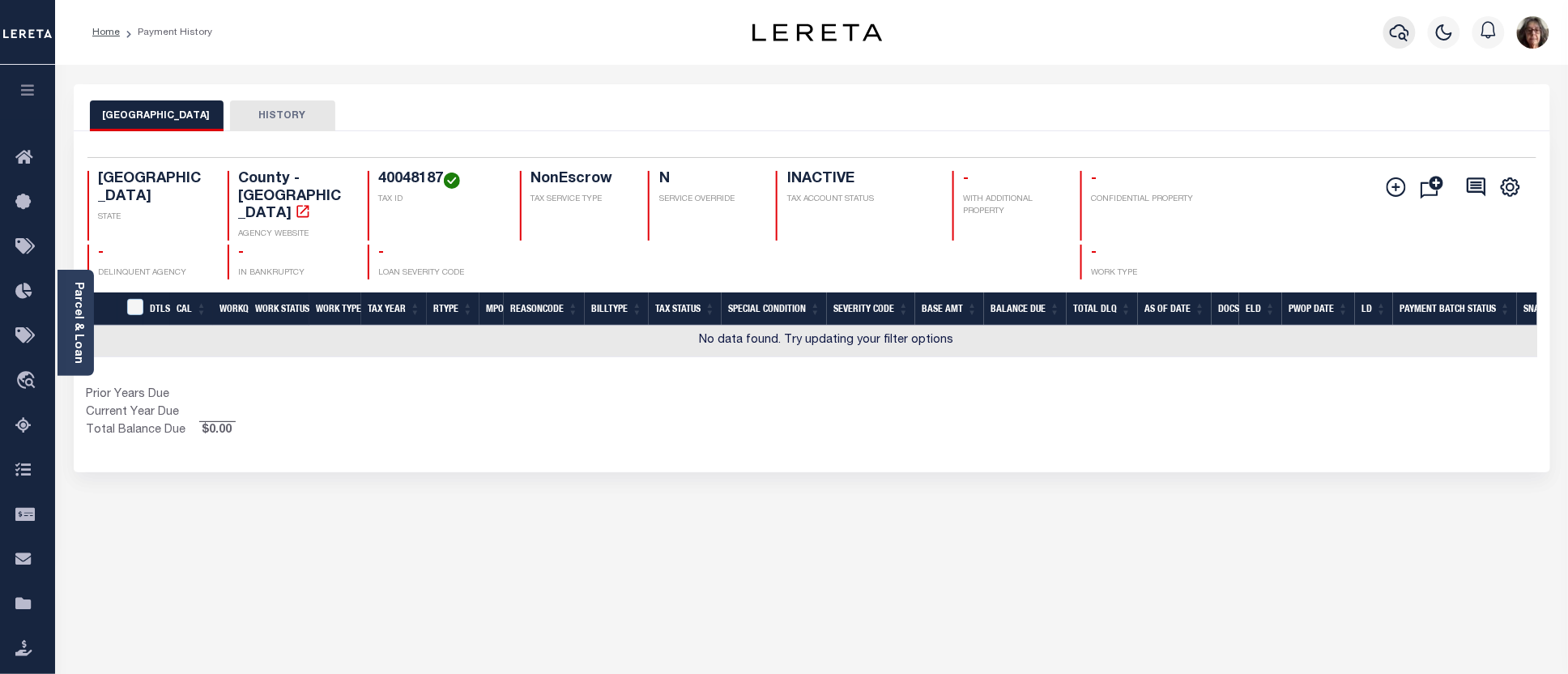
click at [1403, 26] on icon "button" at bounding box center [1400, 33] width 20 height 17
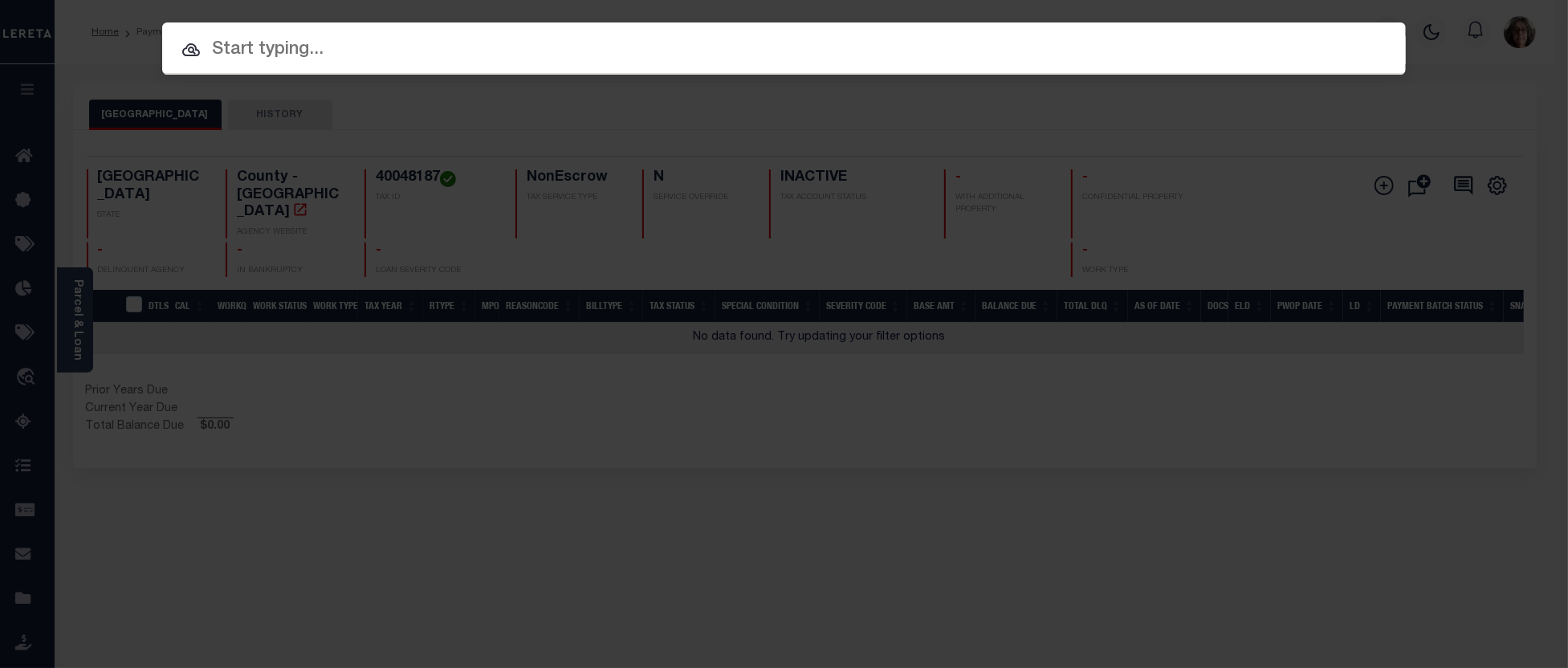
paste input "2397000"
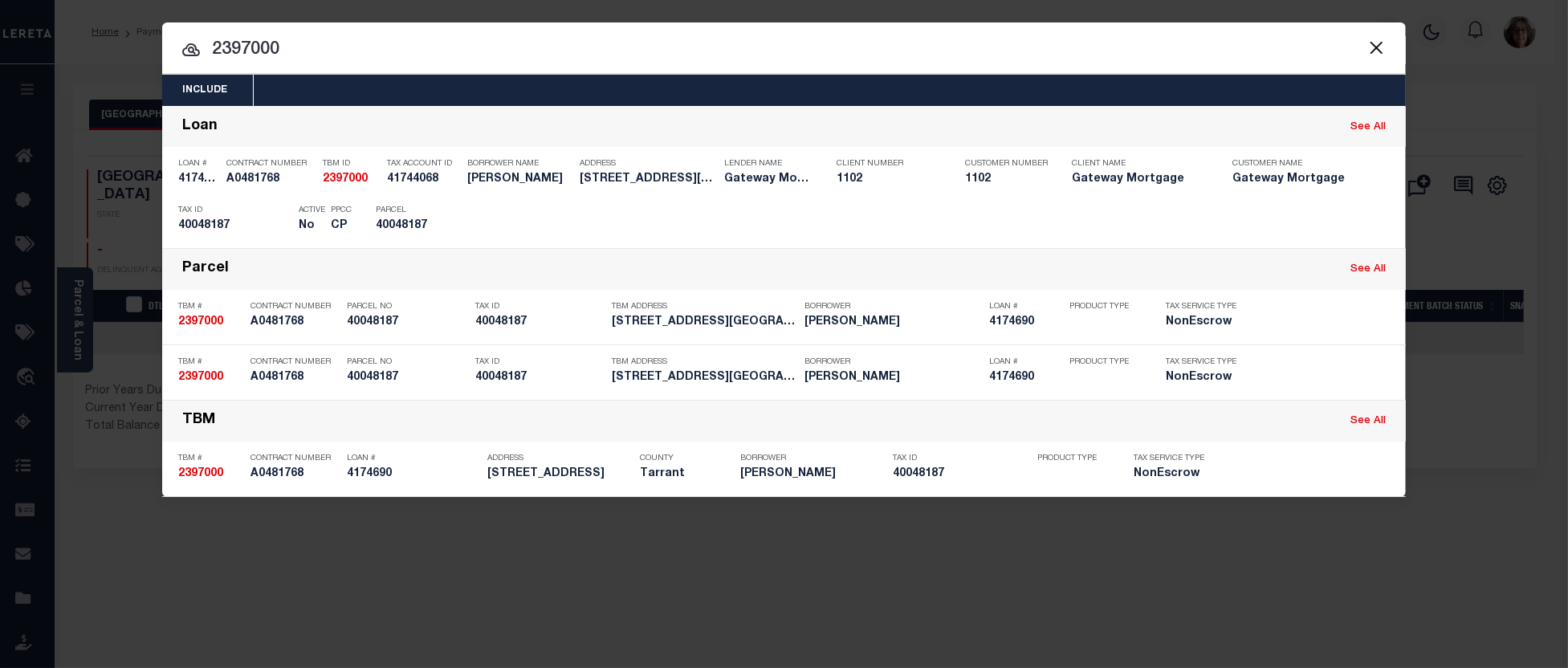
click at [1484, 2] on div "Include Loans TBM Customers Borrowers Payments (Lender Non-Disb) Payments (Lend…" at bounding box center [784, 334] width 1568 height 668
drag, startPoint x: 213, startPoint y: 50, endPoint x: 286, endPoint y: 55, distance: 73.2
click at [286, 55] on input "2397000" at bounding box center [784, 50] width 1244 height 28
paste input "900003034"
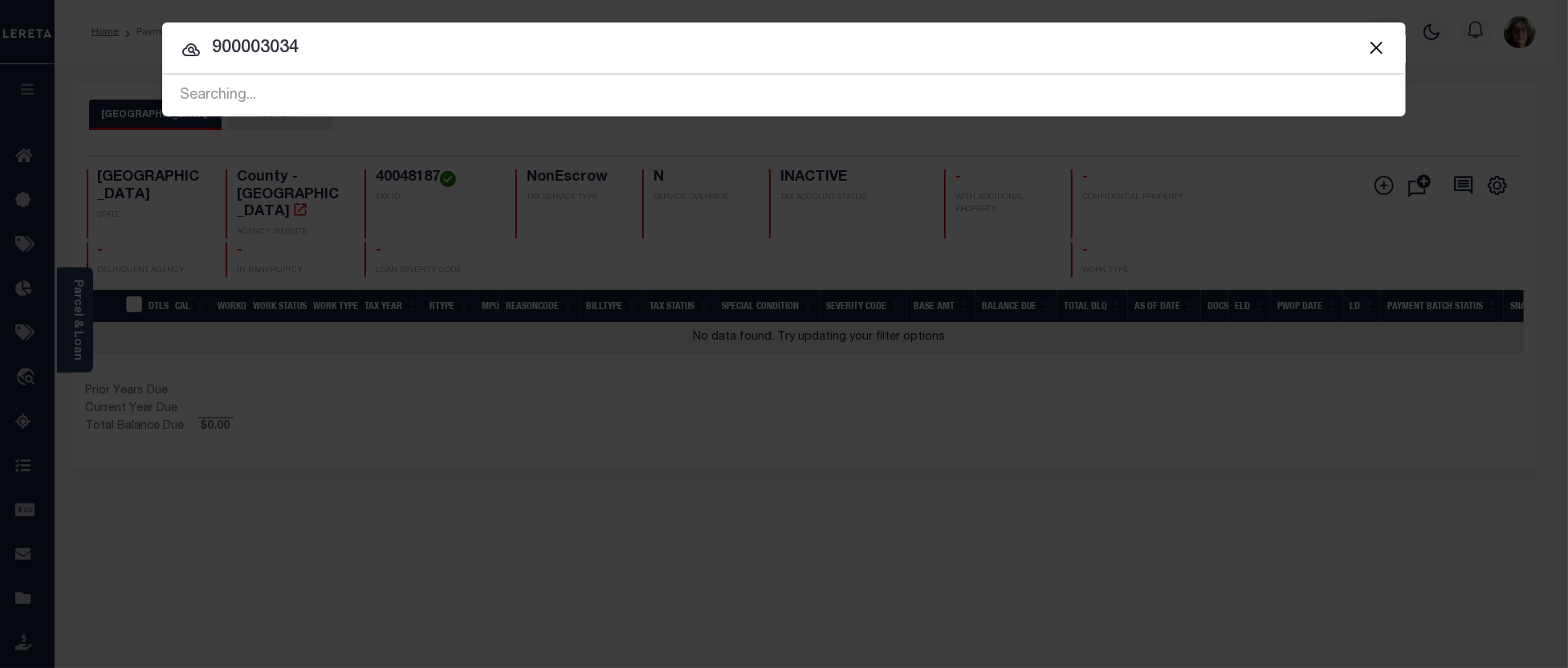
type input "900003034"
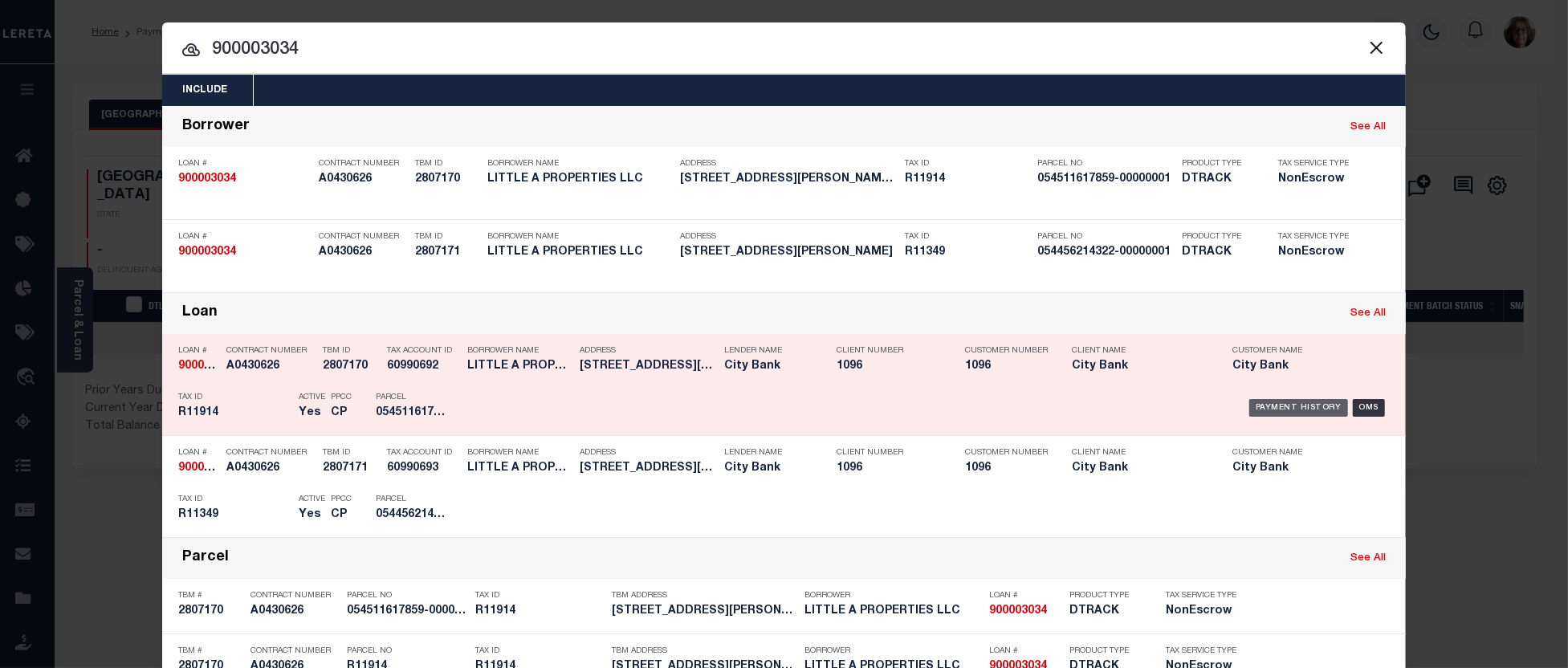
click at [1286, 405] on div "Payment History" at bounding box center [1299, 408] width 99 height 18
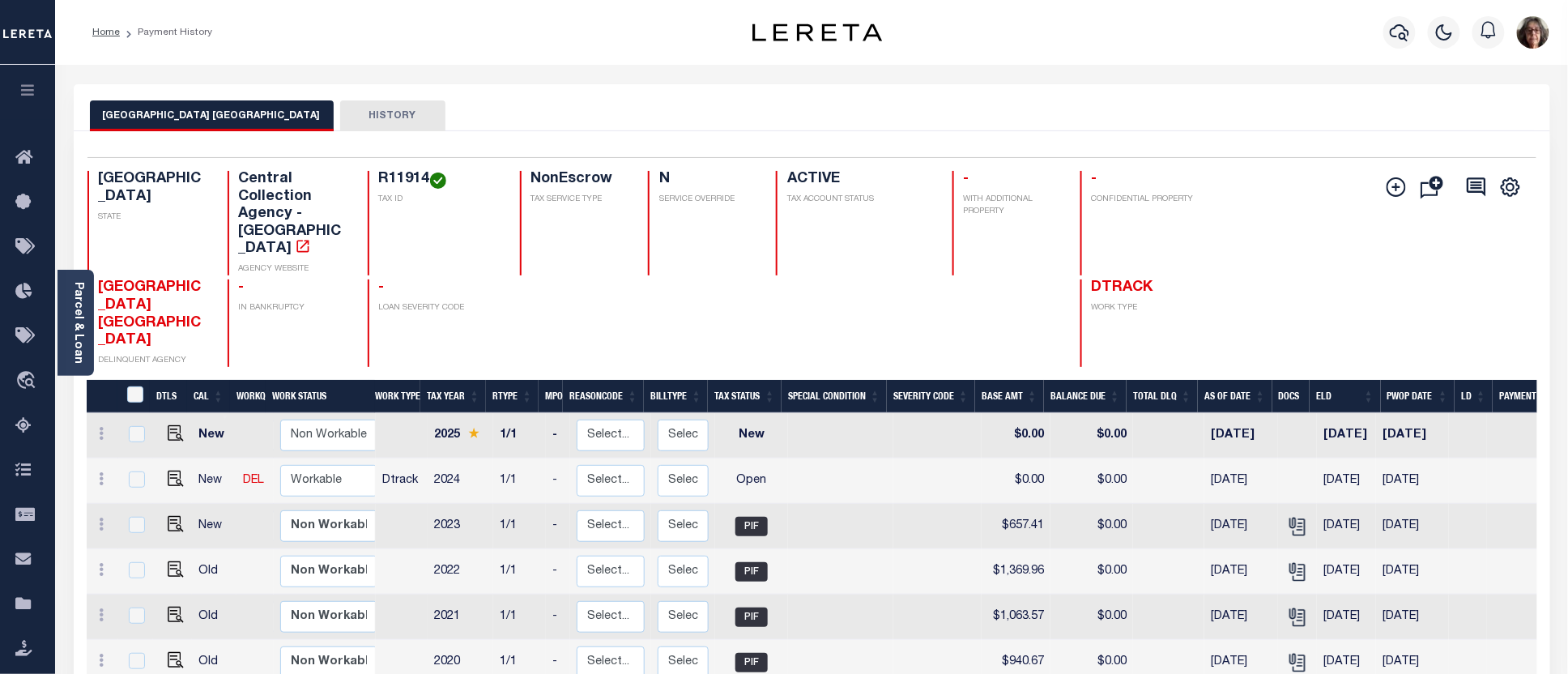
click at [369, 112] on button "HISTORY" at bounding box center [392, 115] width 105 height 31
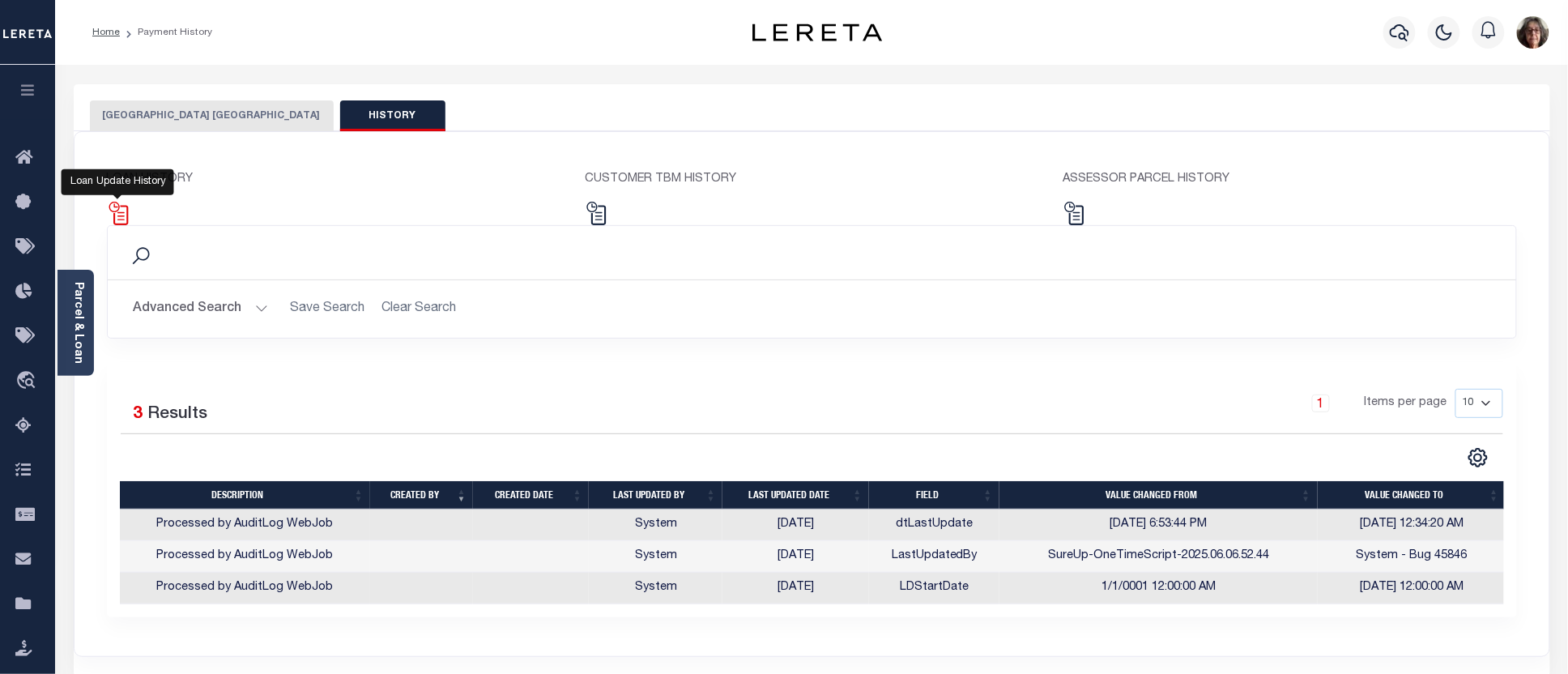
click at [118, 207] on img at bounding box center [119, 214] width 24 height 24
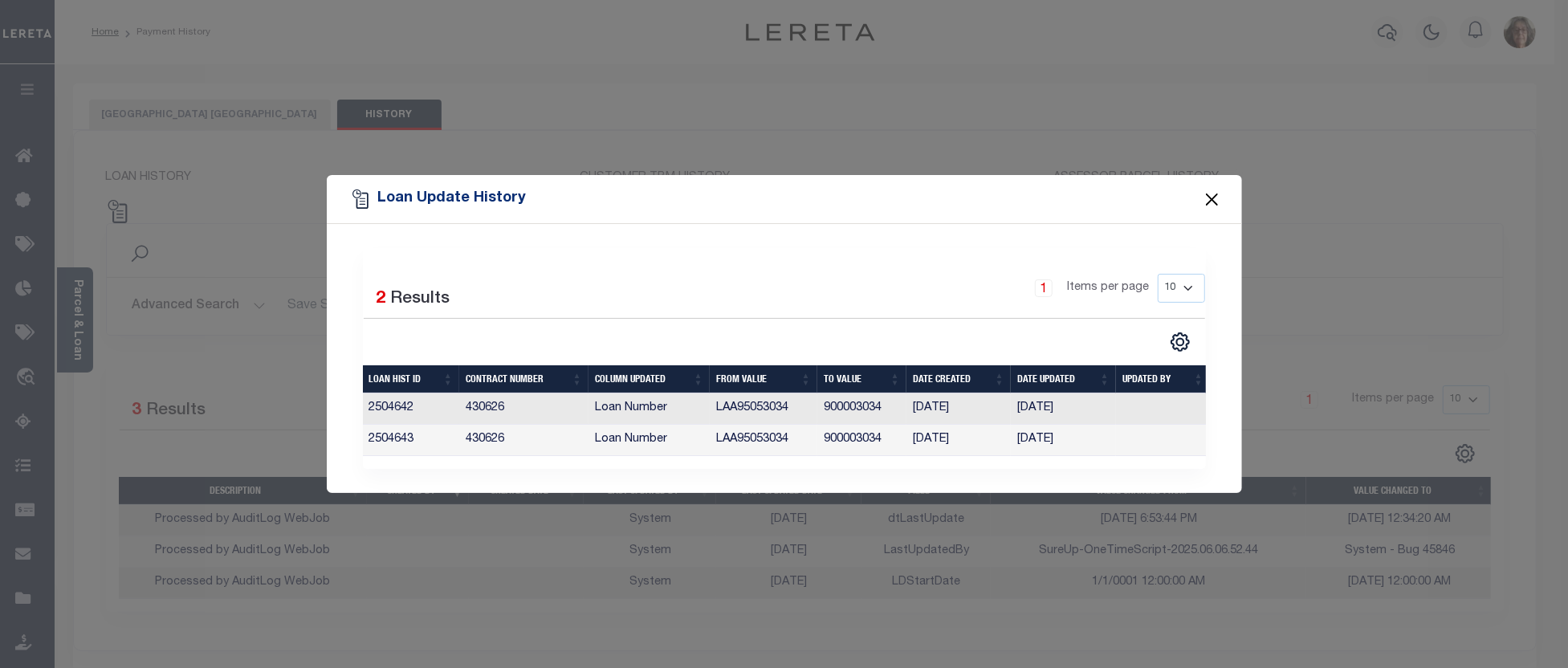
click at [1216, 195] on button "Close" at bounding box center [1211, 198] width 21 height 21
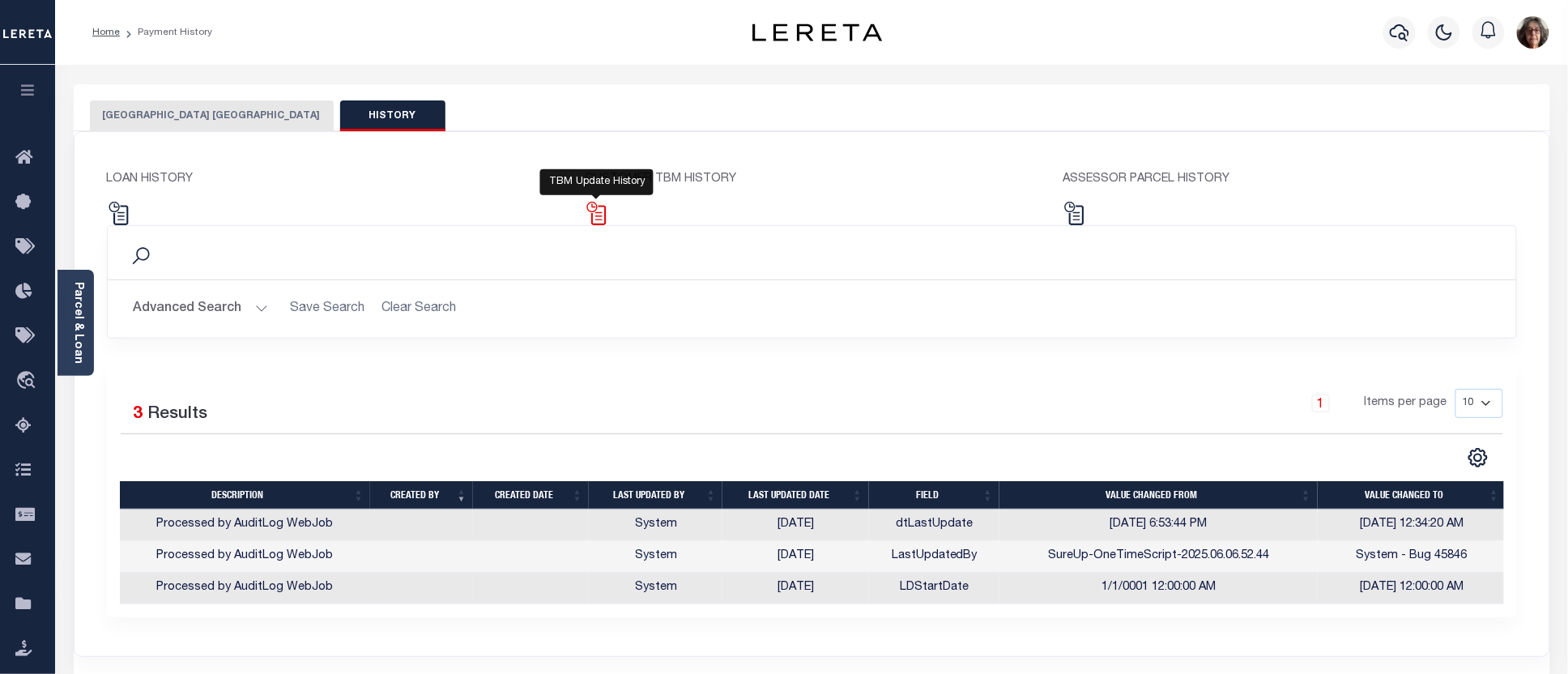
click at [602, 215] on img at bounding box center [597, 214] width 24 height 24
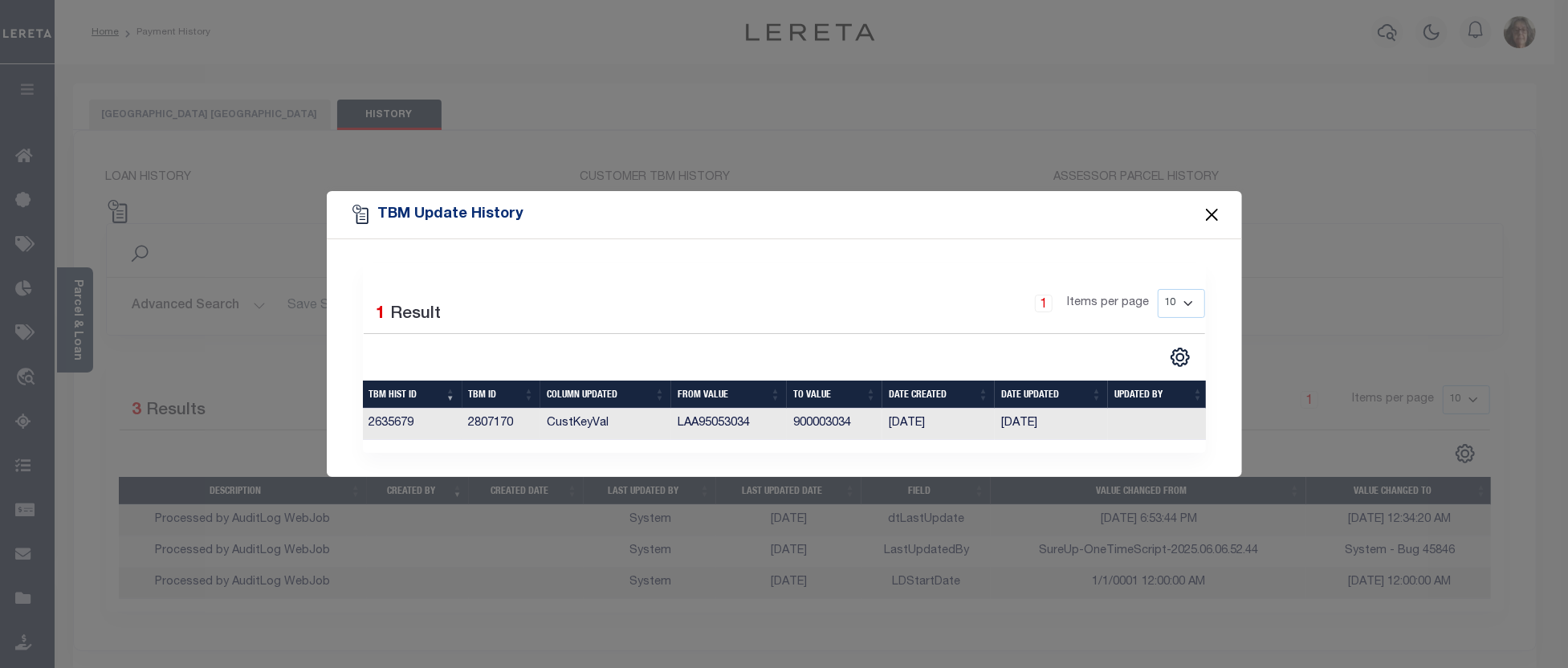
click at [1217, 213] on button "Close" at bounding box center [1211, 214] width 21 height 21
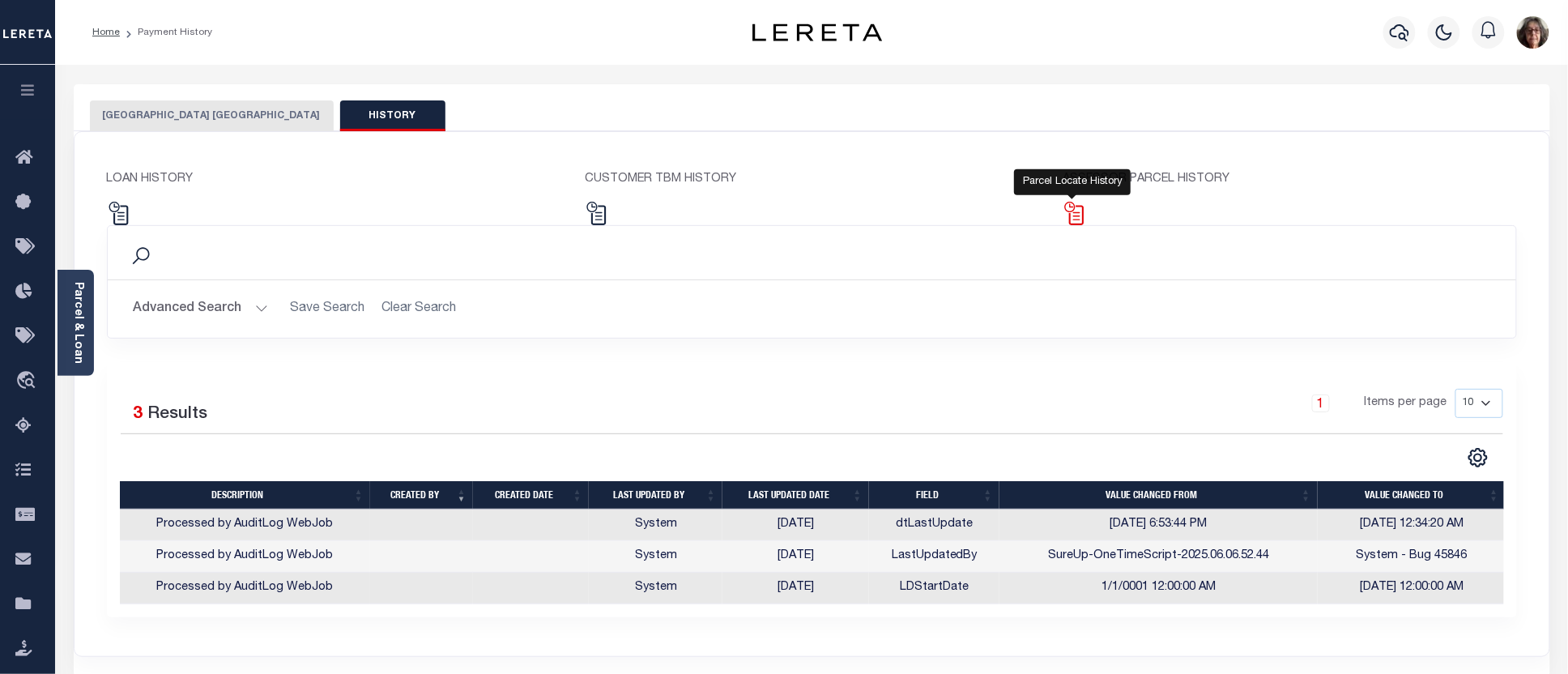
click at [1079, 219] on img at bounding box center [1074, 214] width 24 height 24
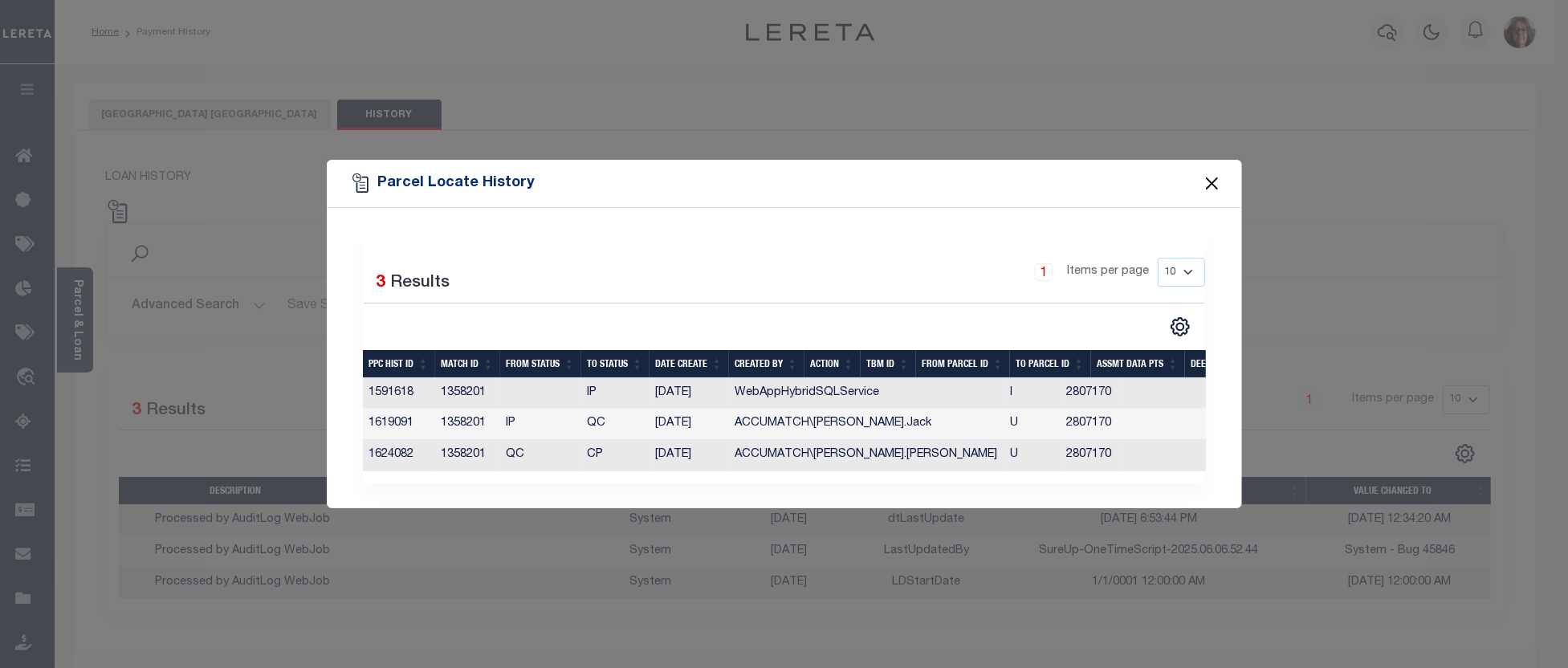
click at [1213, 179] on button "Close" at bounding box center [1211, 184] width 21 height 21
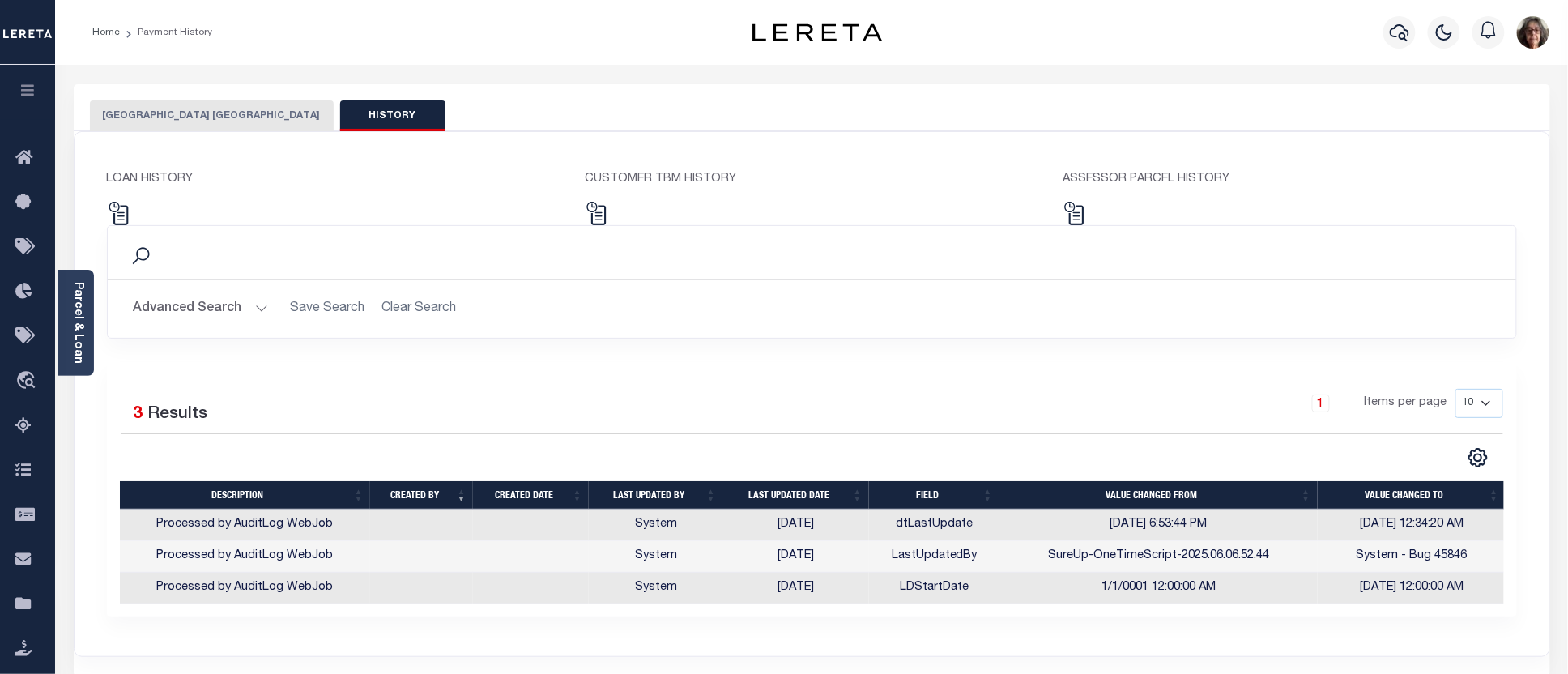
click at [197, 115] on button "[GEOGRAPHIC_DATA] [GEOGRAPHIC_DATA]" at bounding box center [212, 115] width 244 height 31
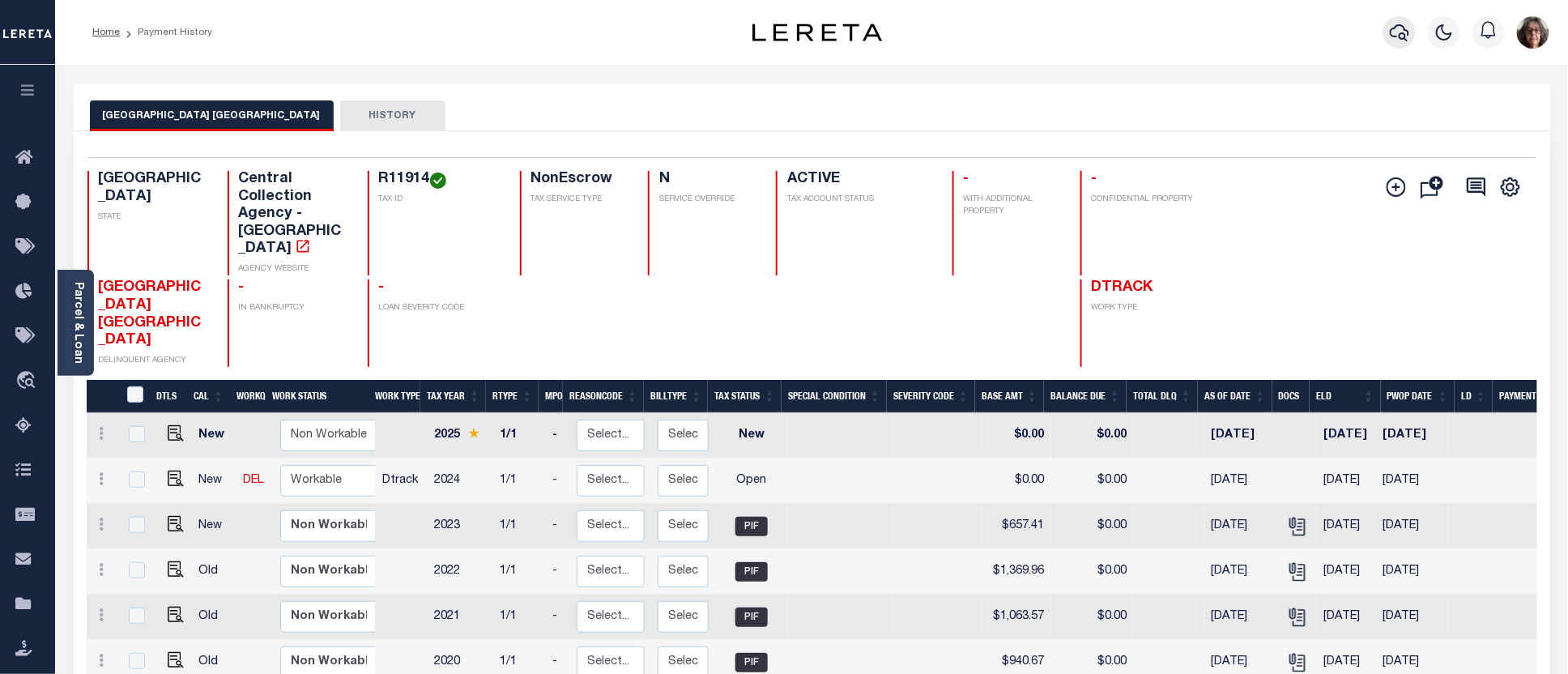
click at [1401, 34] on icon "button" at bounding box center [1400, 33] width 20 height 17
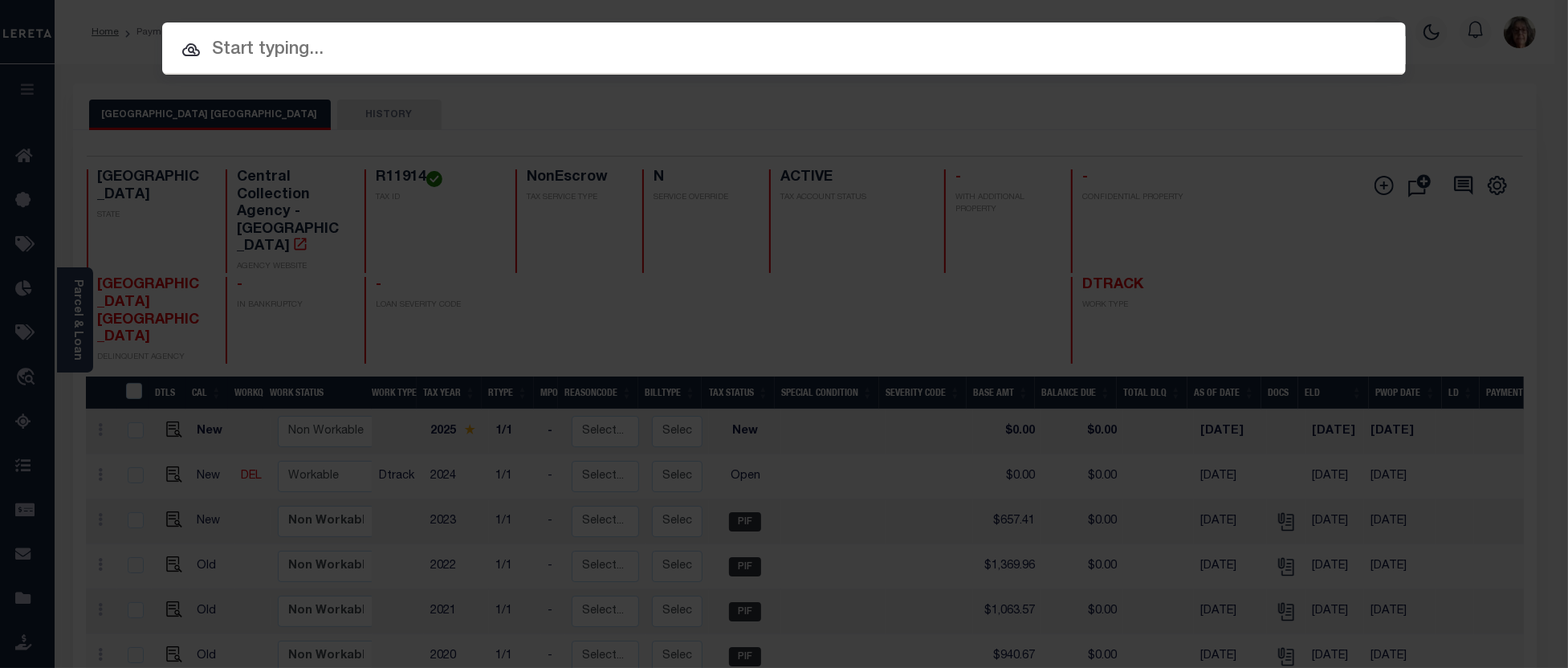
paste input "3511201482303"
type input "3511201482303"
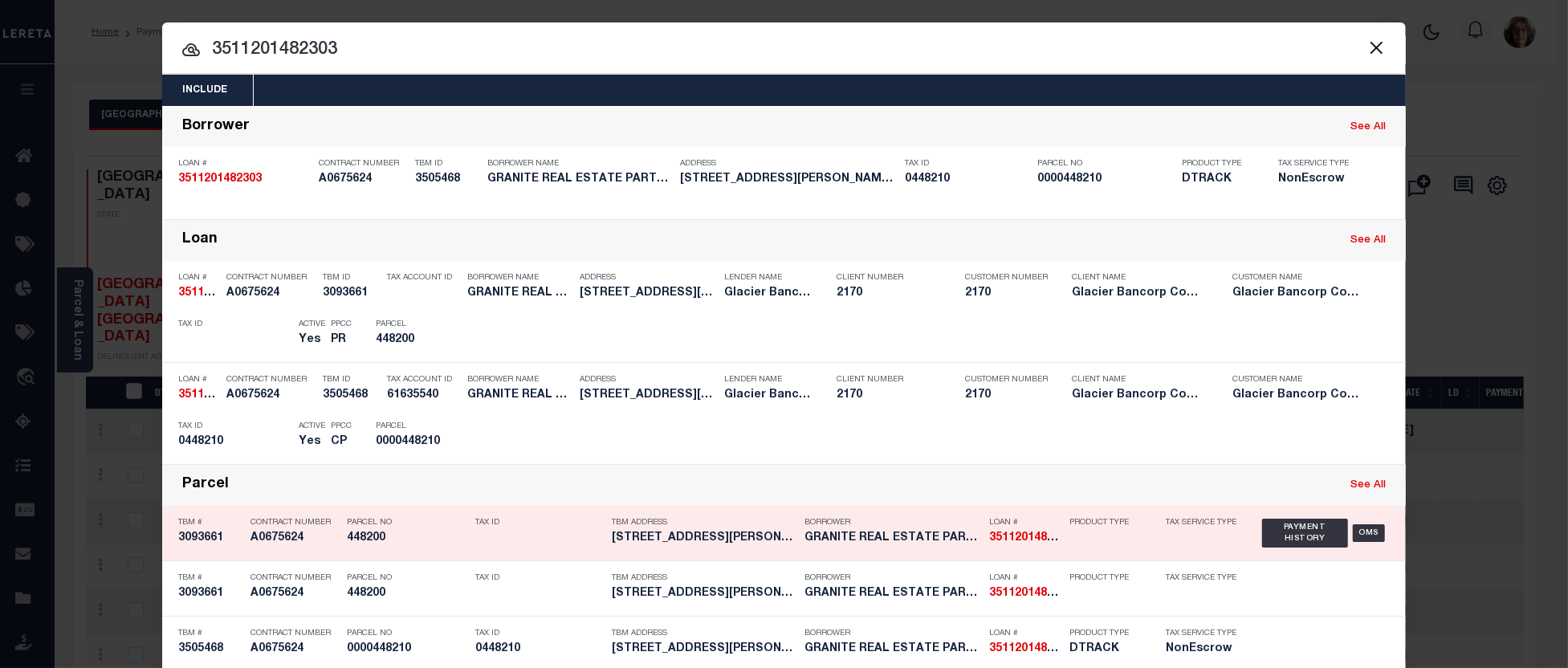
scroll to position [83, 0]
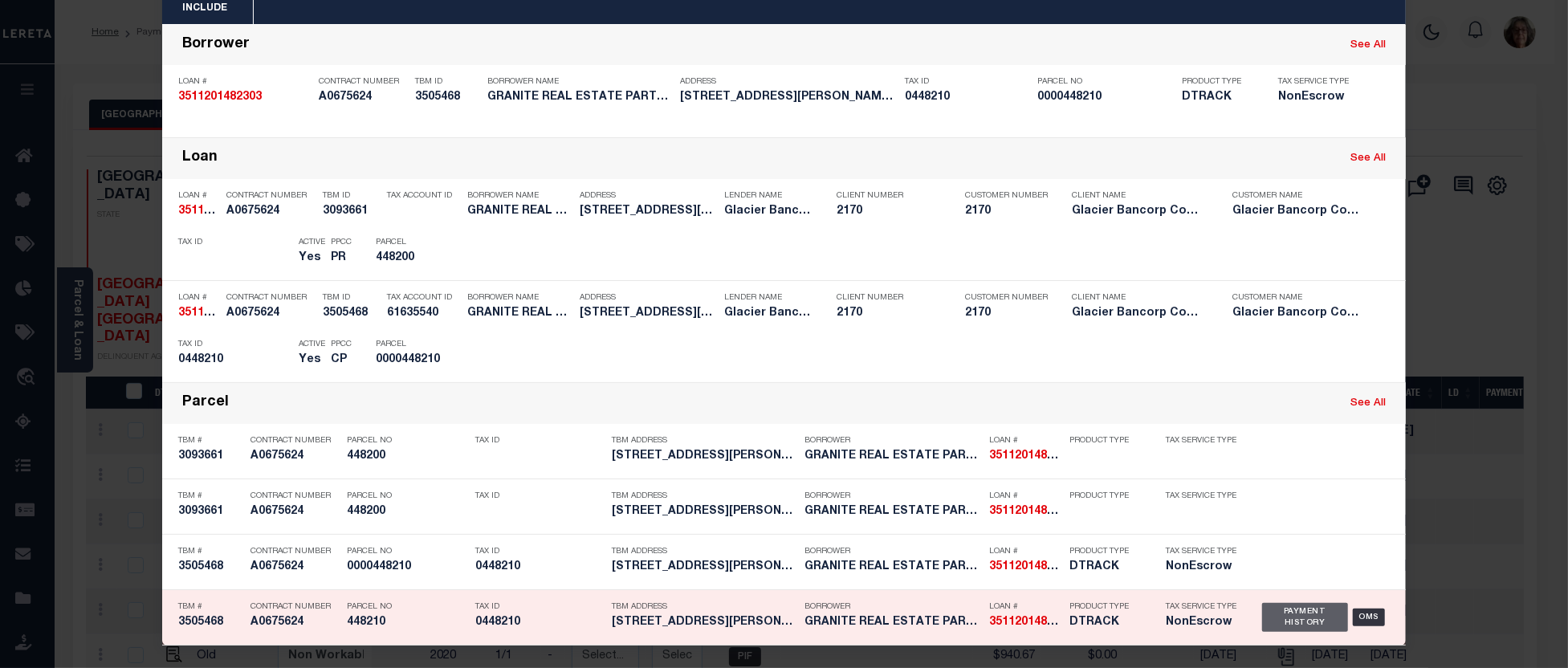
click at [1290, 620] on div "Payment History" at bounding box center [1305, 617] width 85 height 28
